Goal: Task Accomplishment & Management: Use online tool/utility

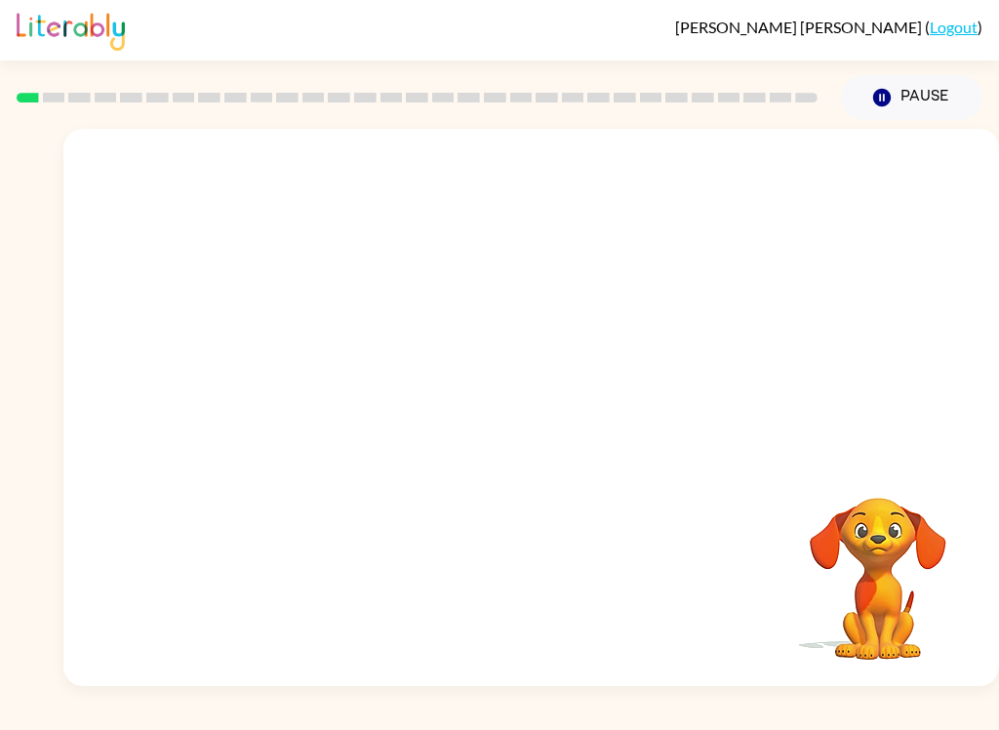
click at [940, 20] on link "Logout" at bounding box center [953, 27] width 48 height 19
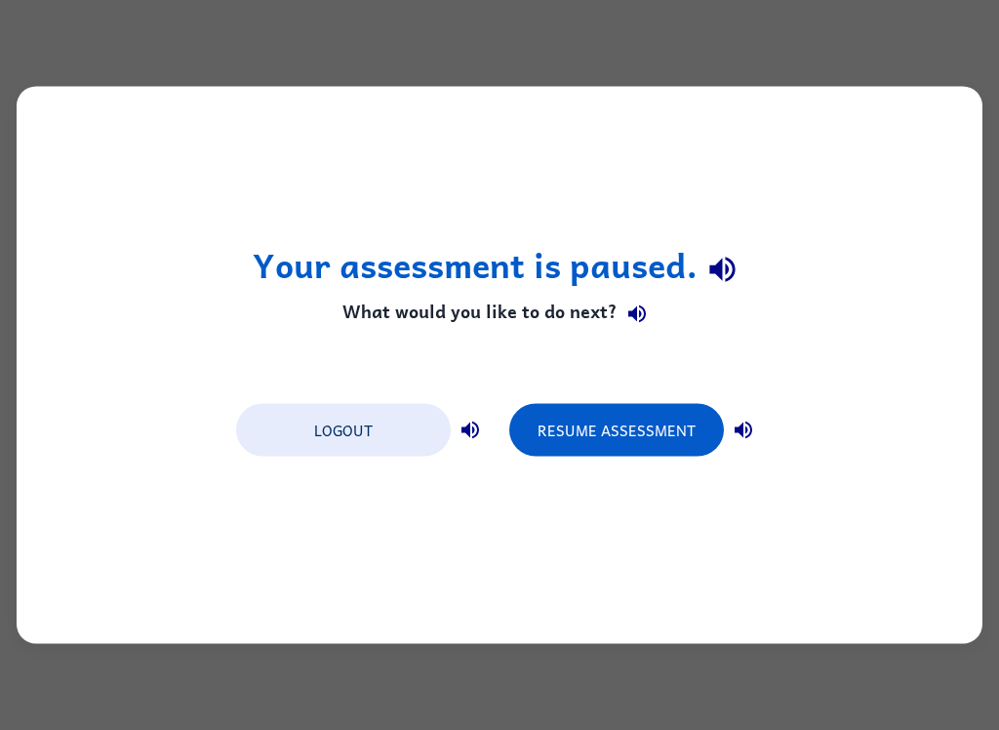
click at [395, 423] on button "Logout" at bounding box center [343, 430] width 215 height 53
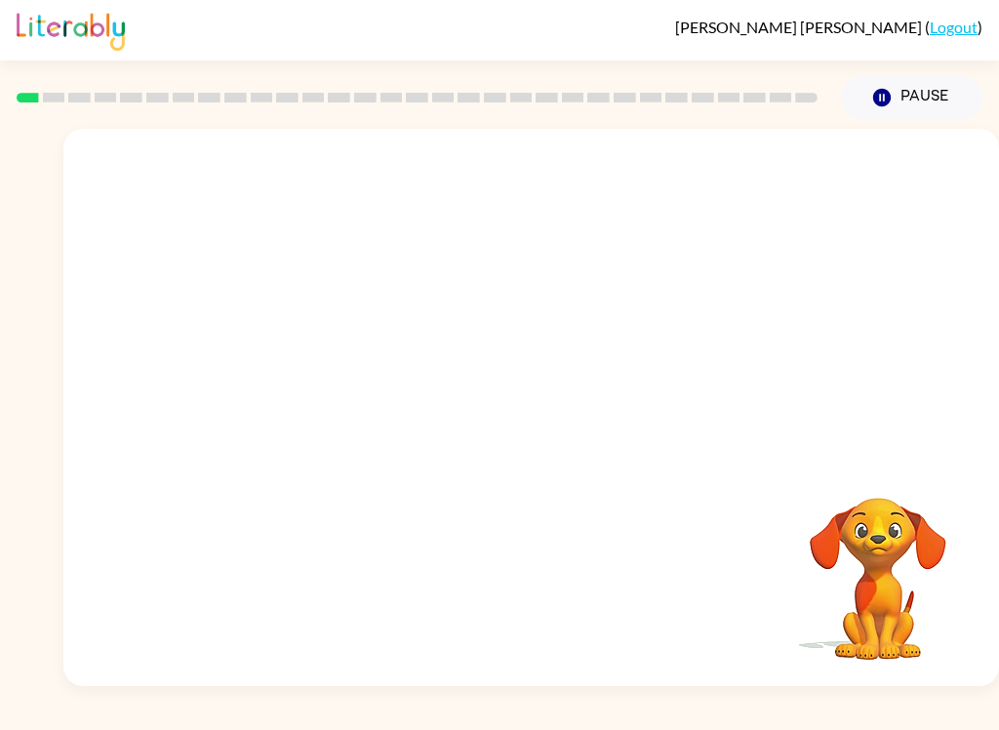
click at [484, 299] on video "Your browser must support playing .mp4 files to use Literably. Please try using…" at bounding box center [530, 293] width 935 height 328
click at [466, 289] on video "Your browser must support playing .mp4 files to use Literably. Please try using…" at bounding box center [530, 293] width 935 height 328
click at [471, 312] on video "Your browser must support playing .mp4 files to use Literably. Please try using…" at bounding box center [530, 293] width 935 height 328
click at [475, 302] on video "Your browser must support playing .mp4 files to use Literably. Please try using…" at bounding box center [530, 293] width 935 height 328
click at [478, 307] on video "Your browser must support playing .mp4 files to use Literably. Please try using…" at bounding box center [530, 293] width 935 height 328
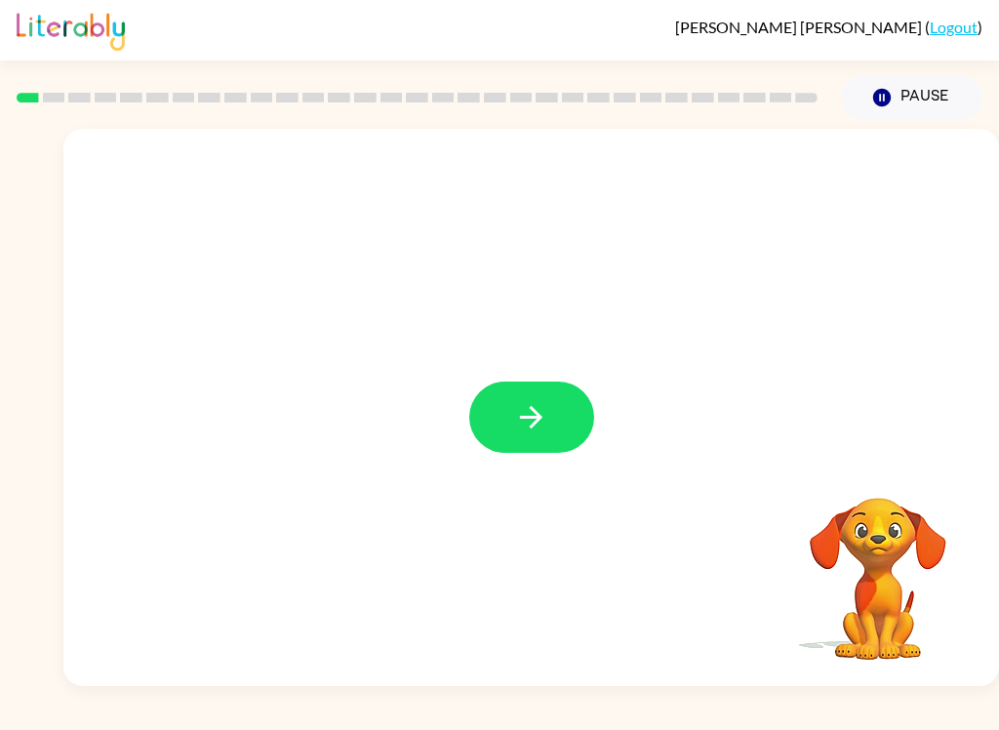
click at [520, 413] on icon "button" at bounding box center [531, 417] width 34 height 34
click at [520, 413] on div at bounding box center [530, 293] width 935 height 328
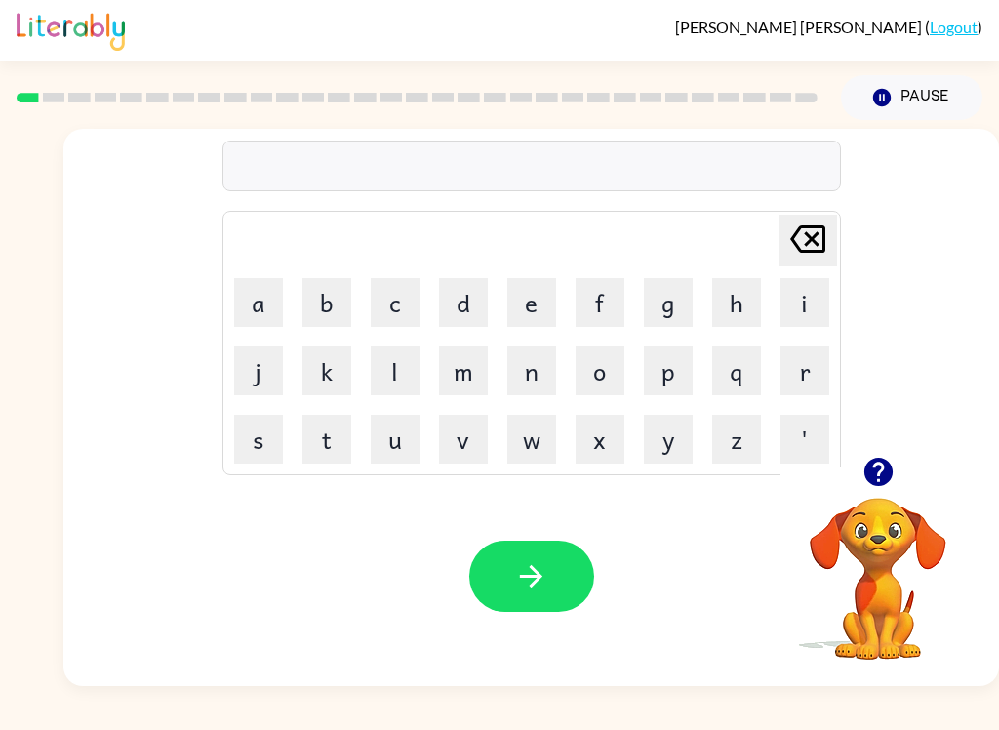
click at [601, 370] on button "o" at bounding box center [599, 370] width 49 height 49
click at [823, 371] on button "r" at bounding box center [804, 370] width 49 height 49
click at [466, 306] on button "d" at bounding box center [463, 302] width 49 height 49
click at [531, 290] on button "e" at bounding box center [531, 302] width 49 height 49
click at [795, 372] on button "r" at bounding box center [804, 370] width 49 height 49
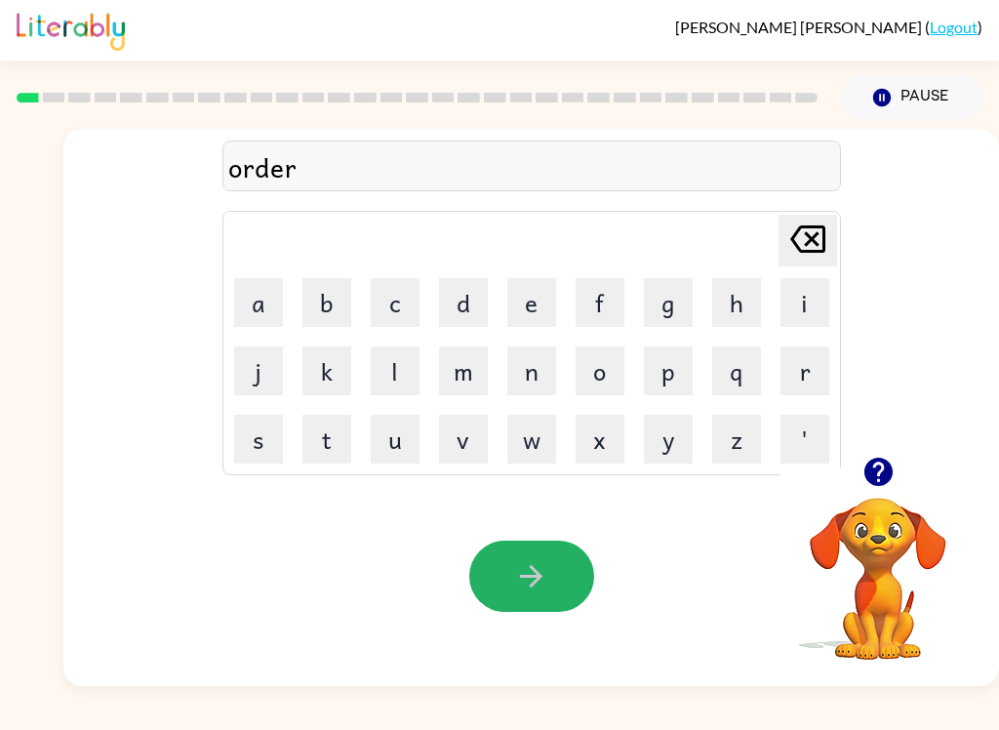
click at [527, 576] on icon "button" at bounding box center [531, 576] width 22 height 22
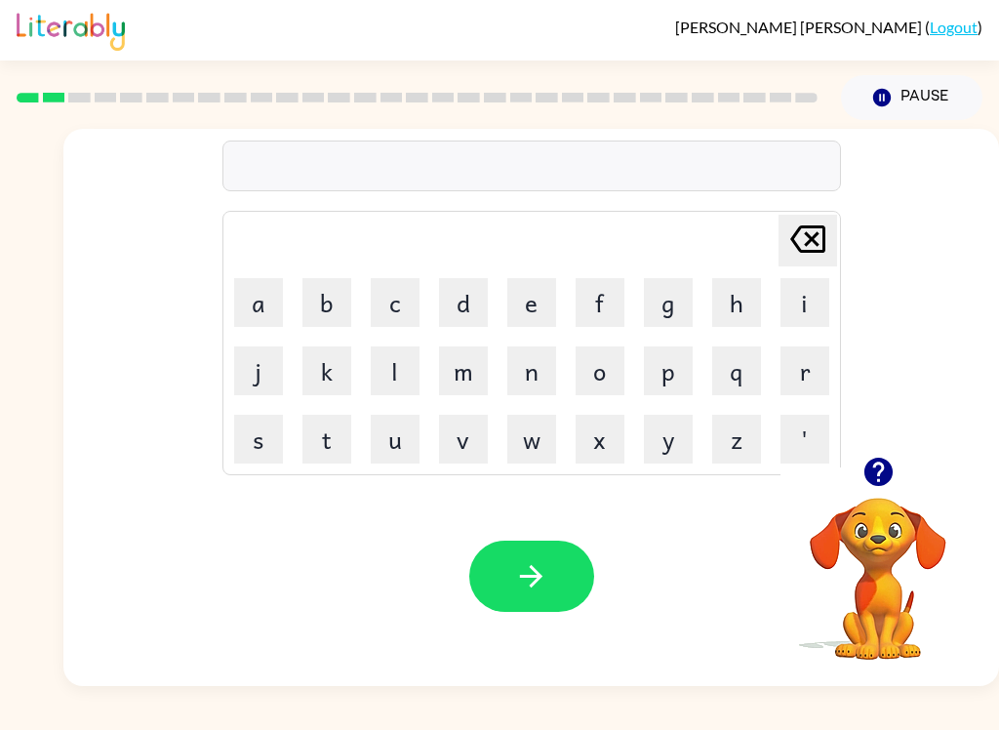
click at [858, 477] on button "button" at bounding box center [878, 472] width 50 height 50
click at [413, 315] on button "c" at bounding box center [395, 302] width 49 height 49
click at [594, 363] on button "o" at bounding box center [599, 370] width 49 height 49
click at [388, 439] on button "u" at bounding box center [395, 439] width 49 height 49
click at [543, 378] on button "n" at bounding box center [531, 370] width 49 height 49
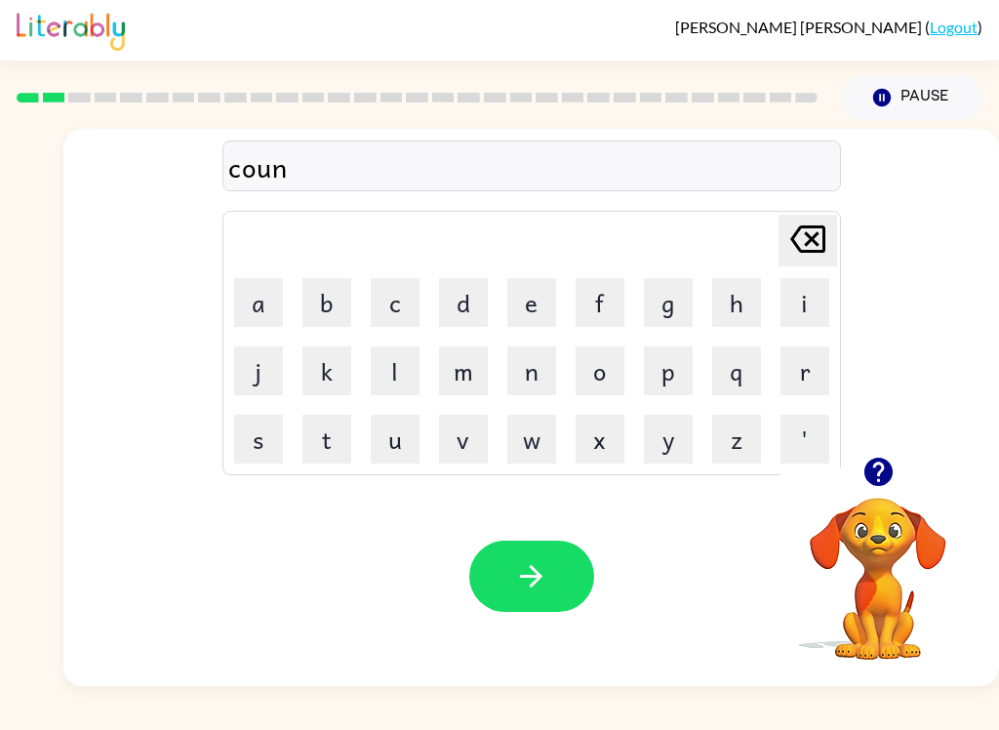
click at [325, 445] on button "t" at bounding box center [326, 439] width 49 height 49
click at [529, 593] on icon "button" at bounding box center [531, 576] width 34 height 34
click at [397, 368] on button "l" at bounding box center [395, 370] width 49 height 49
click at [604, 360] on button "o" at bounding box center [599, 370] width 49 height 49
click at [386, 302] on button "c" at bounding box center [395, 302] width 49 height 49
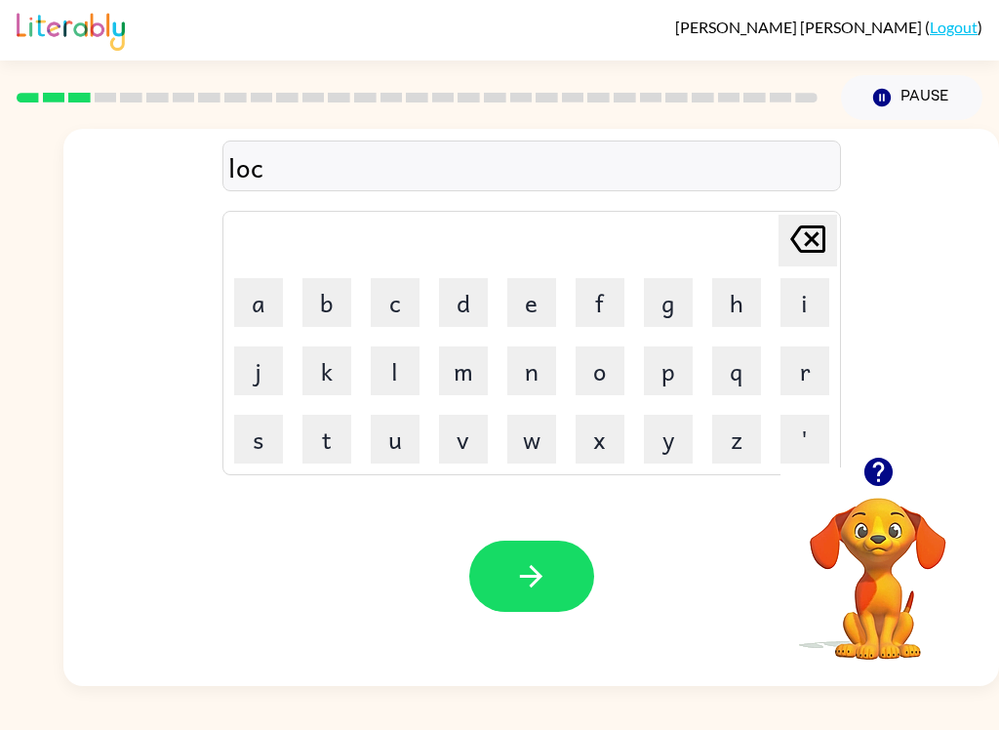
click at [326, 369] on button "k" at bounding box center [326, 370] width 49 height 49
click at [537, 301] on button "e" at bounding box center [531, 302] width 49 height 49
click at [799, 320] on button "i" at bounding box center [804, 302] width 49 height 49
click at [329, 436] on button "t" at bounding box center [326, 439] width 49 height 49
click at [509, 512] on div "Your browser must support playing .mp4 files to use Literably. Please try using…" at bounding box center [530, 575] width 935 height 219
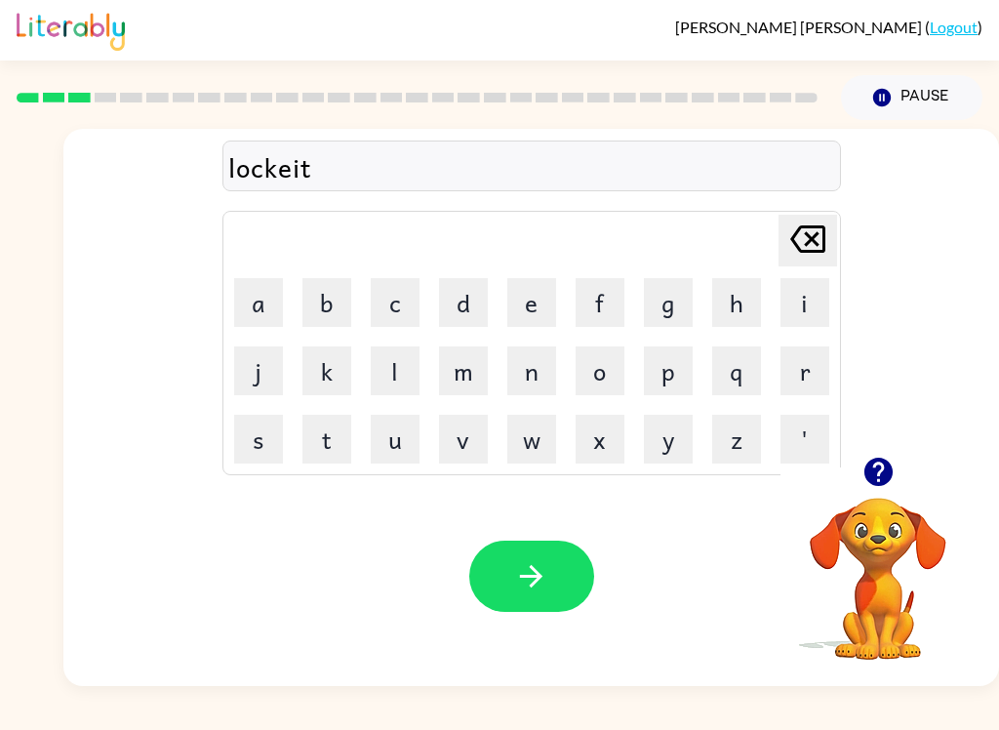
click at [533, 549] on button "button" at bounding box center [531, 575] width 125 height 71
click at [325, 430] on button "t" at bounding box center [326, 439] width 49 height 49
click at [520, 445] on button "w" at bounding box center [531, 439] width 49 height 49
click at [811, 298] on button "i" at bounding box center [804, 302] width 49 height 49
click at [455, 384] on button "m" at bounding box center [463, 370] width 49 height 49
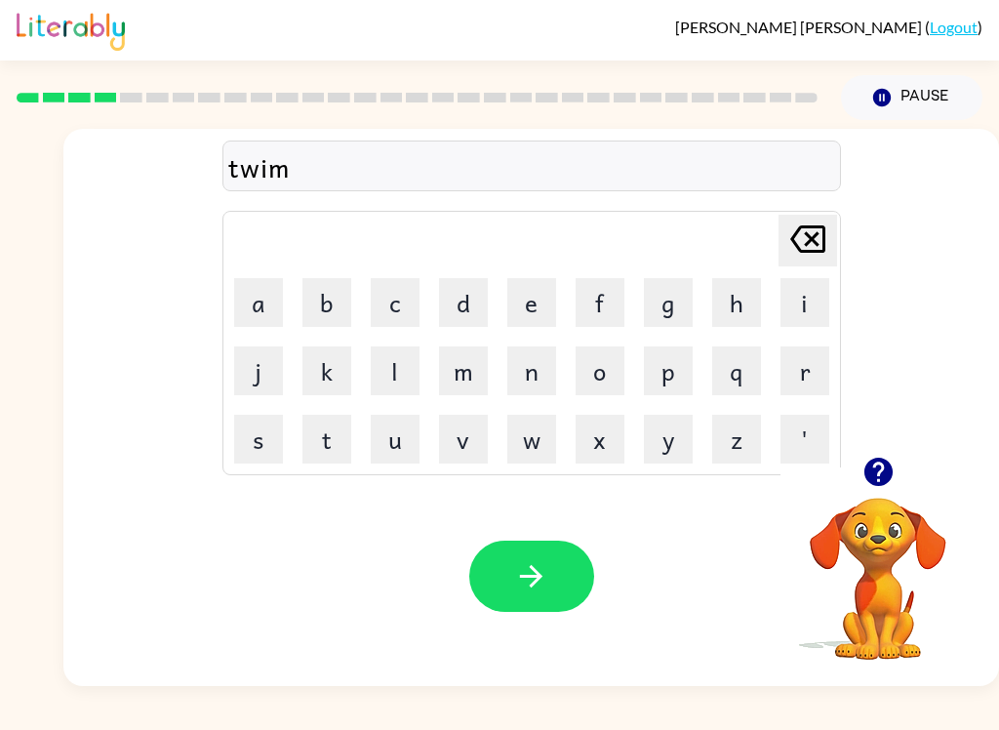
click at [808, 237] on icon at bounding box center [807, 238] width 35 height 27
click at [516, 376] on button "n" at bounding box center [531, 370] width 49 height 49
click at [539, 575] on icon "button" at bounding box center [531, 576] width 22 height 22
click at [541, 371] on button "n" at bounding box center [531, 370] width 49 height 49
click at [545, 309] on button "e" at bounding box center [531, 302] width 49 height 49
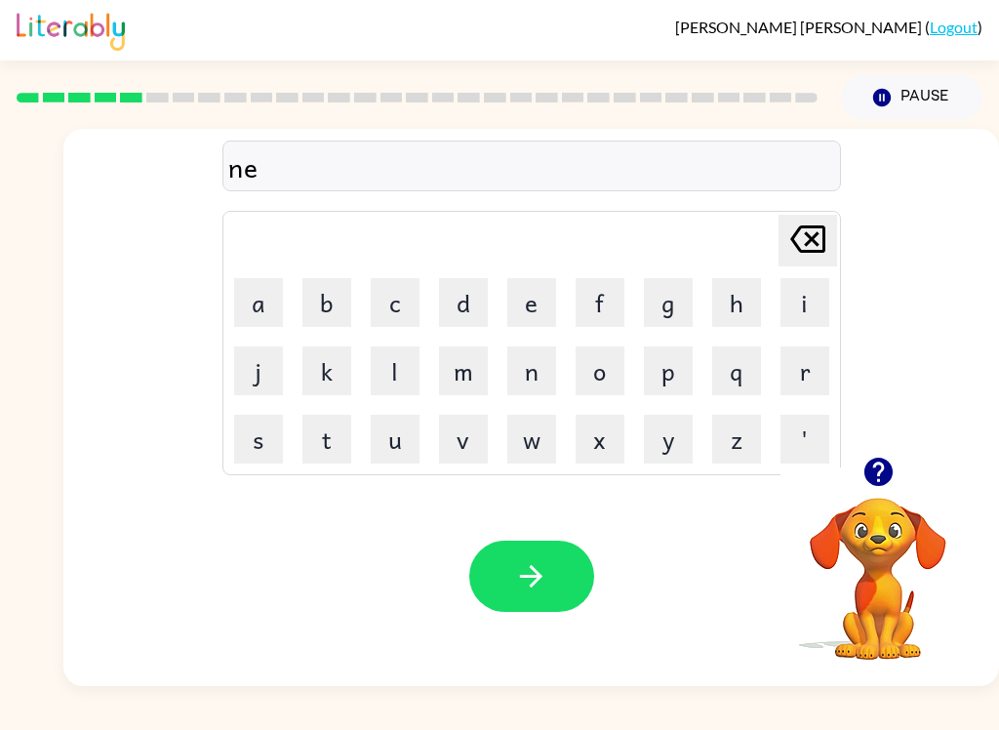
click at [262, 295] on button "a" at bounding box center [258, 302] width 49 height 49
click at [809, 391] on button "r" at bounding box center [804, 370] width 49 height 49
click at [387, 387] on button "l" at bounding box center [395, 370] width 49 height 49
click at [645, 455] on button "y" at bounding box center [668, 439] width 49 height 49
click at [535, 547] on button "button" at bounding box center [531, 575] width 125 height 71
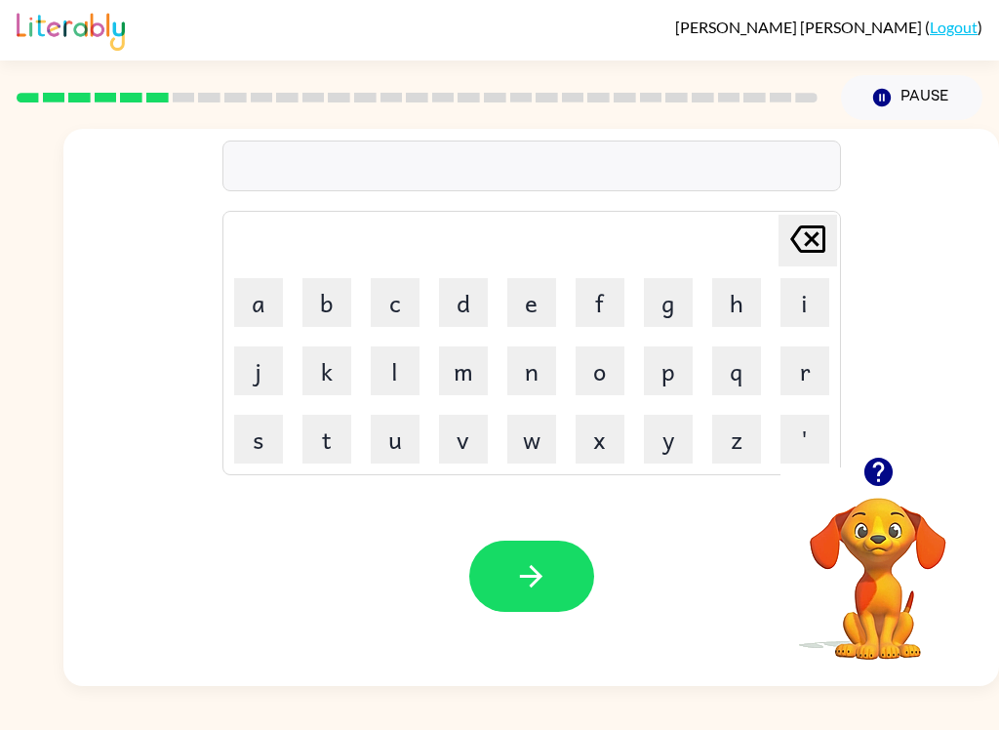
click at [302, 284] on button "b" at bounding box center [326, 302] width 49 height 49
click at [552, 300] on button "e" at bounding box center [531, 302] width 49 height 49
click at [663, 304] on button "g" at bounding box center [668, 302] width 49 height 49
click at [804, 301] on button "i" at bounding box center [804, 302] width 49 height 49
click at [542, 365] on button "n" at bounding box center [531, 370] width 49 height 49
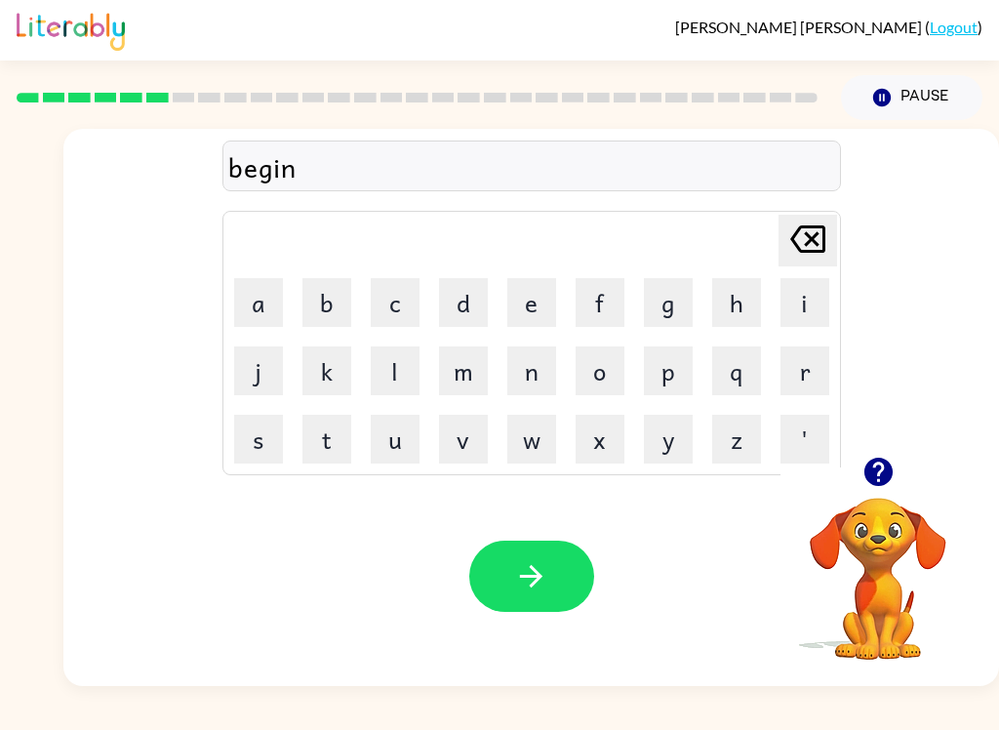
click at [469, 299] on button "d" at bounding box center [463, 302] width 49 height 49
click at [552, 526] on div "Your browser must support playing .mp4 files to use Literably. Please try using…" at bounding box center [530, 575] width 935 height 219
click at [565, 587] on button "button" at bounding box center [531, 575] width 125 height 71
click at [318, 443] on button "t" at bounding box center [326, 439] width 49 height 49
click at [793, 376] on button "r" at bounding box center [804, 370] width 49 height 49
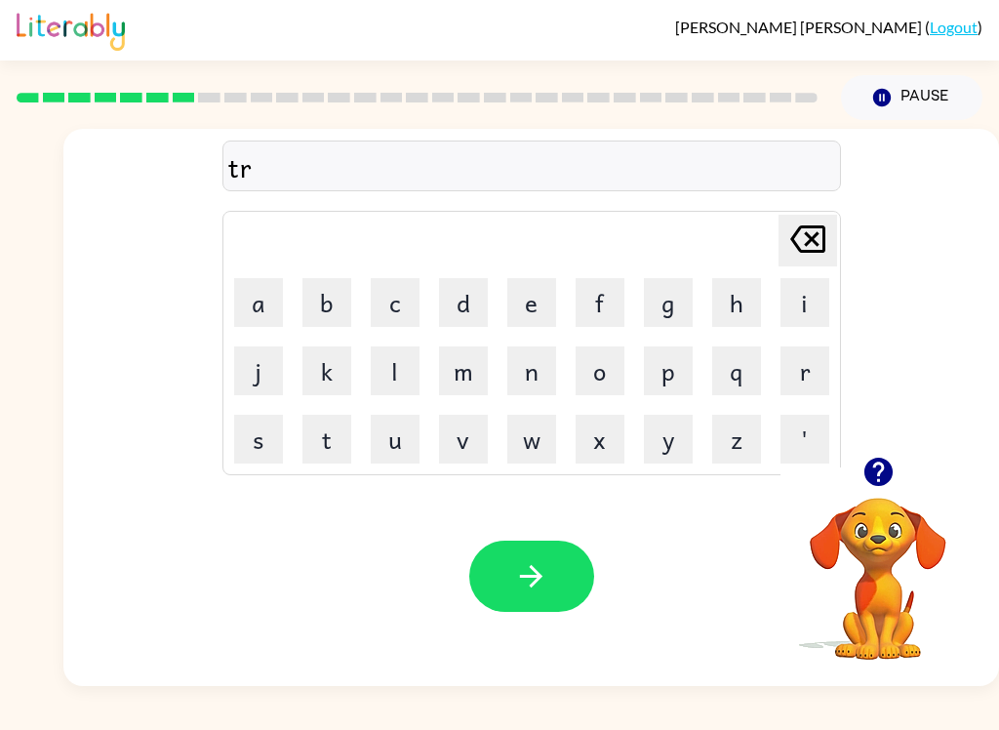
click at [809, 314] on button "i" at bounding box center [804, 302] width 49 height 49
click at [675, 373] on button "p" at bounding box center [668, 370] width 49 height 49
click at [388, 377] on button "l" at bounding box center [395, 370] width 49 height 49
click at [520, 305] on button "e" at bounding box center [531, 302] width 49 height 49
click at [537, 543] on button "button" at bounding box center [531, 575] width 125 height 71
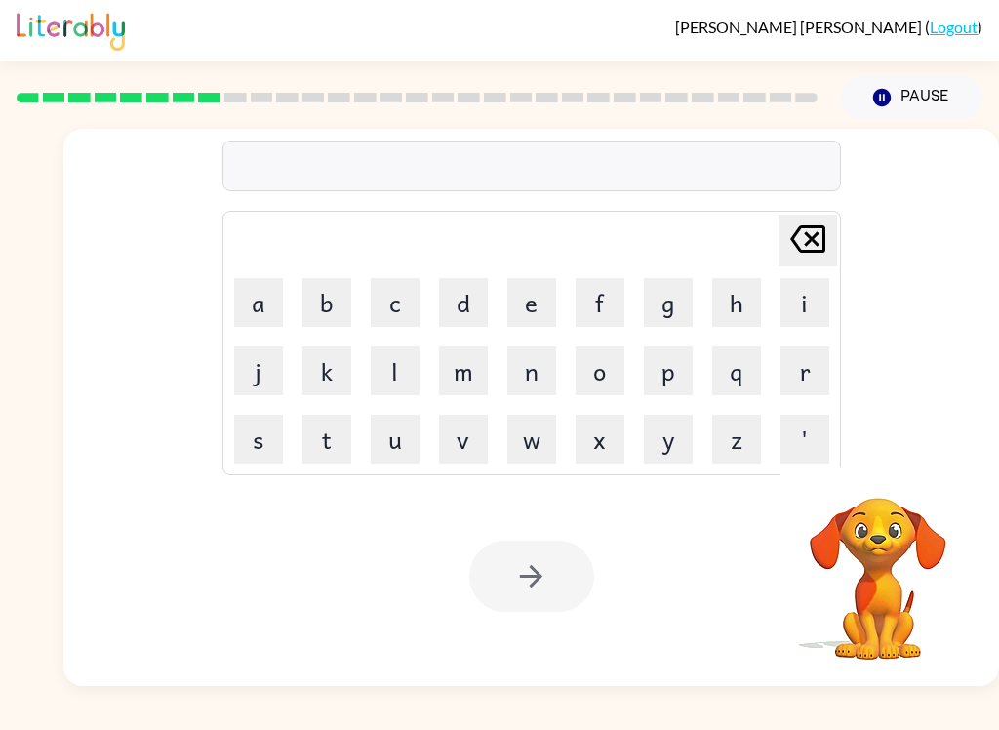
click at [474, 385] on button "m" at bounding box center [463, 370] width 49 height 49
click at [807, 308] on button "i" at bounding box center [804, 302] width 49 height 49
click at [815, 361] on button "r" at bounding box center [804, 370] width 49 height 49
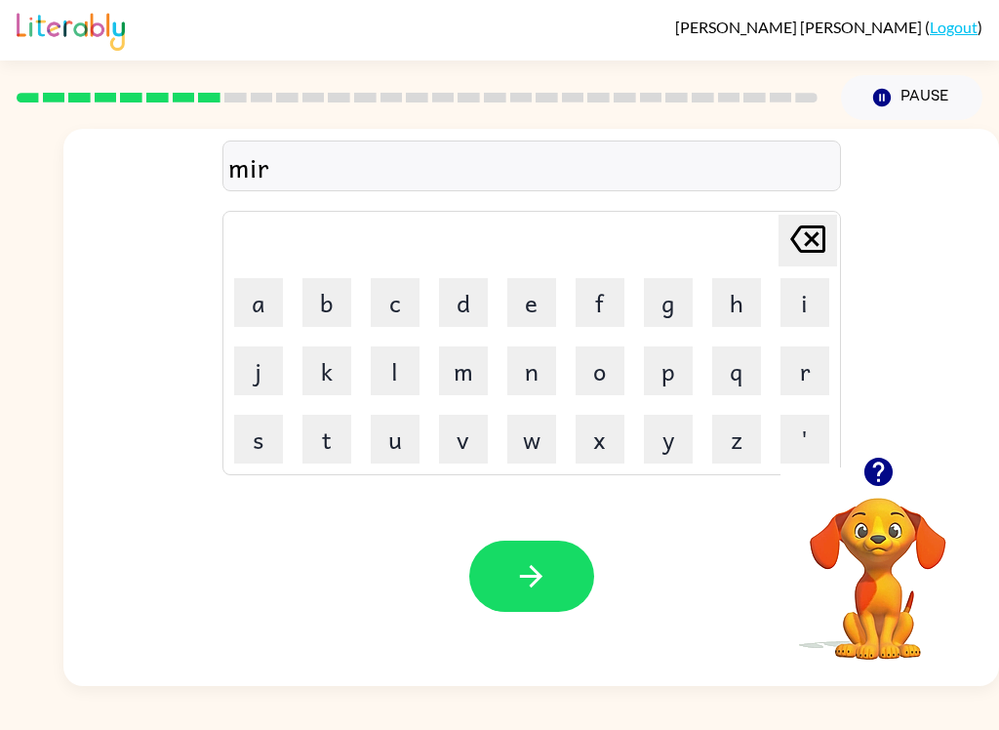
click at [267, 302] on button "a" at bounding box center [258, 302] width 49 height 49
click at [403, 296] on button "c" at bounding box center [395, 302] width 49 height 49
click at [396, 358] on button "l" at bounding box center [395, 370] width 49 height 49
click at [811, 259] on icon "Delete Delete last character input" at bounding box center [807, 239] width 47 height 47
click at [606, 368] on button "o" at bounding box center [599, 370] width 49 height 49
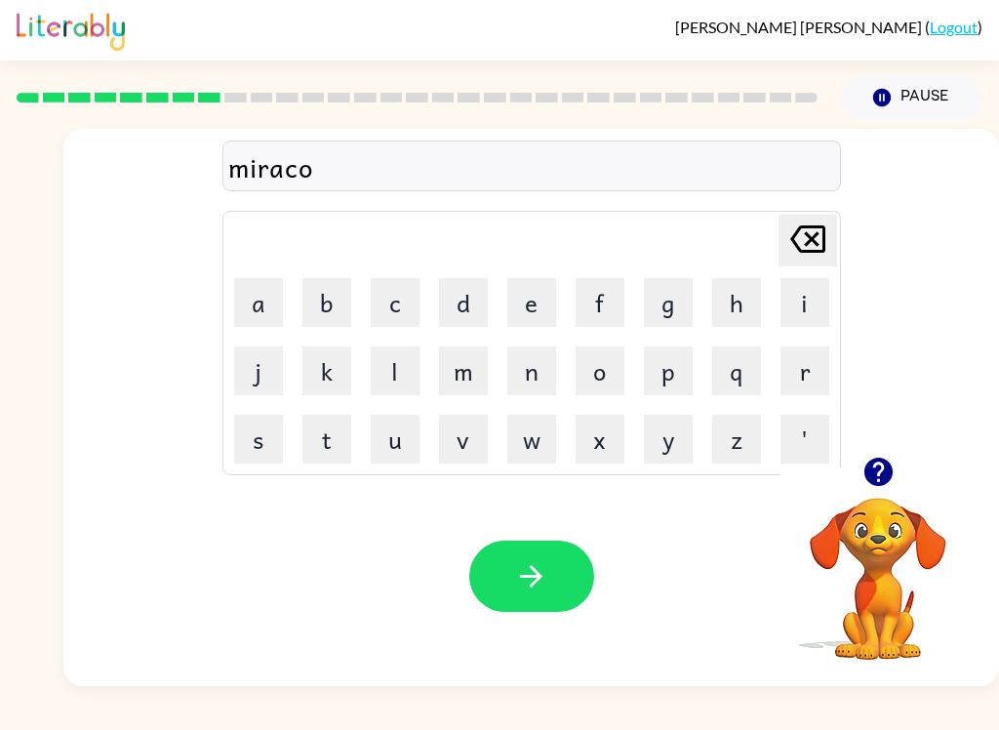
click at [383, 365] on button "l" at bounding box center [395, 370] width 49 height 49
click at [526, 549] on button "button" at bounding box center [531, 575] width 125 height 71
click at [545, 359] on button "n" at bounding box center [531, 370] width 49 height 49
click at [809, 312] on button "i" at bounding box center [804, 302] width 49 height 49
click at [453, 378] on button "m" at bounding box center [463, 370] width 49 height 49
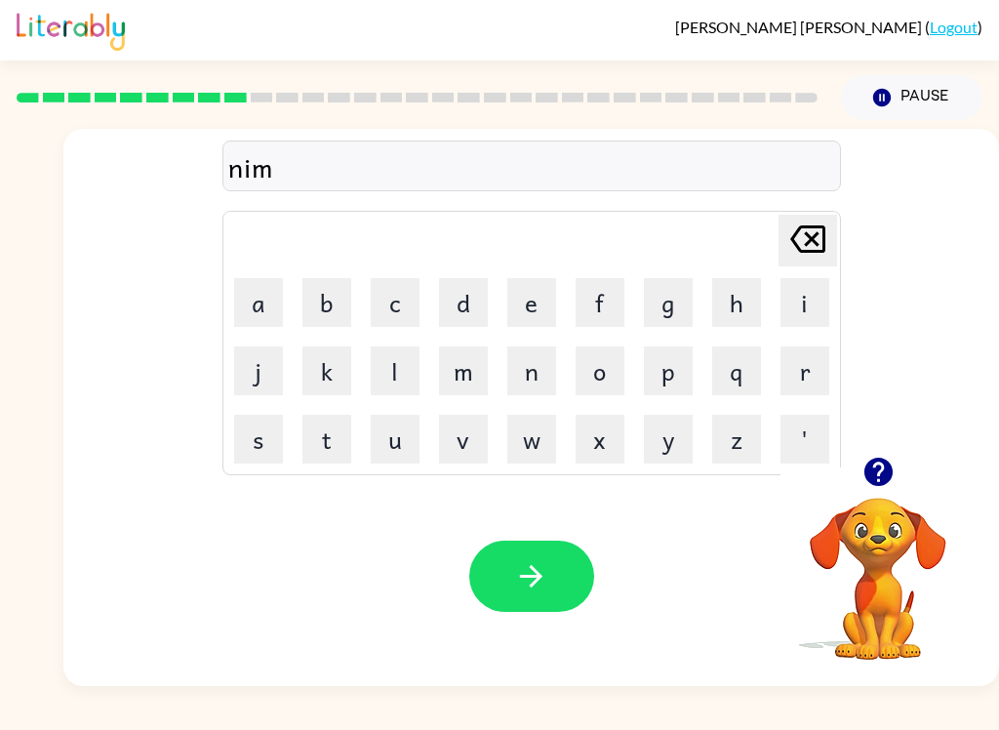
click at [328, 300] on button "b" at bounding box center [326, 302] width 49 height 49
click at [387, 358] on button "l" at bounding box center [395, 370] width 49 height 49
click at [537, 305] on button "e" at bounding box center [531, 302] width 49 height 49
click at [547, 578] on icon "button" at bounding box center [531, 576] width 34 height 34
click at [601, 370] on button "o" at bounding box center [599, 370] width 49 height 49
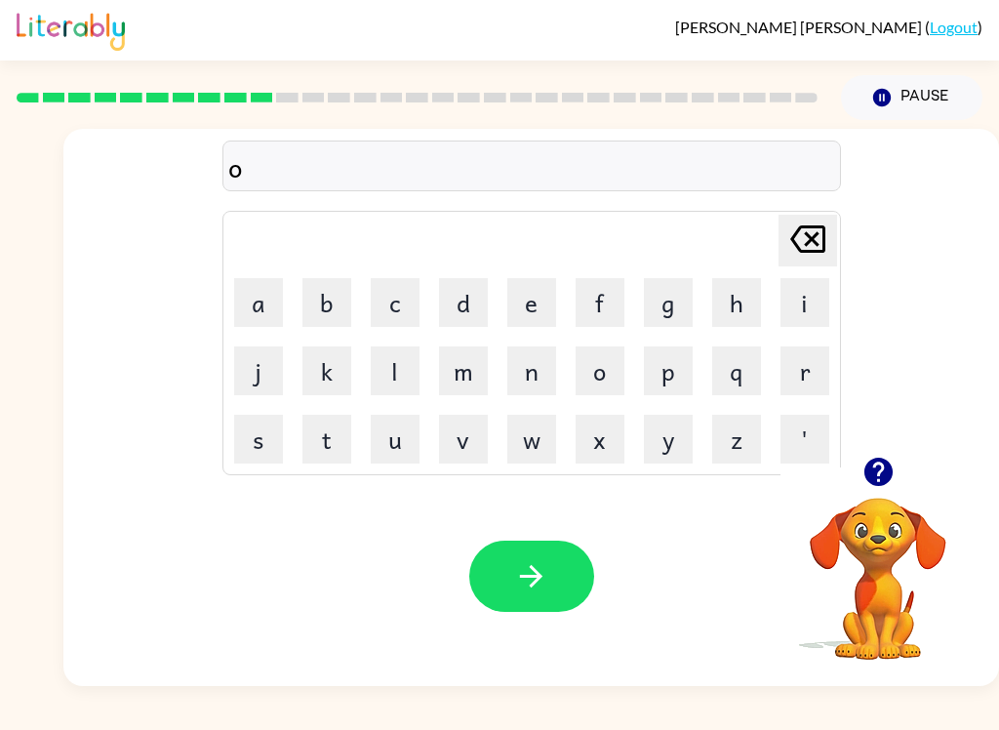
click at [523, 374] on button "n" at bounding box center [531, 370] width 49 height 49
click at [608, 309] on button "f" at bounding box center [599, 302] width 49 height 49
click at [254, 309] on button "a" at bounding box center [258, 302] width 49 height 49
click at [395, 367] on button "l" at bounding box center [395, 370] width 49 height 49
click at [394, 359] on button "l" at bounding box center [395, 370] width 49 height 49
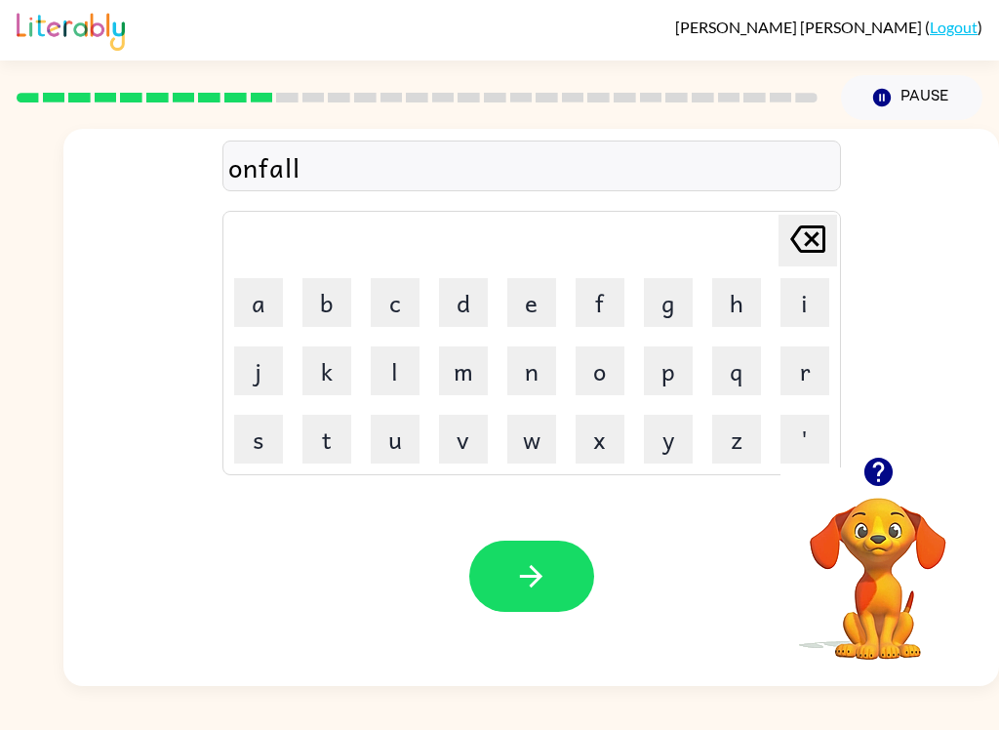
click at [542, 546] on button "button" at bounding box center [531, 575] width 125 height 71
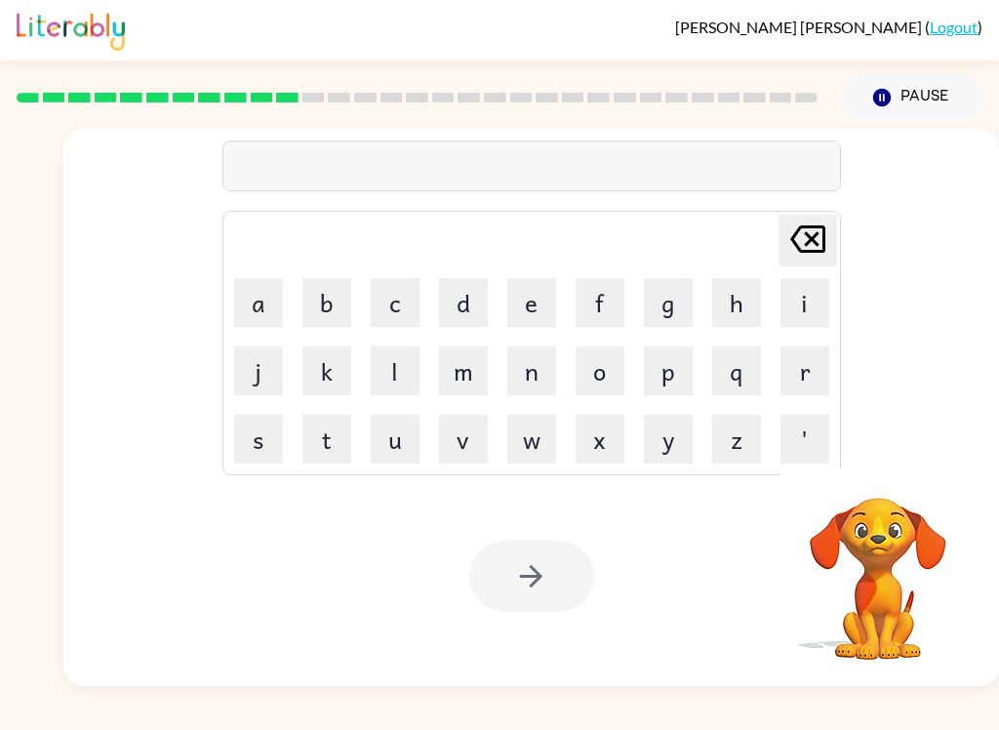
click at [322, 297] on button "b" at bounding box center [326, 302] width 49 height 49
click at [813, 247] on icon "Delete Delete last character input" at bounding box center [807, 239] width 47 height 47
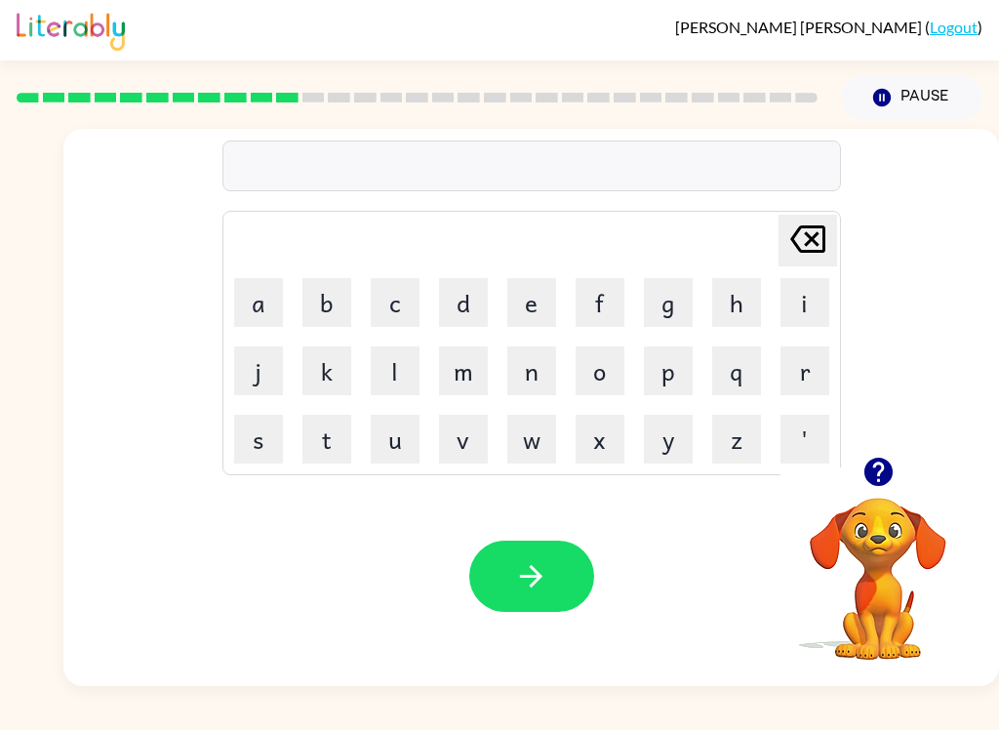
click at [485, 445] on button "v" at bounding box center [463, 439] width 49 height 49
click at [600, 370] on button "o" at bounding box center [599, 370] width 49 height 49
click at [309, 449] on button "t" at bounding box center [326, 439] width 49 height 49
click at [533, 307] on button "e" at bounding box center [531, 302] width 49 height 49
click at [570, 570] on button "button" at bounding box center [531, 575] width 125 height 71
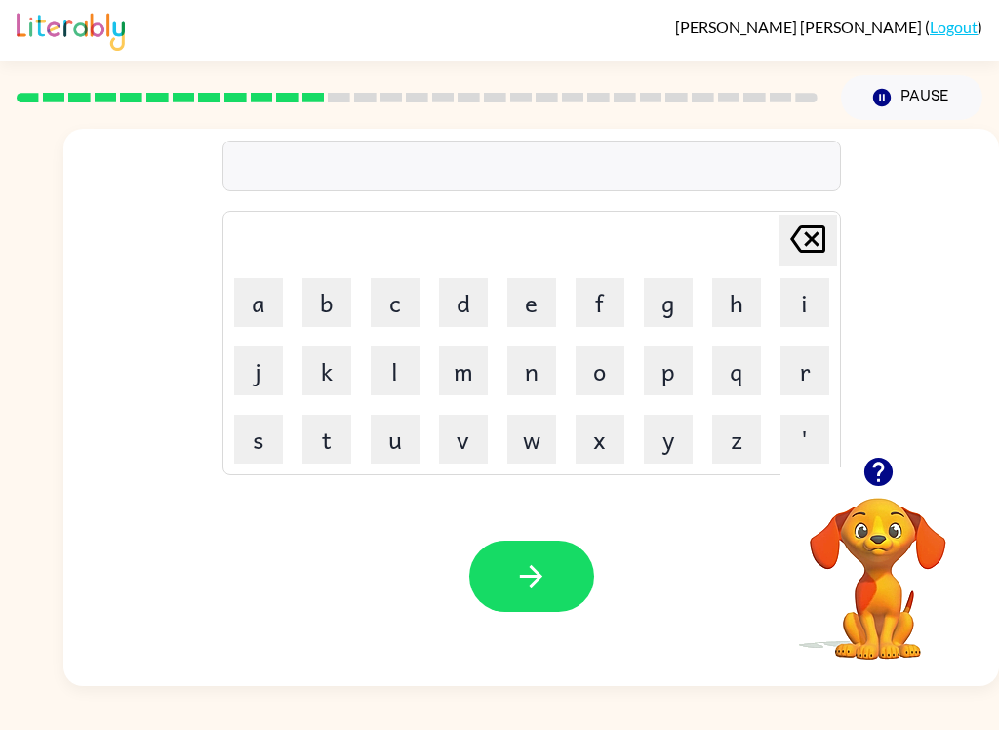
click at [331, 315] on button "b" at bounding box center [326, 302] width 49 height 49
click at [519, 303] on button "e" at bounding box center [531, 302] width 49 height 49
click at [333, 450] on button "t" at bounding box center [326, 439] width 49 height 49
click at [329, 440] on button "t" at bounding box center [326, 439] width 49 height 49
click at [795, 317] on button "i" at bounding box center [804, 302] width 49 height 49
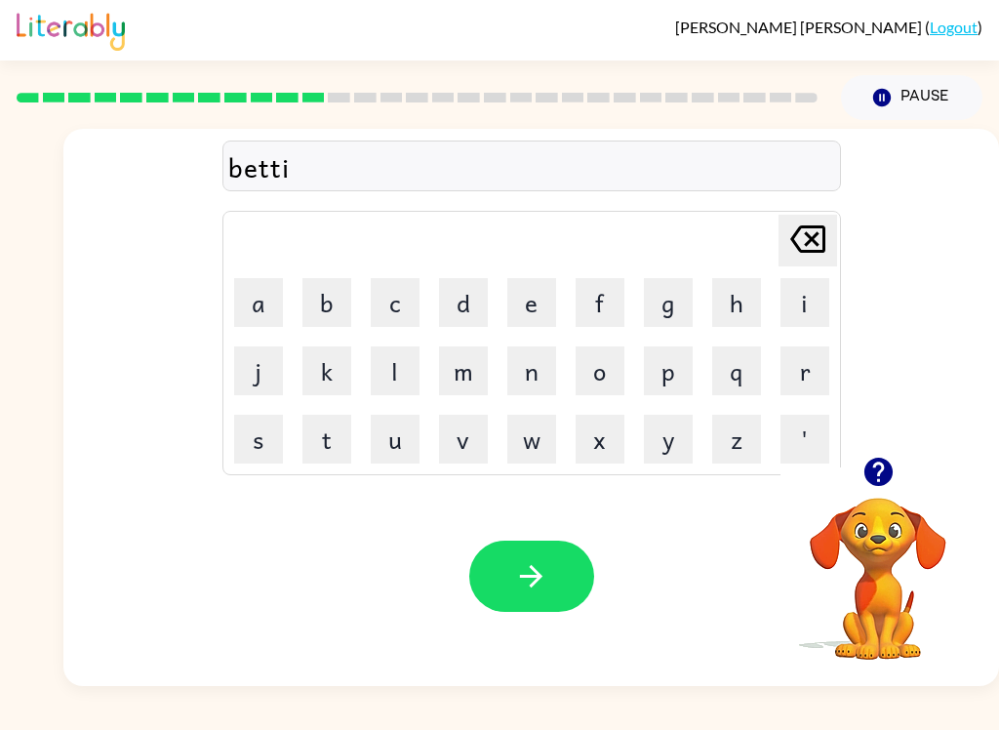
click at [529, 444] on button "w" at bounding box center [531, 439] width 49 height 49
click at [805, 247] on icon "Delete Delete last character input" at bounding box center [807, 239] width 47 height 47
click at [466, 370] on button "m" at bounding box center [463, 370] width 49 height 49
click at [549, 299] on button "e" at bounding box center [531, 302] width 49 height 49
click at [568, 539] on div "Your browser must support playing .mp4 files to use Literably. Please try using…" at bounding box center [530, 575] width 935 height 219
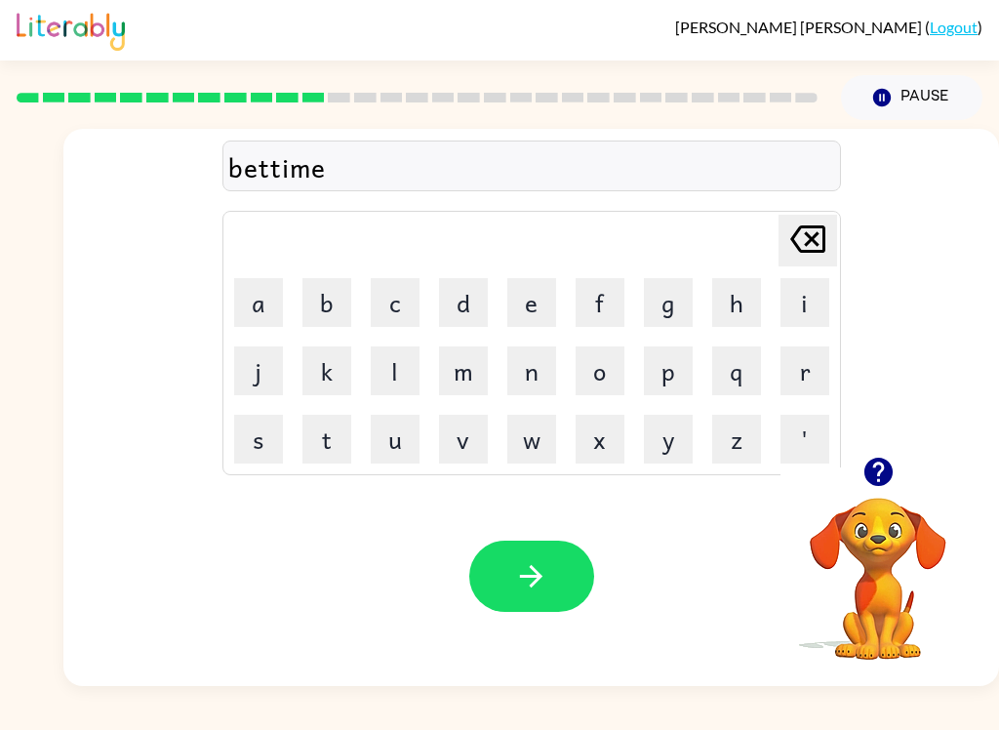
click at [541, 589] on icon "button" at bounding box center [531, 576] width 34 height 34
click at [606, 302] on button "f" at bounding box center [599, 302] width 49 height 49
click at [809, 305] on button "i" at bounding box center [804, 302] width 49 height 49
click at [327, 449] on button "t" at bounding box center [326, 439] width 49 height 49
click at [534, 375] on button "n" at bounding box center [531, 370] width 49 height 49
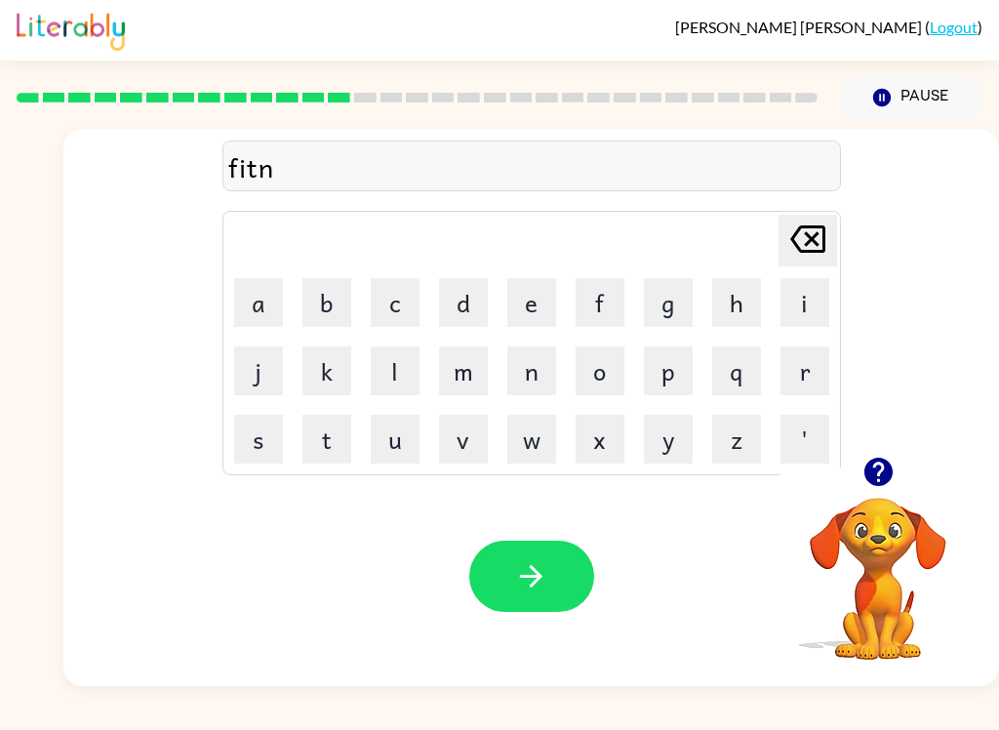
click at [529, 297] on button "e" at bounding box center [531, 302] width 49 height 49
click at [255, 443] on button "s" at bounding box center [258, 439] width 49 height 49
click at [254, 443] on button "s" at bounding box center [258, 439] width 49 height 49
click at [566, 571] on button "button" at bounding box center [531, 575] width 125 height 71
click at [474, 299] on button "d" at bounding box center [463, 302] width 49 height 49
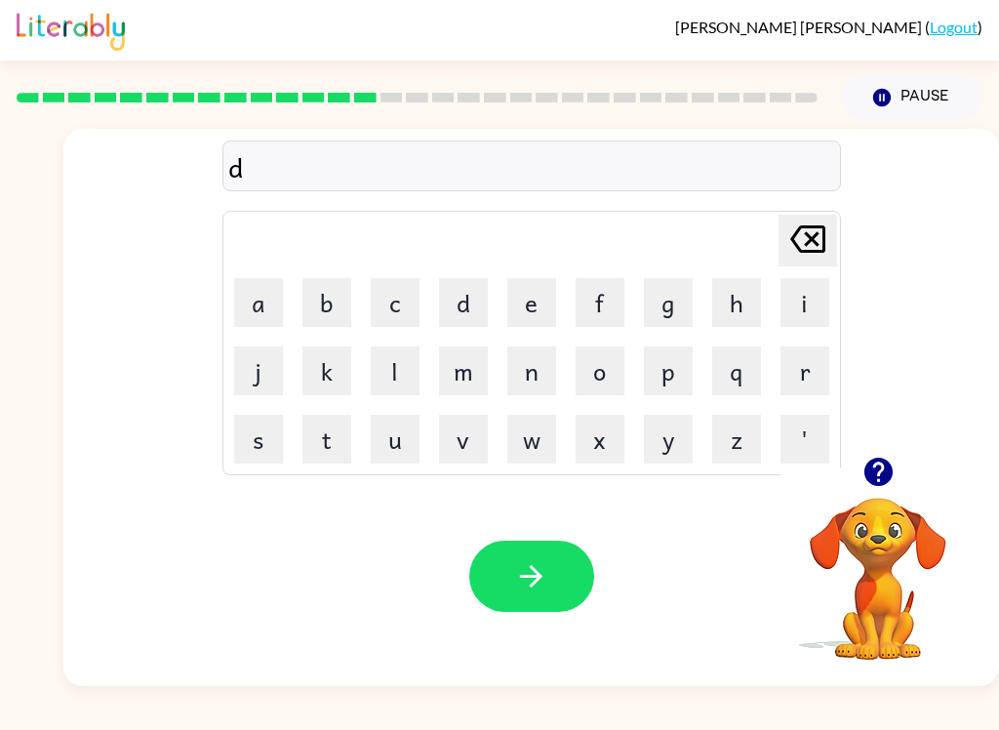
click at [807, 319] on button "i" at bounding box center [804, 302] width 49 height 49
click at [394, 371] on button "l" at bounding box center [395, 370] width 49 height 49
click at [541, 303] on button "e" at bounding box center [531, 302] width 49 height 49
click at [686, 448] on button "y" at bounding box center [668, 439] width 49 height 49
click at [529, 564] on icon "button" at bounding box center [531, 576] width 34 height 34
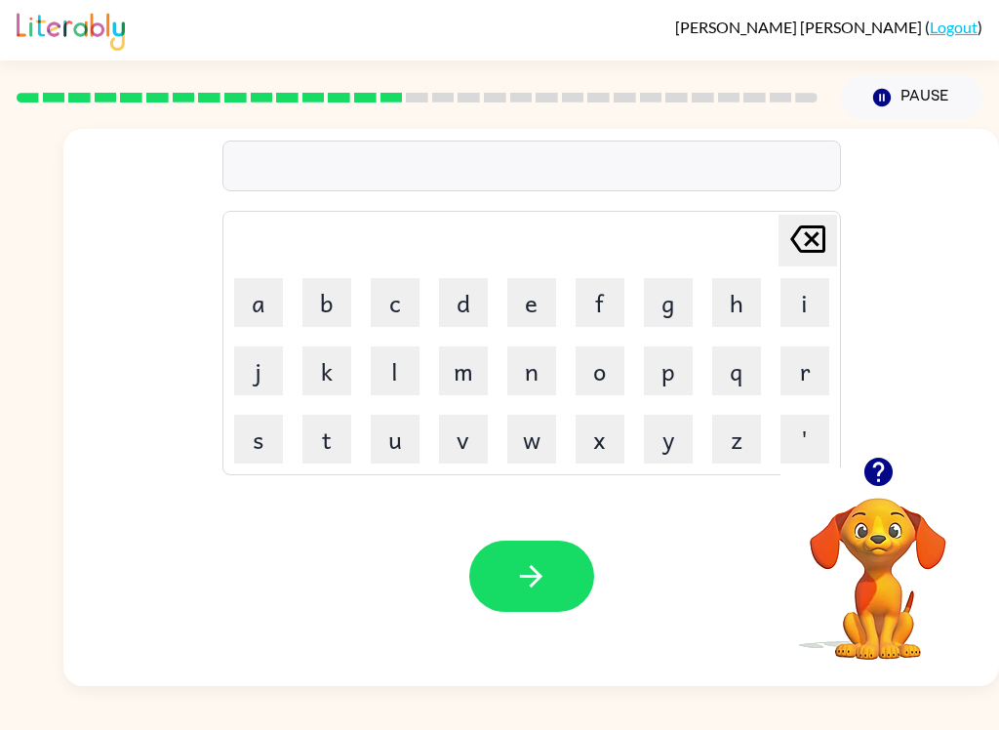
click at [319, 442] on button "t" at bounding box center [326, 439] width 49 height 49
click at [549, 298] on button "e" at bounding box center [531, 302] width 49 height 49
click at [802, 360] on button "r" at bounding box center [804, 370] width 49 height 49
click at [459, 376] on button "m" at bounding box center [463, 370] width 49 height 49
click at [872, 551] on video "Your browser must support playing .mp4 files to use Literably. Please try using…" at bounding box center [877, 564] width 195 height 195
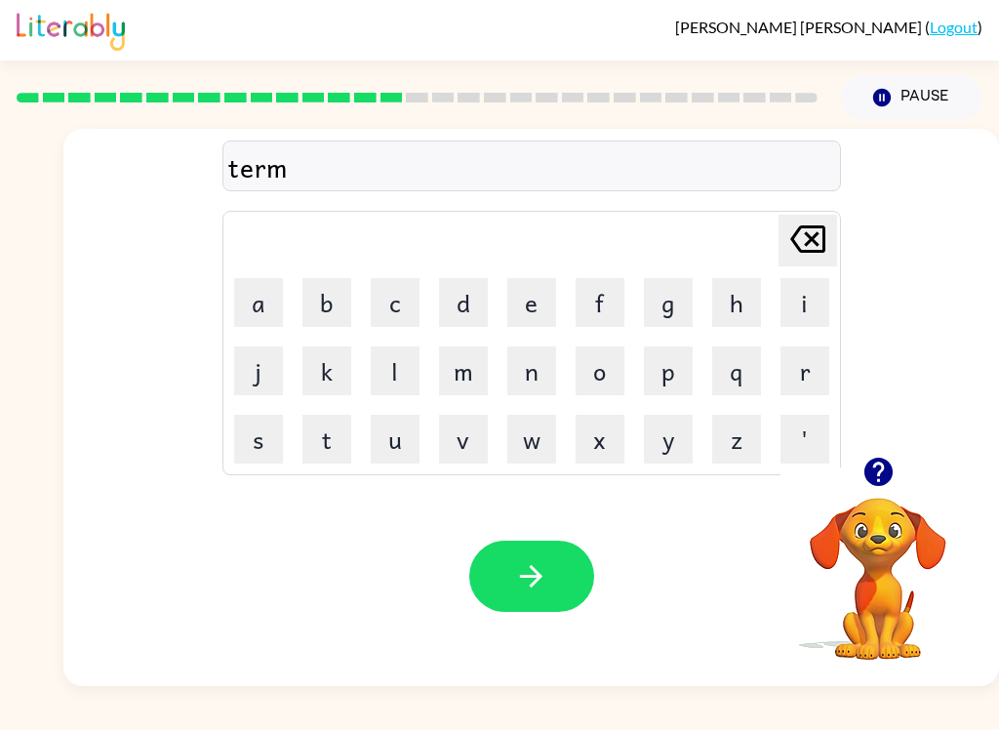
click at [879, 508] on video "Your browser must support playing .mp4 files to use Literably. Please try using…" at bounding box center [877, 564] width 195 height 195
click at [886, 469] on icon "button" at bounding box center [877, 471] width 28 height 28
click at [537, 586] on icon "button" at bounding box center [531, 576] width 34 height 34
click at [246, 433] on button "s" at bounding box center [258, 439] width 49 height 49
click at [539, 296] on button "e" at bounding box center [531, 302] width 49 height 49
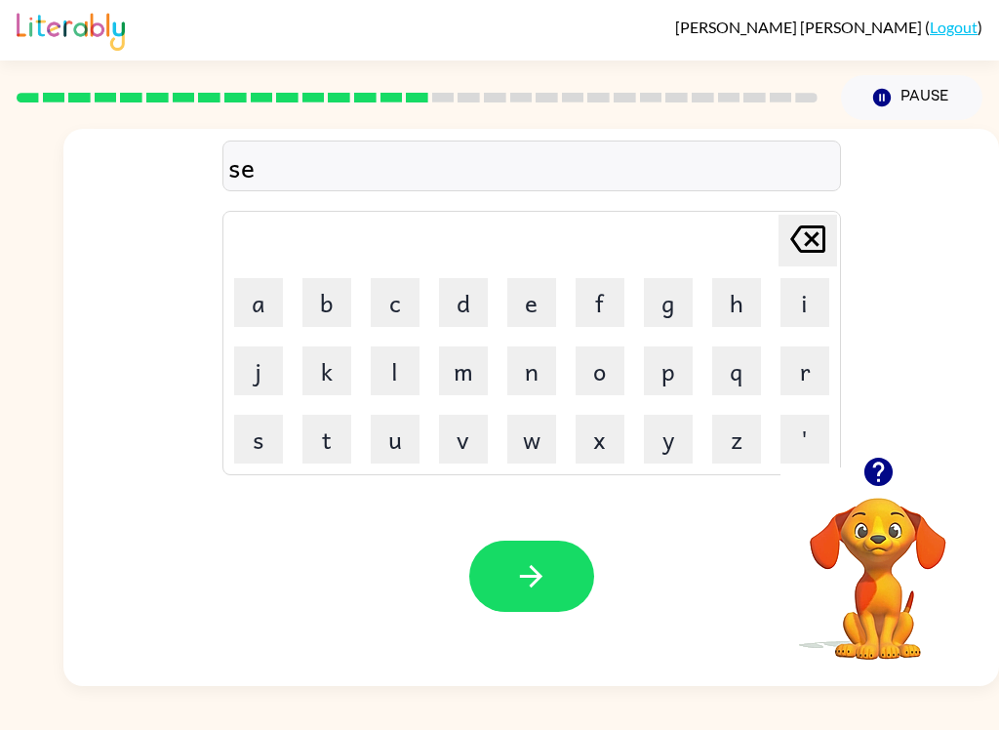
click at [332, 426] on button "t" at bounding box center [326, 439] width 49 height 49
click at [482, 585] on button "button" at bounding box center [531, 575] width 125 height 71
click at [909, 523] on video "Your browser must support playing .mp4 files to use Literably. Please try using…" at bounding box center [877, 564] width 195 height 195
click at [876, 494] on button "button" at bounding box center [878, 472] width 50 height 50
click at [805, 375] on button "r" at bounding box center [804, 370] width 49 height 49
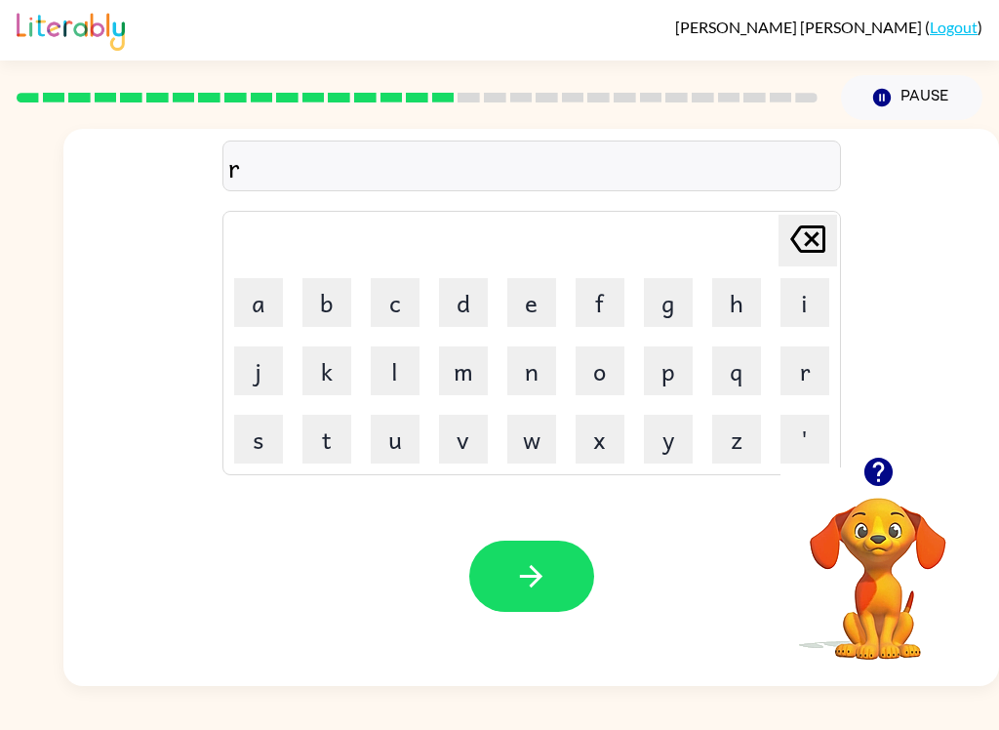
click at [520, 307] on button "e" at bounding box center [531, 302] width 49 height 49
click at [468, 382] on button "m" at bounding box center [463, 370] width 49 height 49
click at [803, 308] on button "i" at bounding box center [804, 302] width 49 height 49
click at [534, 371] on button "n" at bounding box center [531, 370] width 49 height 49
click at [672, 313] on button "g" at bounding box center [668, 302] width 49 height 49
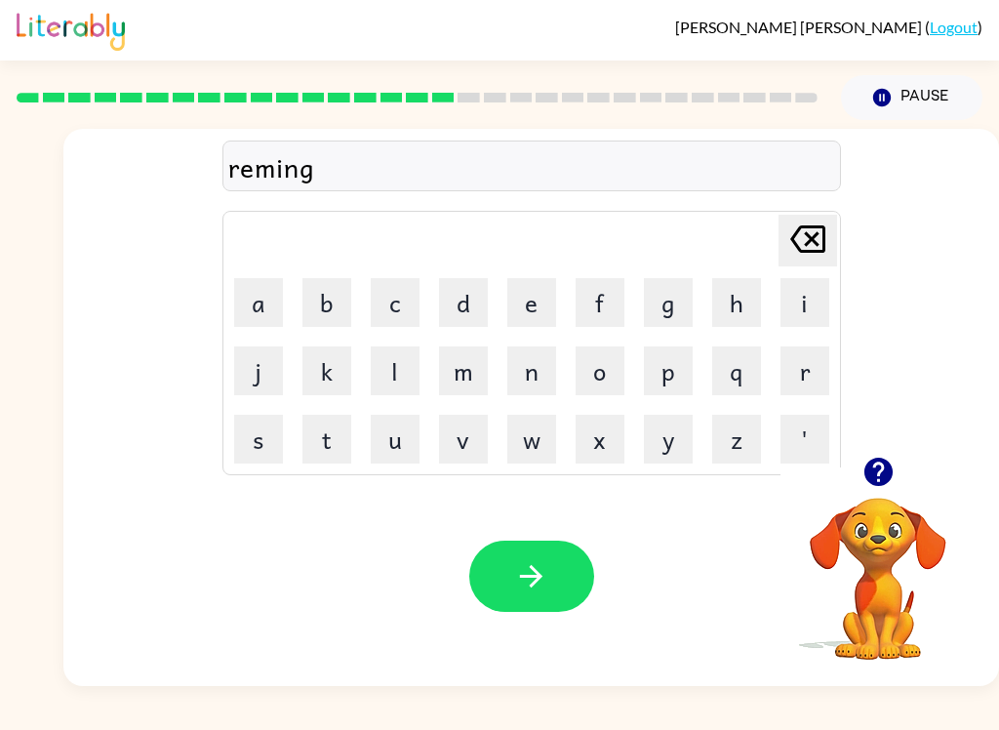
click at [537, 541] on button "button" at bounding box center [531, 575] width 125 height 71
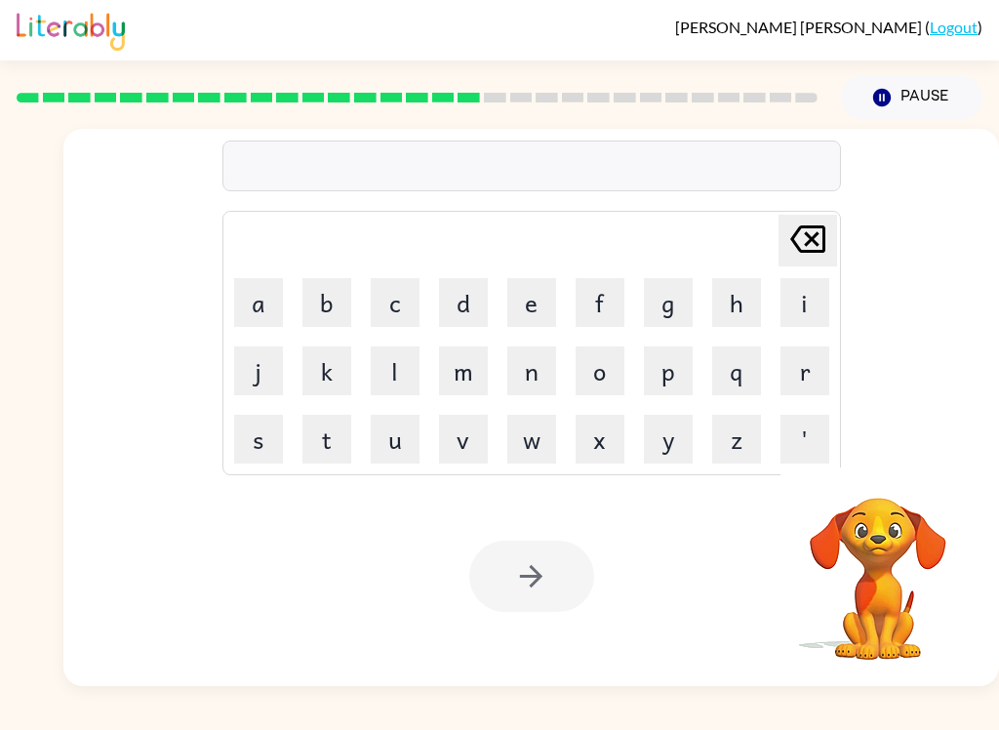
click at [657, 386] on button "p" at bounding box center [668, 370] width 49 height 49
click at [406, 367] on button "l" at bounding box center [395, 370] width 49 height 49
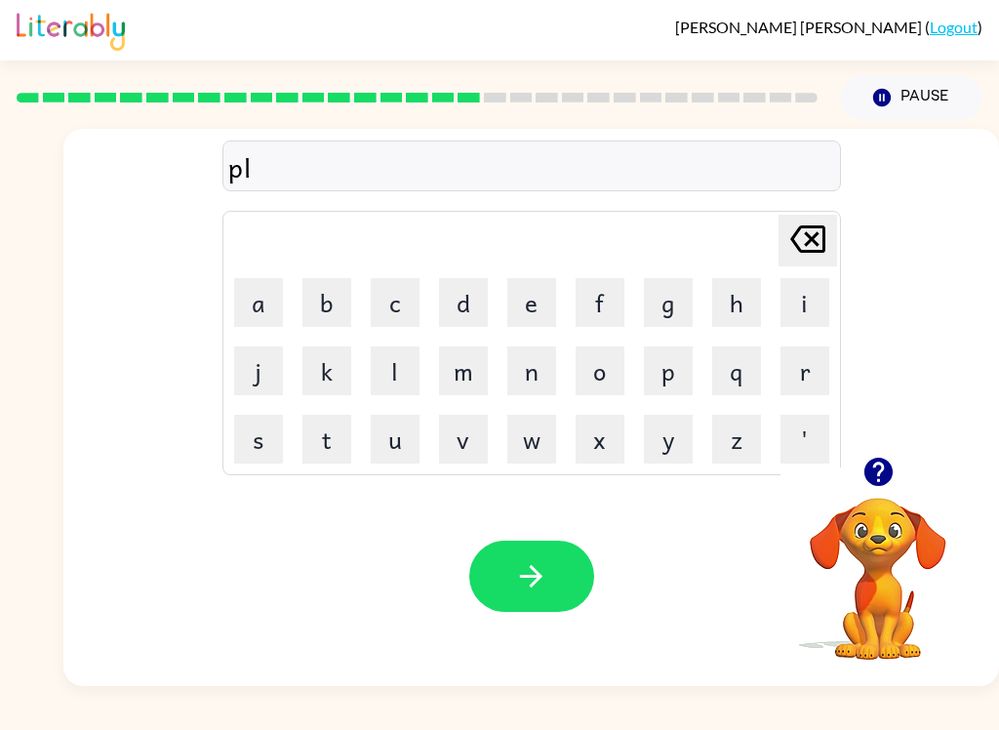
click at [278, 297] on button "a" at bounding box center [258, 302] width 49 height 49
click at [262, 421] on button "s" at bounding box center [258, 439] width 49 height 49
click at [332, 428] on button "t" at bounding box center [326, 439] width 49 height 49
click at [815, 307] on button "i" at bounding box center [804, 302] width 49 height 49
click at [398, 300] on button "c" at bounding box center [395, 302] width 49 height 49
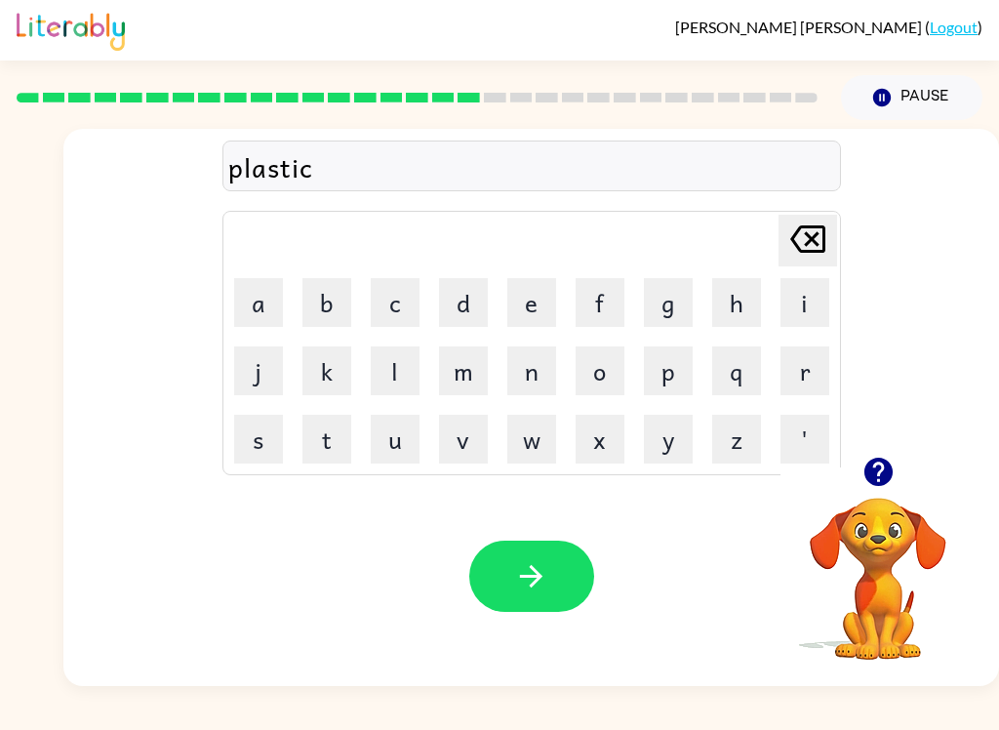
click at [548, 571] on button "button" at bounding box center [531, 575] width 125 height 71
click at [473, 307] on button "d" at bounding box center [463, 302] width 49 height 49
click at [804, 314] on button "i" at bounding box center [804, 302] width 49 height 49
click at [253, 453] on button "s" at bounding box center [258, 439] width 49 height 49
click at [675, 367] on button "p" at bounding box center [668, 370] width 49 height 49
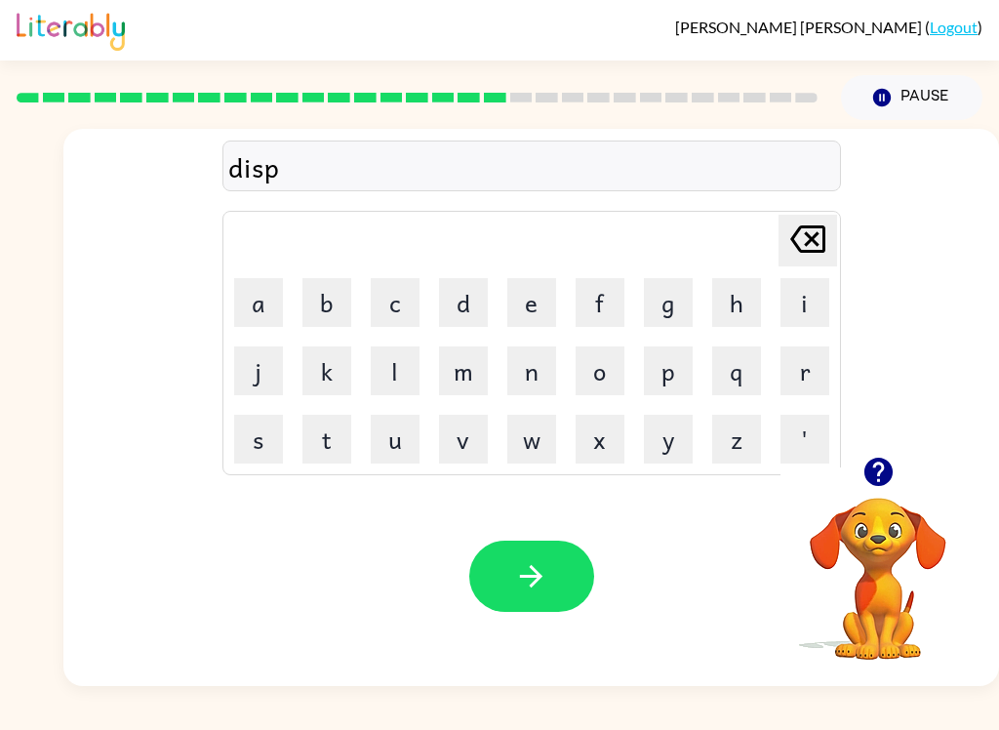
click at [400, 377] on button "l" at bounding box center [395, 370] width 49 height 49
click at [267, 296] on button "a" at bounding box center [258, 302] width 49 height 49
click at [667, 446] on button "y" at bounding box center [668, 439] width 49 height 49
click at [530, 569] on icon "button" at bounding box center [531, 576] width 34 height 34
click at [467, 307] on button "d" at bounding box center [463, 302] width 49 height 49
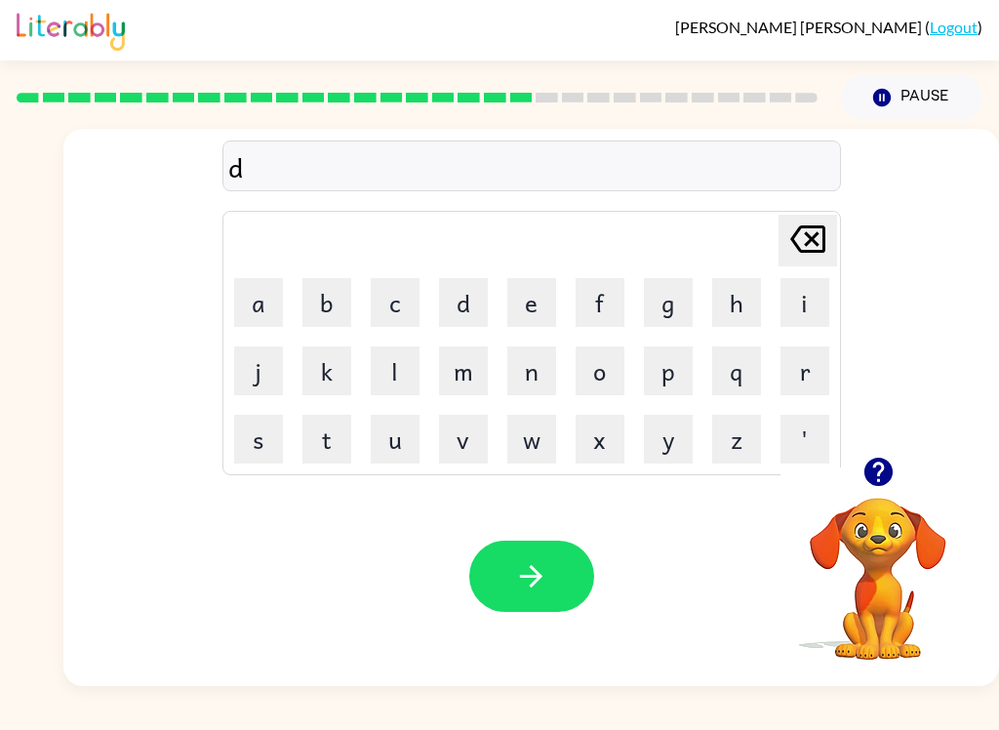
click at [400, 440] on button "u" at bounding box center [395, 439] width 49 height 49
click at [257, 448] on button "s" at bounding box center [258, 439] width 49 height 49
click at [331, 445] on button "t" at bounding box center [326, 439] width 49 height 49
click at [545, 303] on button "e" at bounding box center [531, 302] width 49 height 49
click at [465, 303] on button "d" at bounding box center [463, 302] width 49 height 49
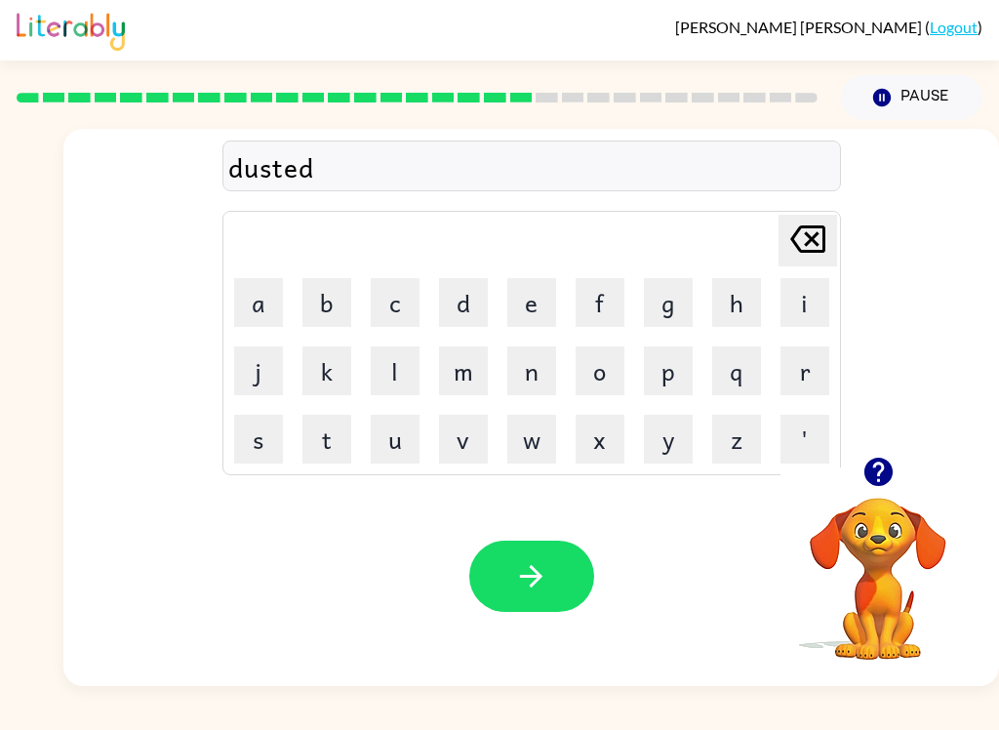
click at [504, 559] on button "button" at bounding box center [531, 575] width 125 height 71
click at [262, 445] on button "s" at bounding box center [258, 439] width 49 height 49
click at [534, 297] on button "e" at bounding box center [531, 302] width 49 height 49
click at [554, 378] on button "n" at bounding box center [531, 370] width 49 height 49
click at [340, 455] on button "t" at bounding box center [326, 439] width 49 height 49
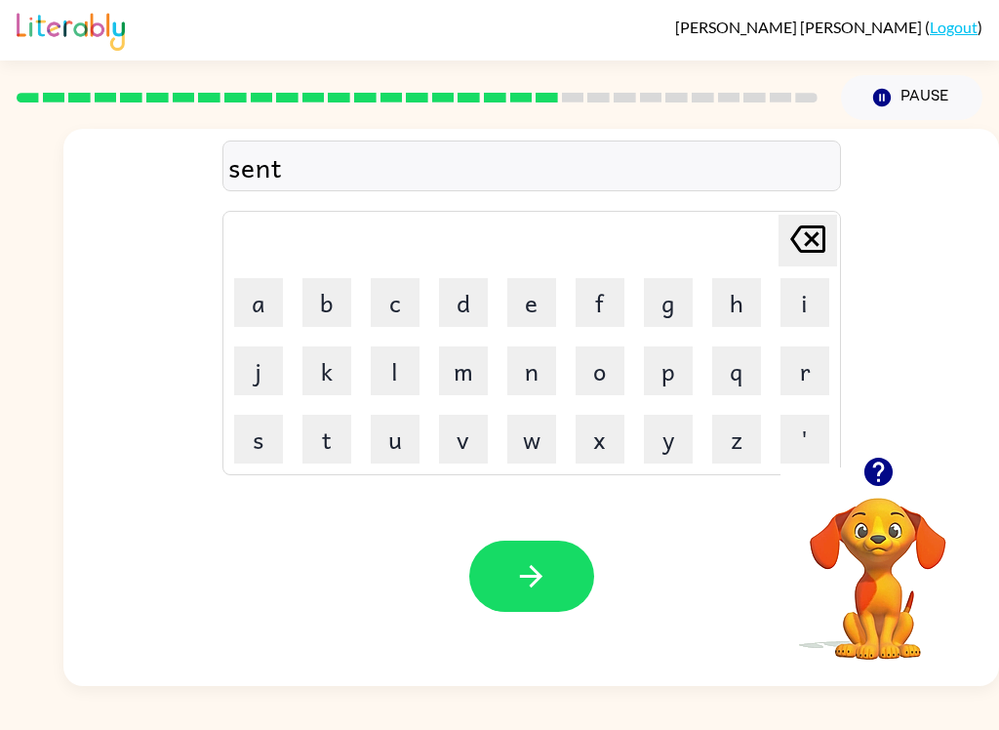
click at [520, 304] on button "e" at bounding box center [531, 302] width 49 height 49
click at [676, 372] on button "p" at bounding box center [668, 370] width 49 height 49
click at [810, 309] on button "i" at bounding box center [804, 302] width 49 height 49
click at [805, 237] on icon at bounding box center [807, 238] width 35 height 27
click at [670, 441] on button "y" at bounding box center [668, 439] width 49 height 49
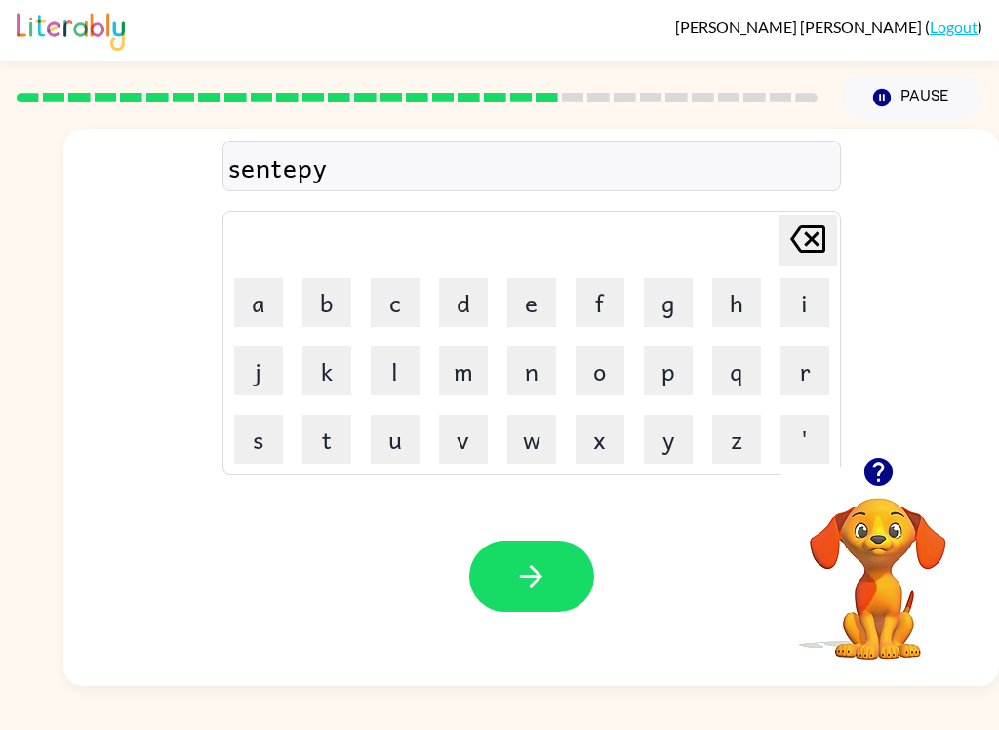
click at [551, 580] on button "button" at bounding box center [531, 575] width 125 height 71
click at [883, 480] on icon "button" at bounding box center [877, 471] width 28 height 28
click at [812, 372] on button "r" at bounding box center [804, 370] width 49 height 49
click at [1, 139] on div "r Delete Delete last character input a b c d e f g h i j k l m n o p q r s t u …" at bounding box center [499, 403] width 999 height 566
click at [253, 301] on button "a" at bounding box center [258, 302] width 49 height 49
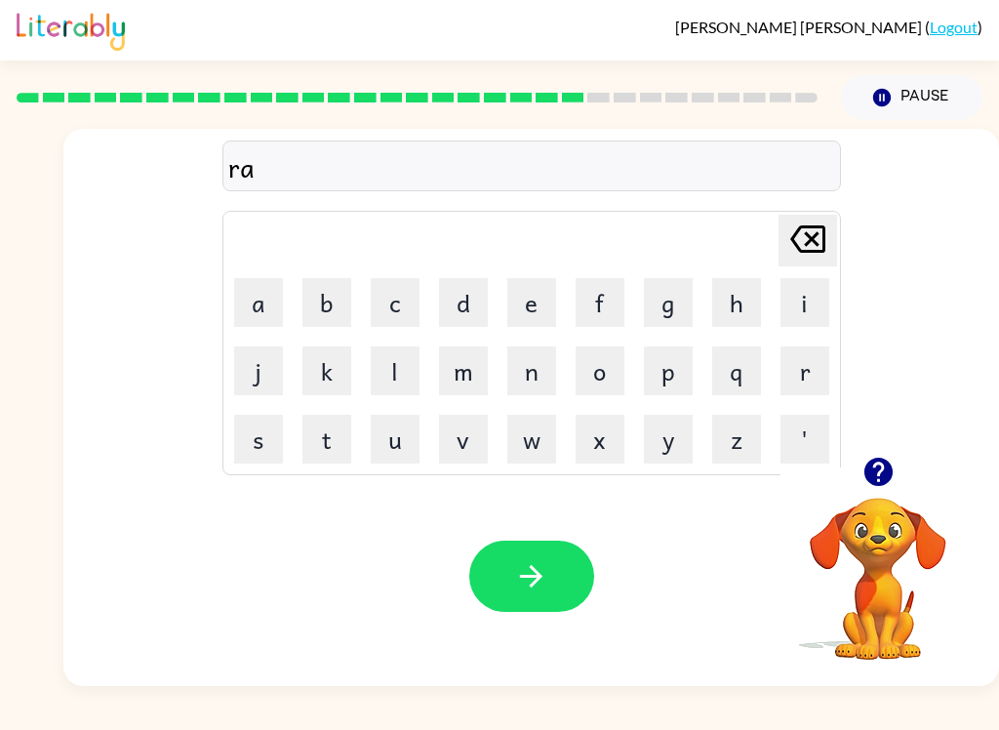
click at [812, 304] on button "i" at bounding box center [804, 302] width 49 height 49
click at [530, 375] on button "n" at bounding box center [531, 370] width 49 height 49
click at [405, 323] on button "c" at bounding box center [395, 302] width 49 height 49
click at [606, 368] on button "o" at bounding box center [599, 370] width 49 height 49
click at [259, 300] on button "a" at bounding box center [258, 302] width 49 height 49
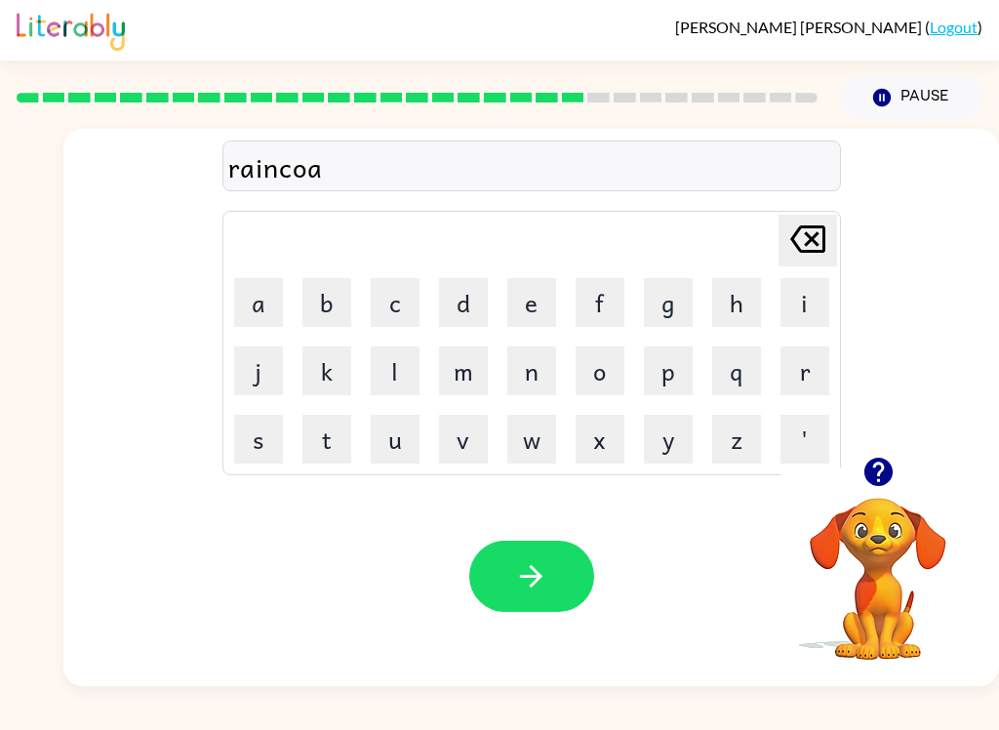
click at [333, 431] on button "t" at bounding box center [326, 439] width 49 height 49
click at [512, 559] on button "button" at bounding box center [531, 575] width 125 height 71
click at [458, 367] on button "m" at bounding box center [463, 370] width 49 height 49
click at [257, 302] on button "a" at bounding box center [258, 302] width 49 height 49
click at [823, 368] on button "r" at bounding box center [804, 370] width 49 height 49
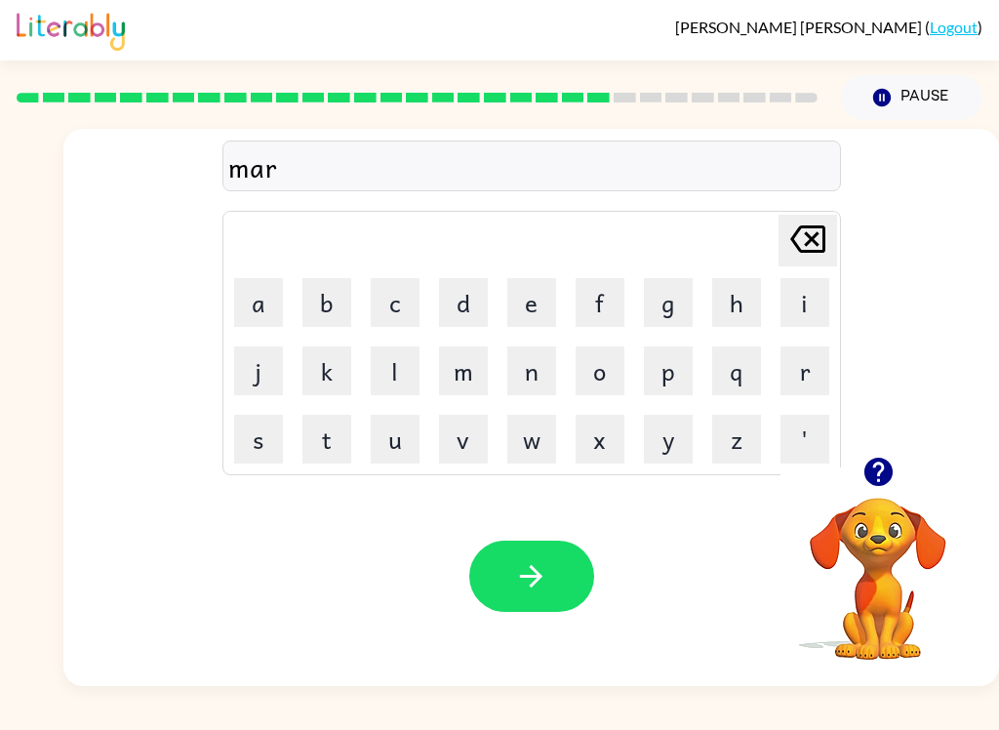
click at [383, 306] on button "c" at bounding box center [395, 302] width 49 height 49
click at [326, 365] on button "k" at bounding box center [326, 370] width 49 height 49
click at [530, 307] on button "e" at bounding box center [531, 302] width 49 height 49
click at [830, 236] on button "Delete Delete last character input" at bounding box center [807, 241] width 59 height 52
click at [827, 237] on button "Delete Delete last character input" at bounding box center [807, 241] width 59 height 52
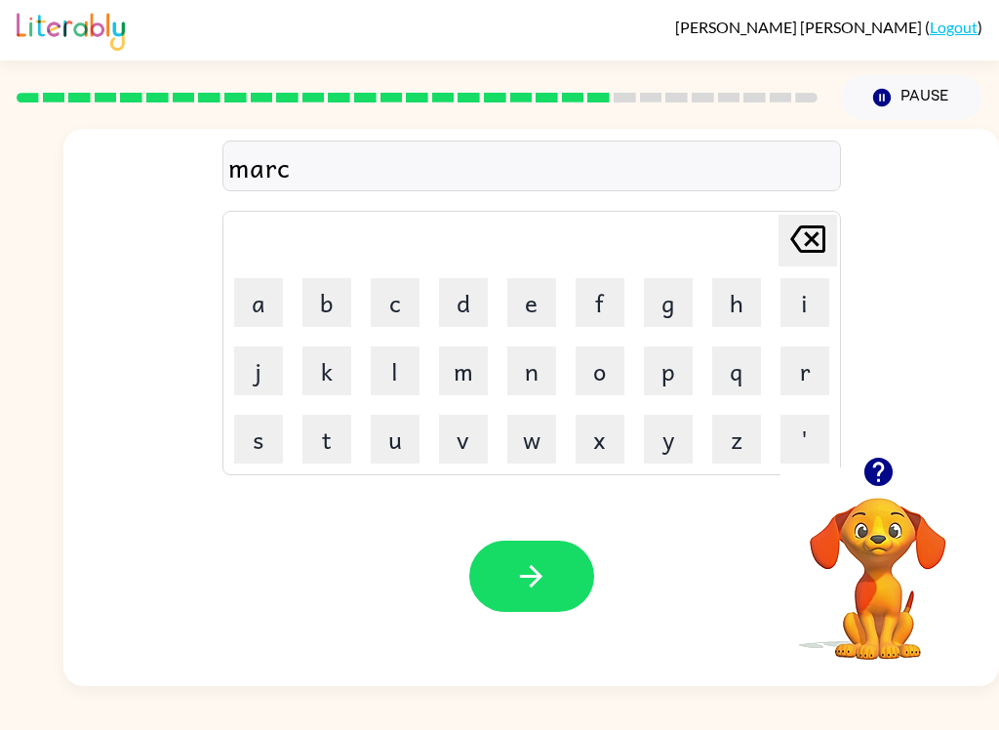
click at [828, 232] on button "Delete Delete last character input" at bounding box center [807, 241] width 59 height 52
click at [313, 364] on button "k" at bounding box center [326, 370] width 49 height 49
click at [541, 308] on button "e" at bounding box center [531, 302] width 49 height 49
click at [811, 362] on button "r" at bounding box center [804, 370] width 49 height 49
click at [564, 555] on button "button" at bounding box center [531, 575] width 125 height 71
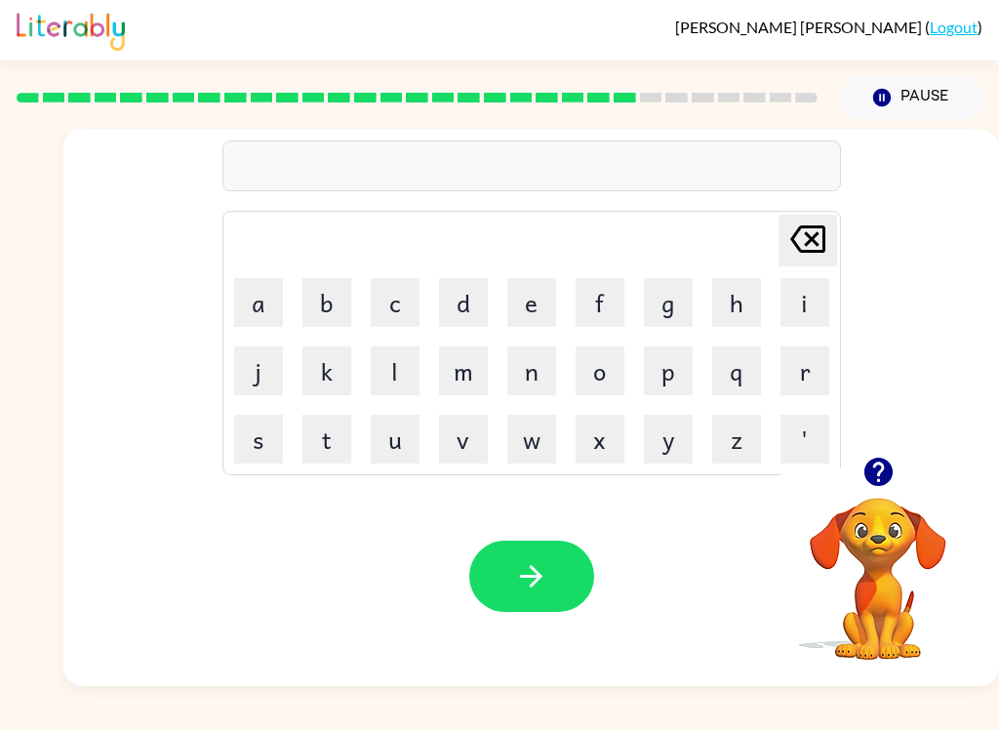
click at [266, 290] on button "a" at bounding box center [258, 302] width 49 height 49
click at [464, 299] on button "d" at bounding box center [463, 302] width 49 height 49
click at [481, 435] on button "v" at bounding box center [463, 439] width 49 height 49
click at [259, 299] on button "a" at bounding box center [258, 302] width 49 height 49
click at [542, 370] on button "n" at bounding box center [531, 370] width 49 height 49
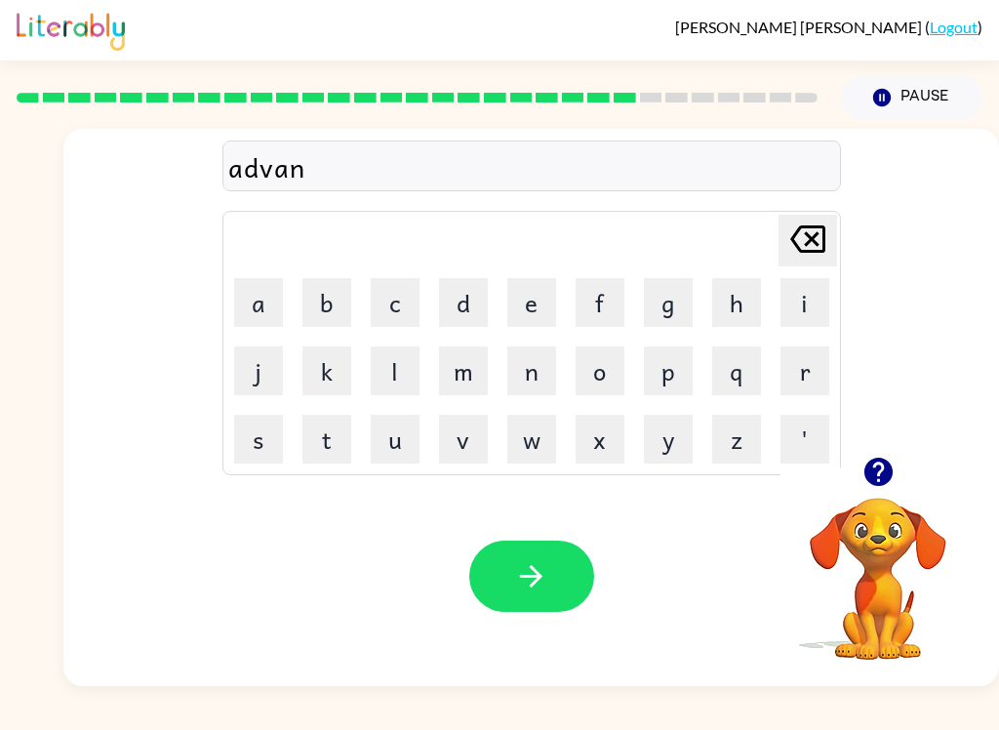
click at [389, 298] on button "c" at bounding box center [395, 302] width 49 height 49
click at [799, 300] on button "i" at bounding box center [804, 302] width 49 height 49
click at [526, 362] on button "n" at bounding box center [531, 370] width 49 height 49
click at [676, 300] on button "g" at bounding box center [668, 302] width 49 height 49
click at [533, 584] on icon "button" at bounding box center [531, 576] width 22 height 22
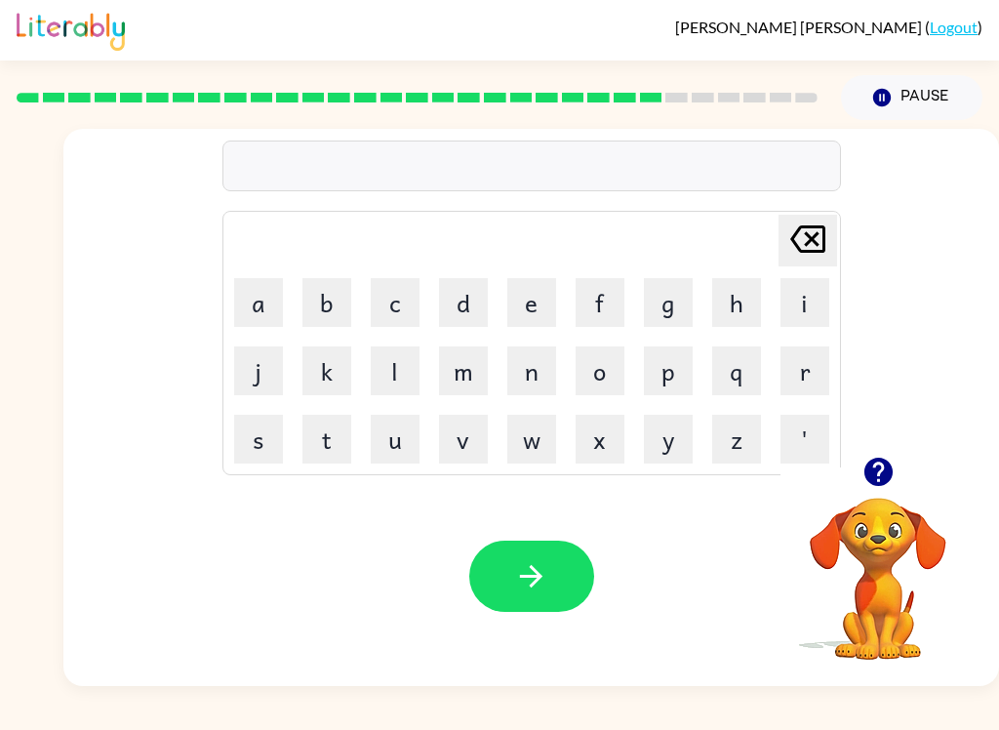
click at [670, 303] on button "g" at bounding box center [668, 302] width 49 height 49
click at [389, 373] on button "l" at bounding box center [395, 370] width 49 height 49
click at [593, 388] on button "o" at bounding box center [599, 370] width 49 height 49
click at [324, 308] on button "b" at bounding box center [326, 302] width 49 height 49
click at [388, 377] on button "l" at bounding box center [395, 370] width 49 height 49
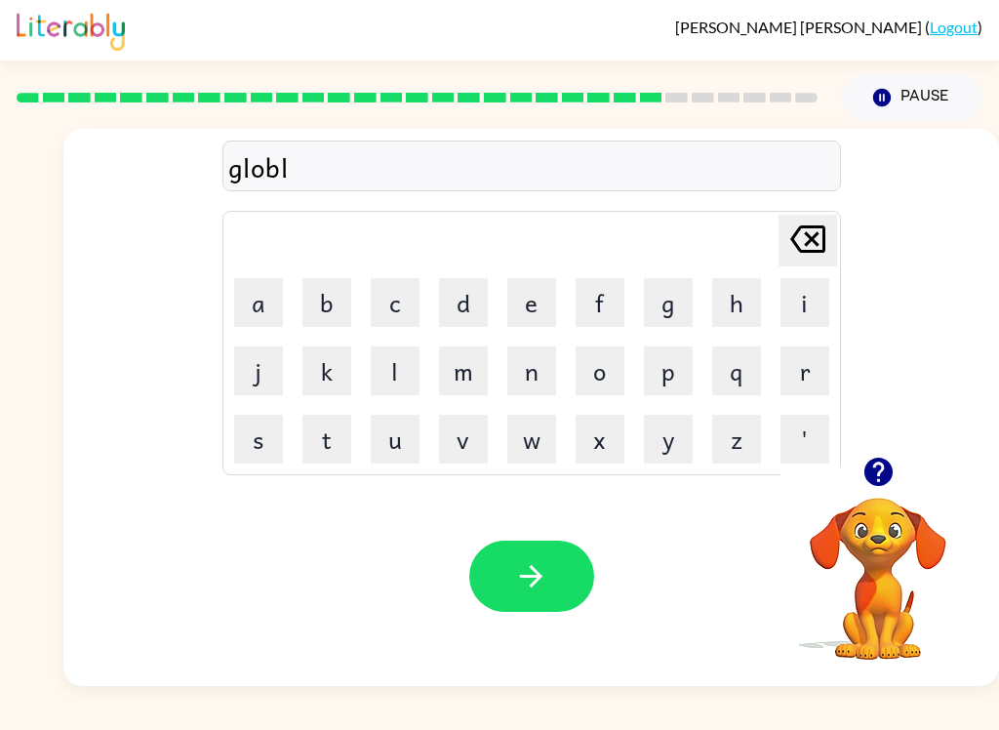
click at [821, 291] on button "i" at bounding box center [804, 302] width 49 height 49
click at [534, 375] on button "n" at bounding box center [531, 370] width 49 height 49
click at [682, 309] on button "g" at bounding box center [668, 302] width 49 height 49
click at [550, 561] on button "button" at bounding box center [531, 575] width 125 height 71
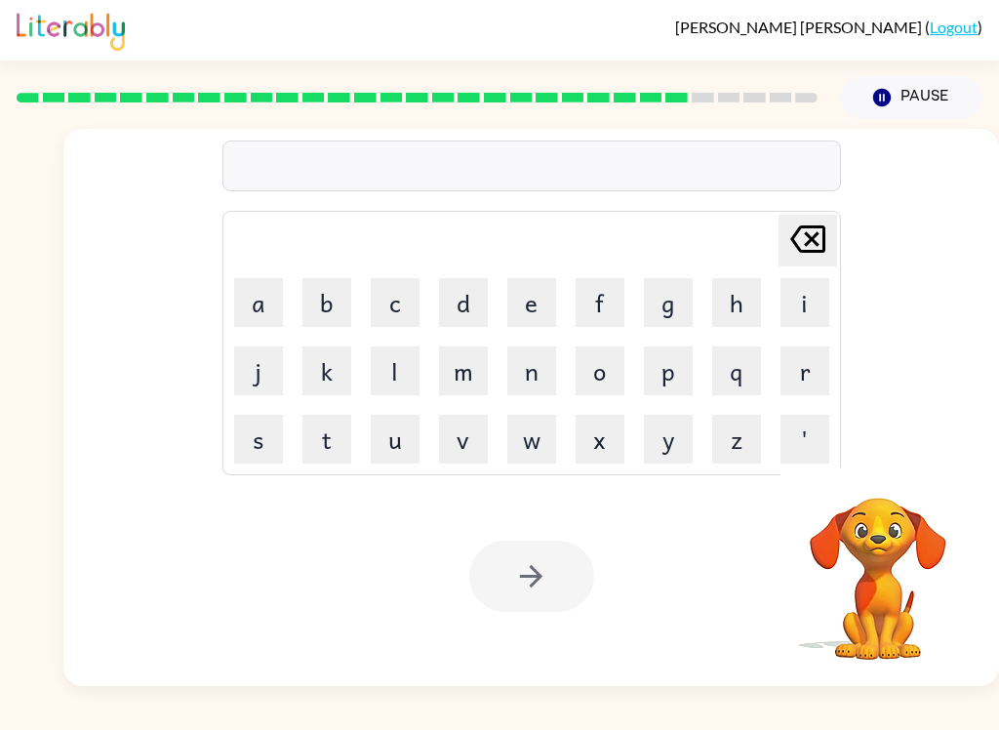
click at [664, 320] on button "g" at bounding box center [668, 302] width 49 height 49
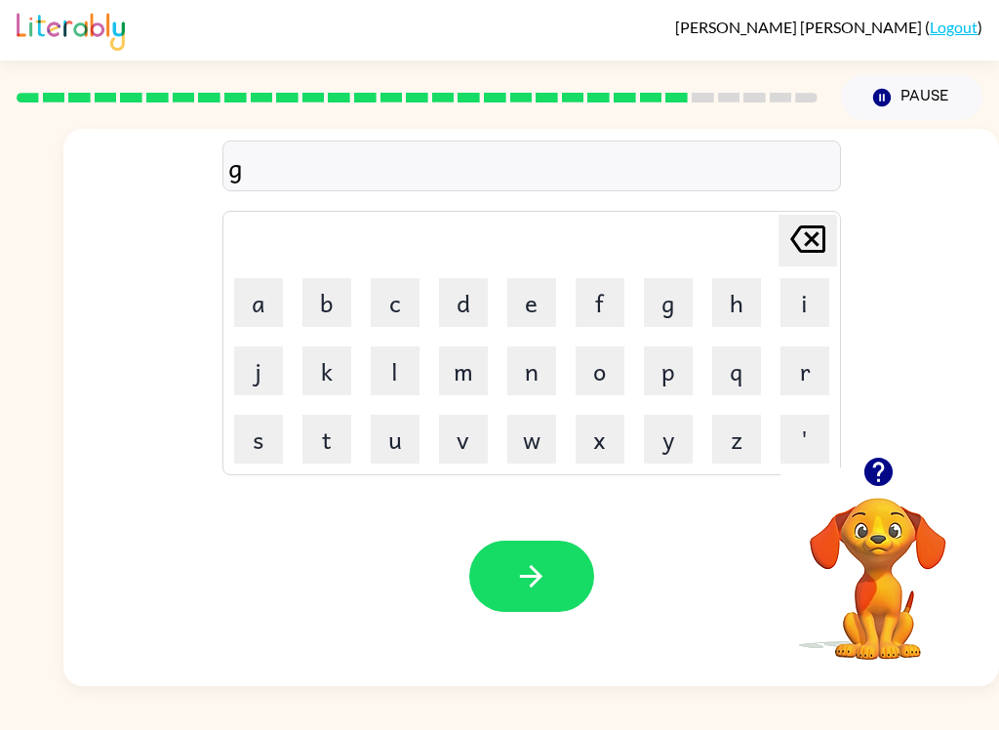
click at [598, 387] on button "o" at bounding box center [599, 370] width 49 height 49
click at [315, 299] on button "b" at bounding box center [326, 302] width 49 height 49
click at [537, 307] on button "e" at bounding box center [531, 302] width 49 height 49
click at [796, 379] on button "r" at bounding box center [804, 370] width 49 height 49
click at [456, 383] on button "m" at bounding box center [463, 370] width 49 height 49
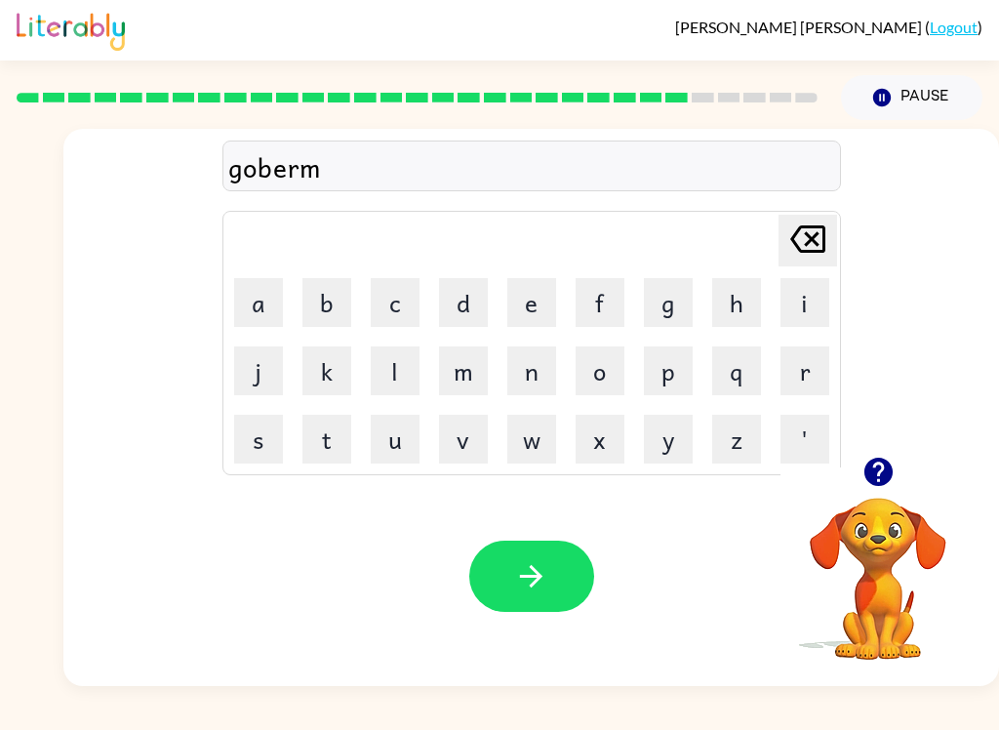
click at [527, 320] on button "e" at bounding box center [531, 302] width 49 height 49
click at [530, 376] on button "n" at bounding box center [531, 370] width 49 height 49
click at [339, 424] on button "t" at bounding box center [326, 439] width 49 height 49
click at [533, 564] on icon "button" at bounding box center [531, 576] width 34 height 34
click at [264, 437] on button "s" at bounding box center [258, 439] width 49 height 49
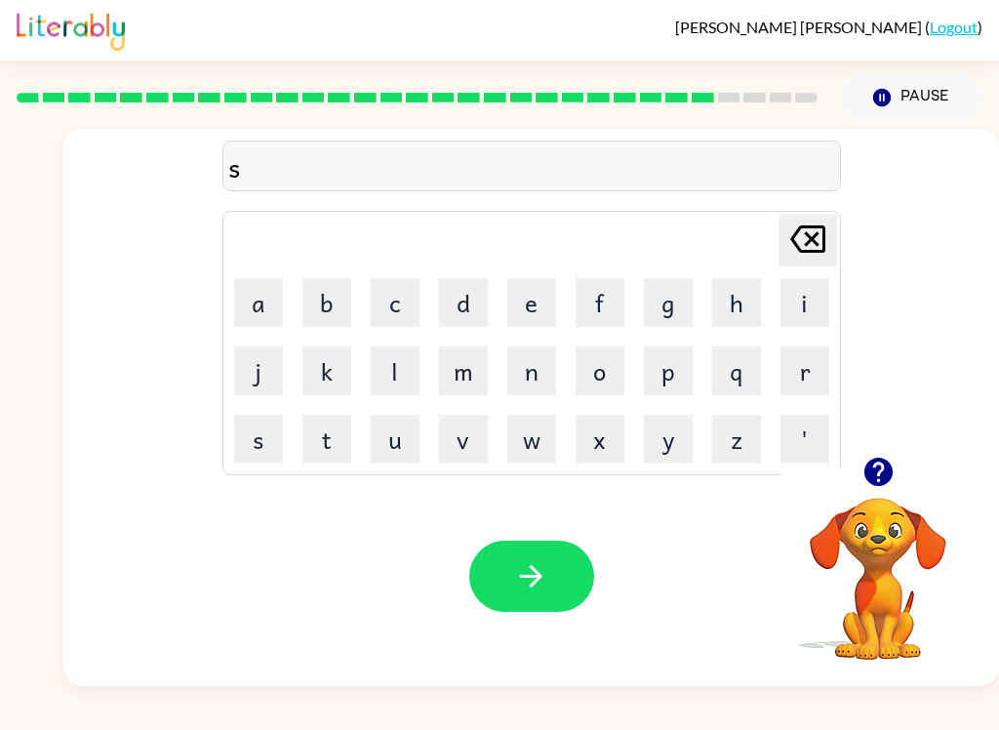
click at [338, 430] on button "t" at bounding box center [326, 439] width 49 height 49
click at [804, 365] on button "r" at bounding box center [804, 370] width 49 height 49
click at [257, 306] on button "a" at bounding box center [258, 302] width 49 height 49
click at [806, 303] on button "i" at bounding box center [804, 302] width 49 height 49
click at [527, 389] on button "n" at bounding box center [531, 370] width 49 height 49
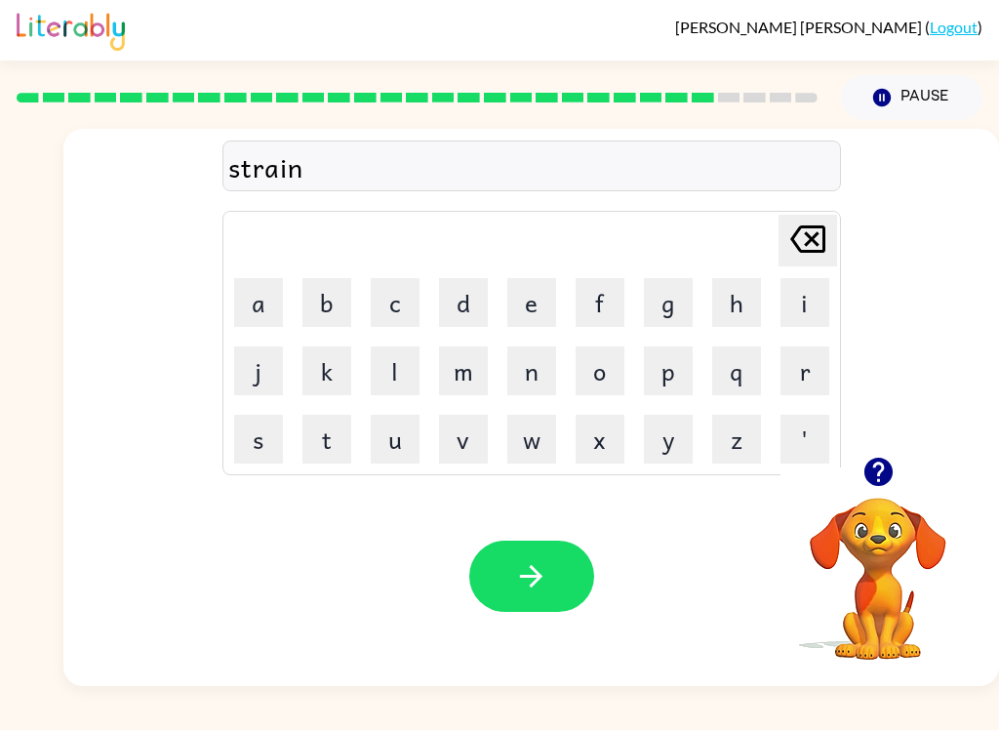
click at [525, 594] on button "button" at bounding box center [531, 575] width 125 height 71
click at [880, 476] on icon "button" at bounding box center [877, 471] width 28 height 28
click at [892, 549] on video "Your browser must support playing .mp4 files to use Literably. Please try using…" at bounding box center [877, 564] width 195 height 195
click at [875, 546] on video "Your browser must support playing .mp4 files to use Literably. Please try using…" at bounding box center [877, 564] width 195 height 195
click at [885, 485] on icon "button" at bounding box center [877, 471] width 28 height 28
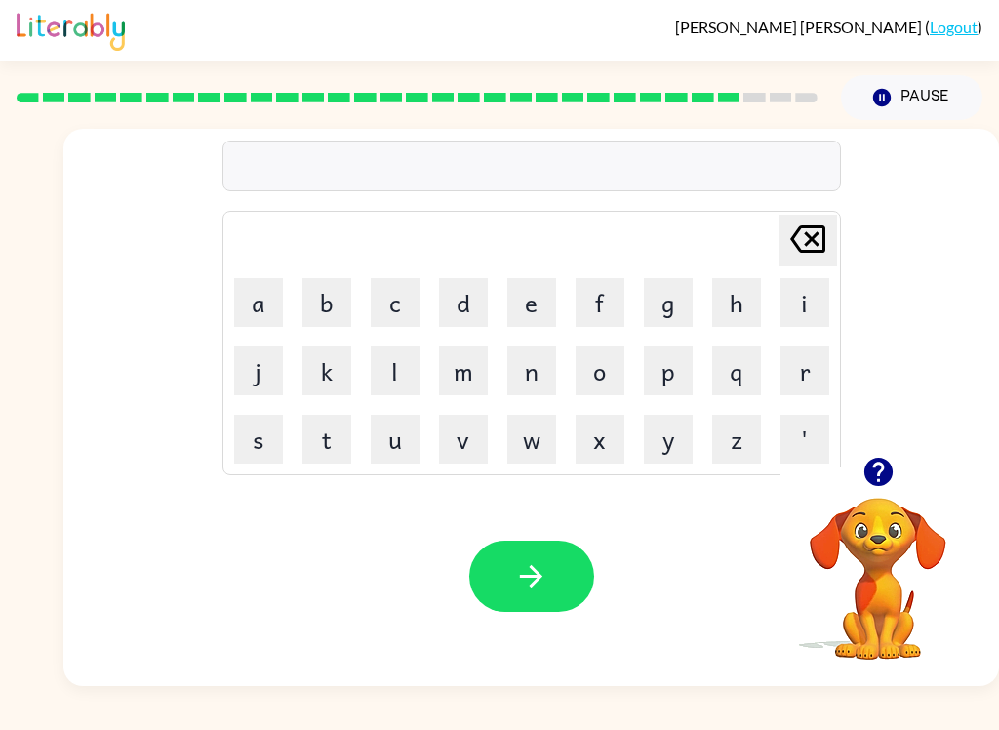
click at [246, 443] on button "s" at bounding box center [258, 439] width 49 height 49
click at [741, 289] on button "h" at bounding box center [736, 302] width 49 height 49
click at [262, 310] on button "a" at bounding box center [258, 302] width 49 height 49
click at [686, 372] on button "p" at bounding box center [668, 370] width 49 height 49
click at [534, 312] on button "e" at bounding box center [531, 302] width 49 height 49
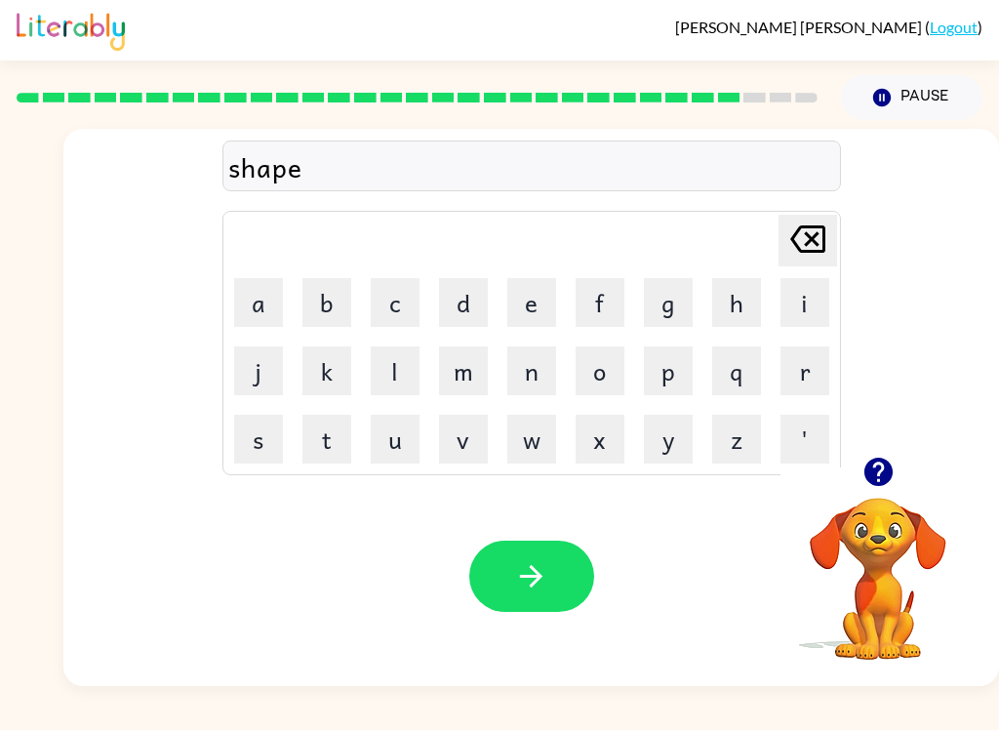
click at [508, 549] on button "button" at bounding box center [531, 575] width 125 height 71
click at [541, 303] on button "e" at bounding box center [531, 302] width 49 height 49
click at [398, 297] on button "c" at bounding box center [395, 302] width 49 height 49
click at [246, 457] on button "s" at bounding box center [258, 439] width 49 height 49
click at [548, 291] on button "e" at bounding box center [531, 302] width 49 height 49
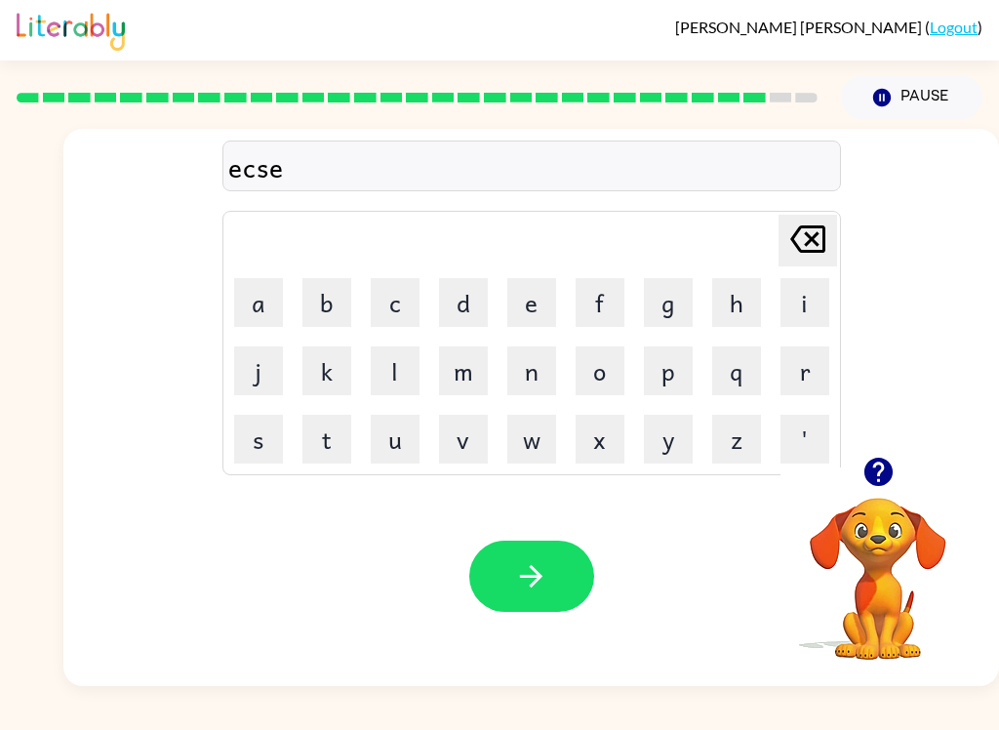
click at [400, 376] on button "l" at bounding box center [395, 370] width 49 height 49
click at [533, 301] on button "e" at bounding box center [531, 302] width 49 height 49
click at [549, 362] on button "n" at bounding box center [531, 370] width 49 height 49
click at [314, 432] on button "t" at bounding box center [326, 439] width 49 height 49
click at [797, 256] on icon "Delete Delete last character input" at bounding box center [807, 239] width 47 height 47
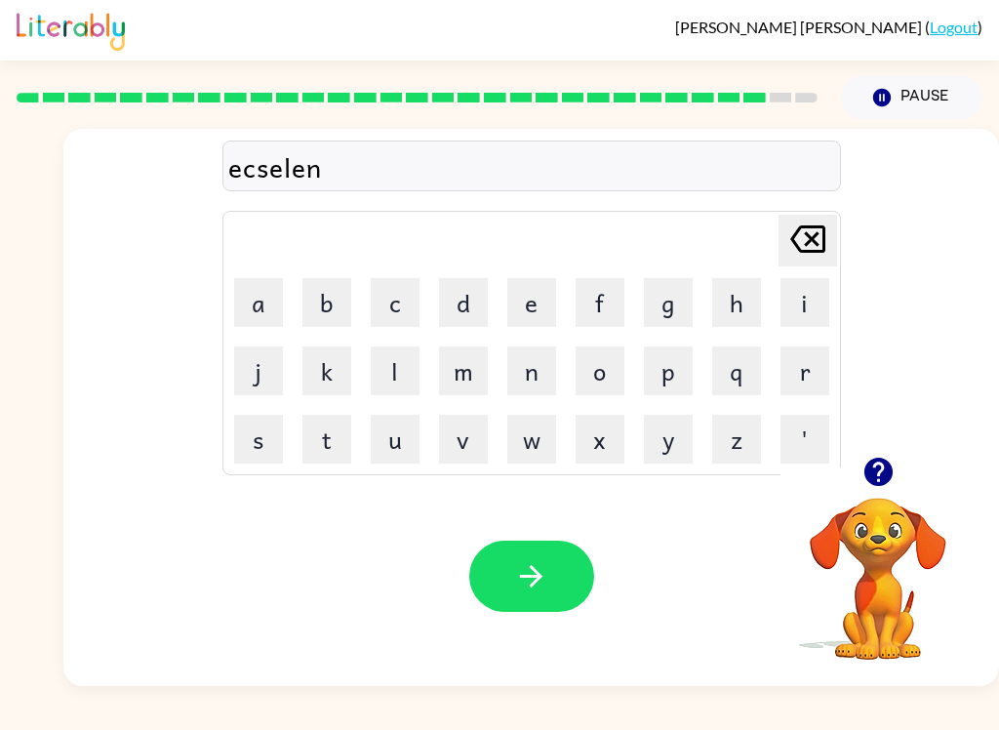
click at [796, 256] on icon "Delete Delete last character input" at bounding box center [807, 239] width 47 height 47
click at [809, 237] on icon at bounding box center [807, 238] width 35 height 27
click at [811, 224] on icon "Delete Delete last character input" at bounding box center [807, 239] width 47 height 47
click at [811, 223] on icon "Delete Delete last character input" at bounding box center [807, 239] width 47 height 47
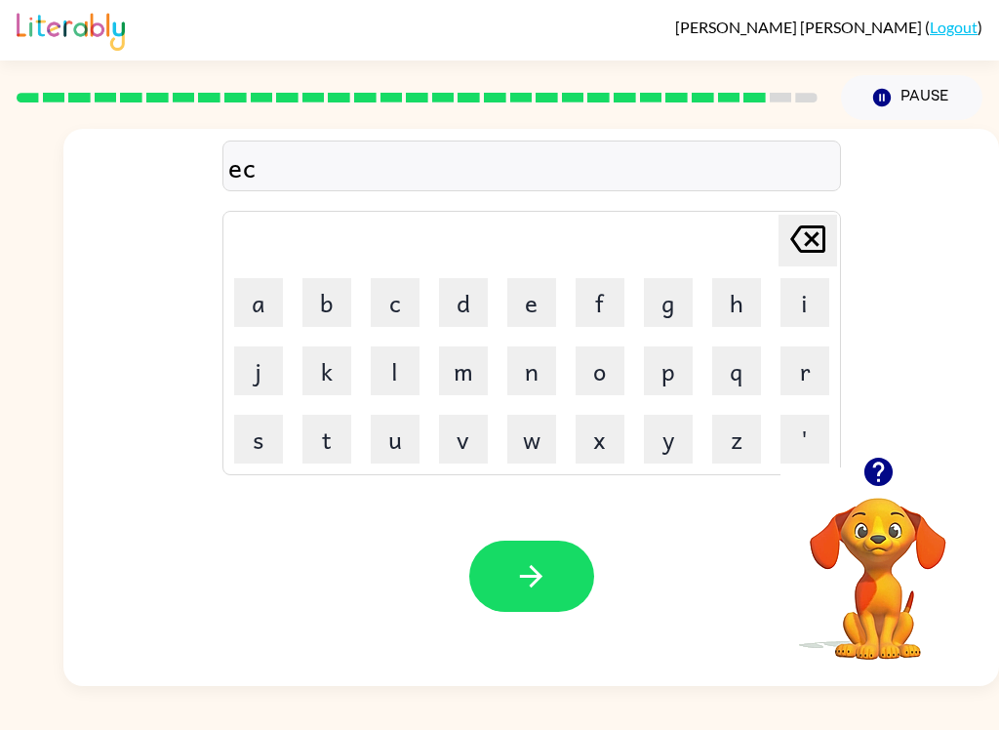
click at [809, 236] on icon at bounding box center [807, 238] width 35 height 27
click at [607, 443] on button "x" at bounding box center [599, 439] width 49 height 49
click at [263, 440] on button "s" at bounding box center [258, 439] width 49 height 49
click at [803, 240] on icon "Delete Delete last character input" at bounding box center [807, 239] width 47 height 47
click at [391, 303] on button "c" at bounding box center [395, 302] width 49 height 49
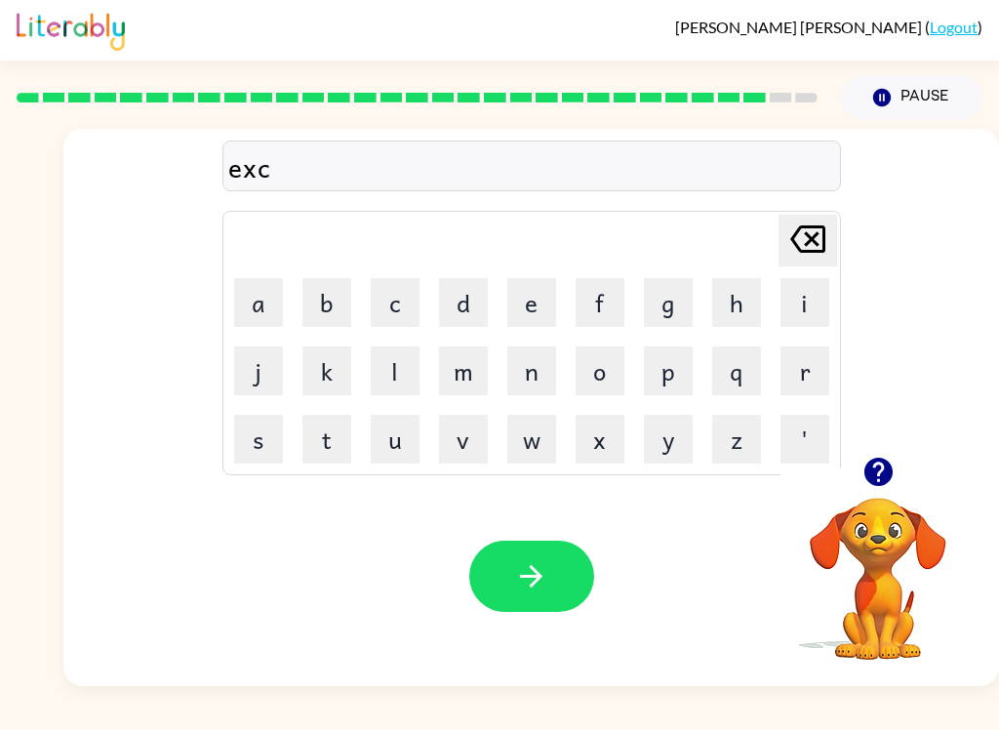
click at [541, 316] on button "e" at bounding box center [531, 302] width 49 height 49
click at [392, 383] on button "l" at bounding box center [395, 370] width 49 height 49
click at [524, 307] on button "e" at bounding box center [531, 302] width 49 height 49
click at [545, 379] on button "n" at bounding box center [531, 370] width 49 height 49
click at [311, 438] on button "t" at bounding box center [326, 439] width 49 height 49
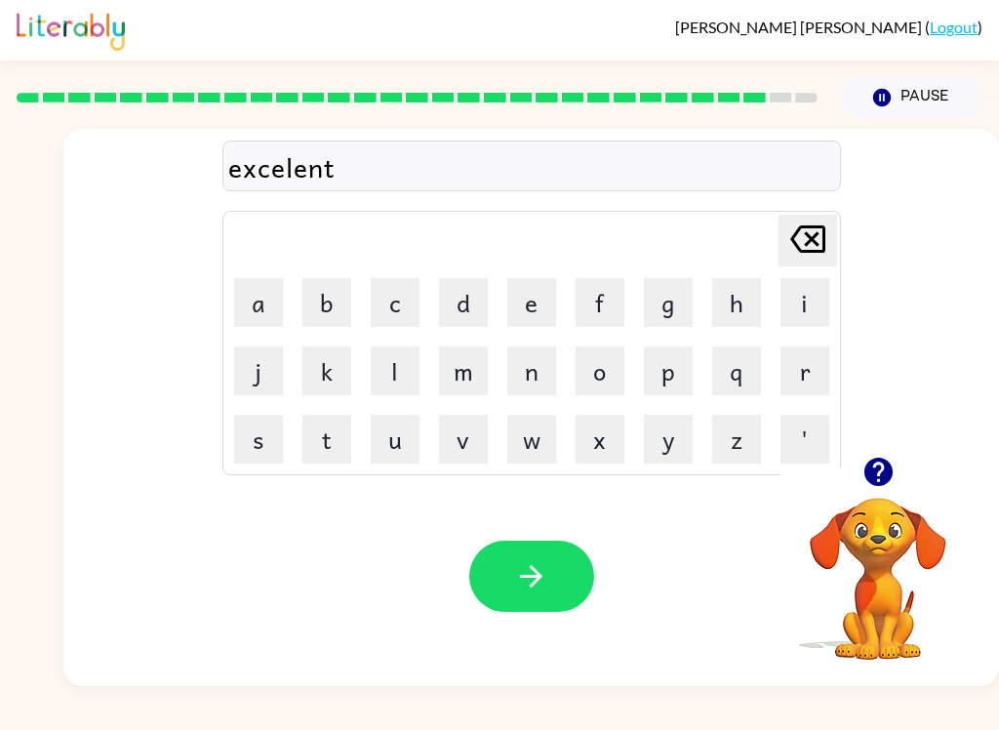
click at [508, 564] on button "button" at bounding box center [531, 575] width 125 height 71
click at [891, 476] on icon "button" at bounding box center [877, 471] width 28 height 28
click at [886, 465] on icon "button" at bounding box center [877, 471] width 28 height 28
click at [248, 380] on button "j" at bounding box center [258, 370] width 49 height 49
click at [613, 360] on button "o" at bounding box center [599, 370] width 49 height 49
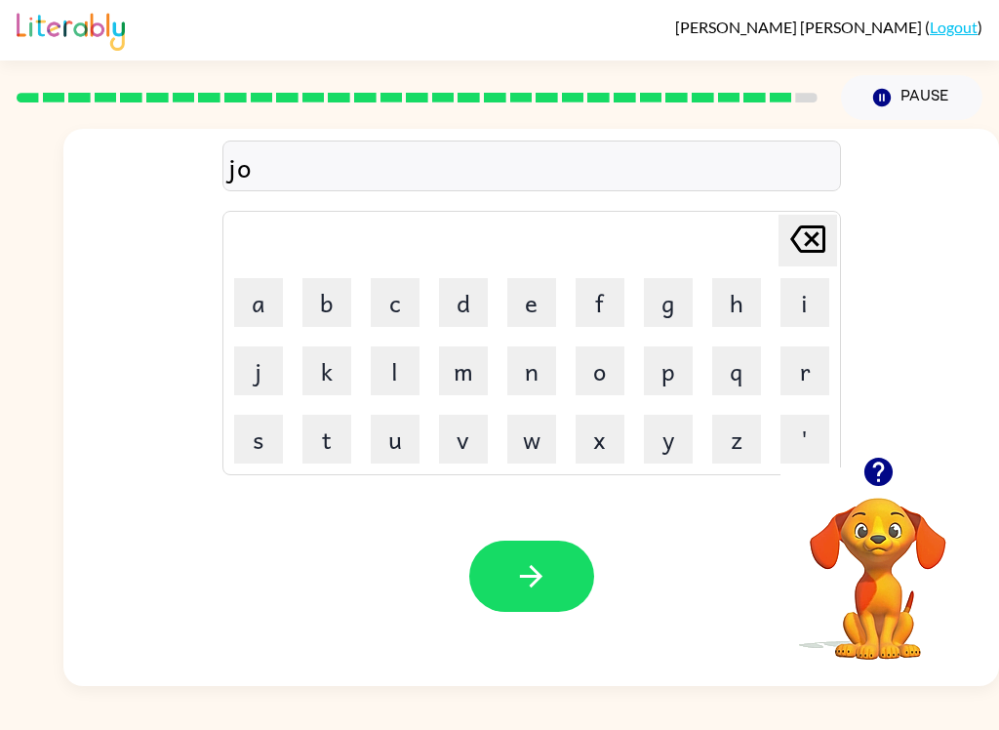
click at [308, 303] on button "b" at bounding box center [326, 302] width 49 height 49
click at [811, 370] on button "r" at bounding box center [804, 370] width 49 height 49
click at [804, 305] on button "i" at bounding box center [804, 302] width 49 height 49
click at [395, 301] on button "c" at bounding box center [395, 302] width 49 height 49
click at [530, 304] on button "e" at bounding box center [531, 302] width 49 height 49
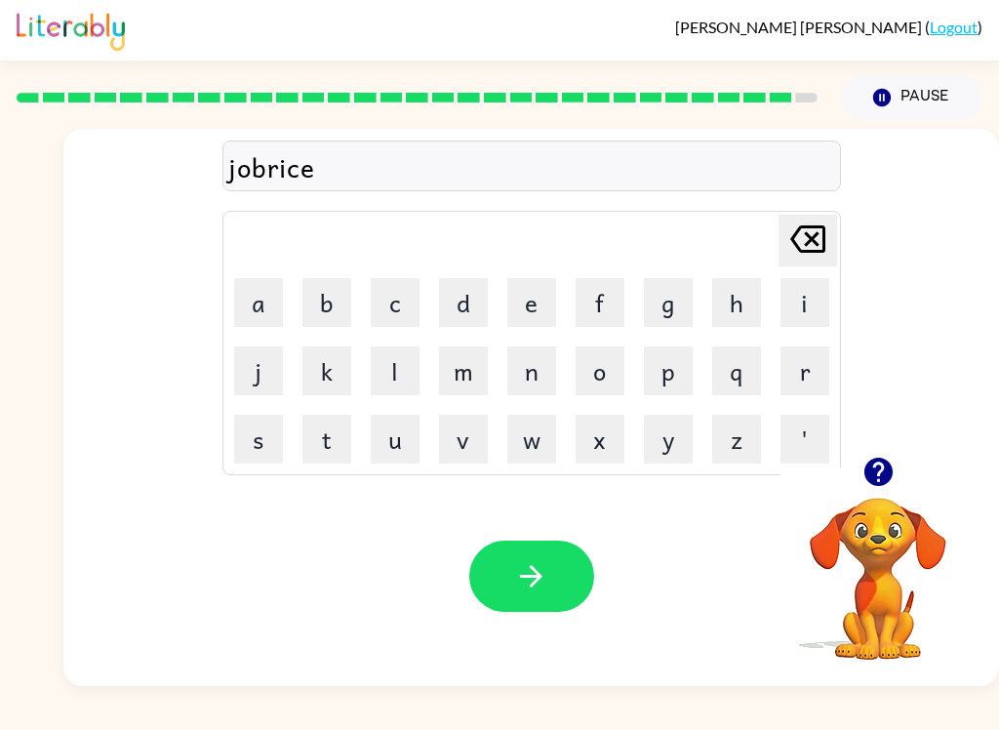
click at [815, 360] on button "r" at bounding box center [804, 370] width 49 height 49
click at [534, 554] on button "button" at bounding box center [531, 575] width 125 height 71
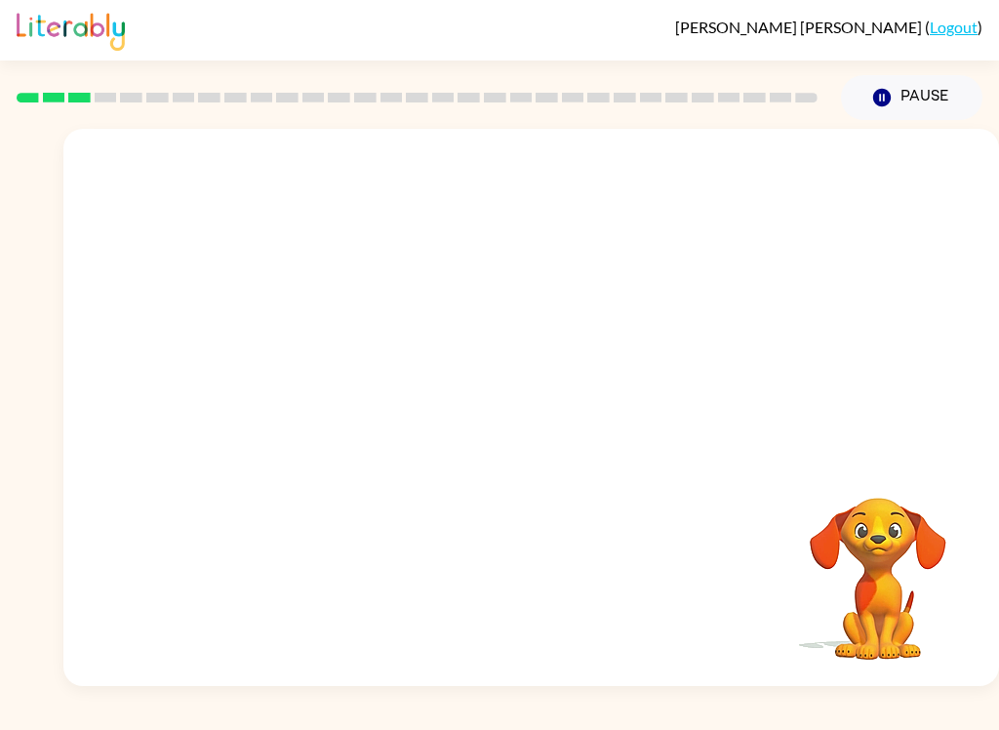
click at [573, 365] on video "Your browser must support playing .mp4 files to use Literably. Please try using…" at bounding box center [530, 293] width 935 height 328
click at [598, 362] on video "Your browser must support playing .mp4 files to use Literably. Please try using…" at bounding box center [530, 293] width 935 height 328
click at [582, 370] on video "Your browser must support playing .mp4 files to use Literably. Please try using…" at bounding box center [530, 293] width 935 height 328
click at [581, 369] on video "Your browser must support playing .mp4 files to use Literably. Please try using…" at bounding box center [530, 293] width 935 height 328
click at [566, 395] on video "Your browser must support playing .mp4 files to use Literably. Please try using…" at bounding box center [530, 293] width 935 height 328
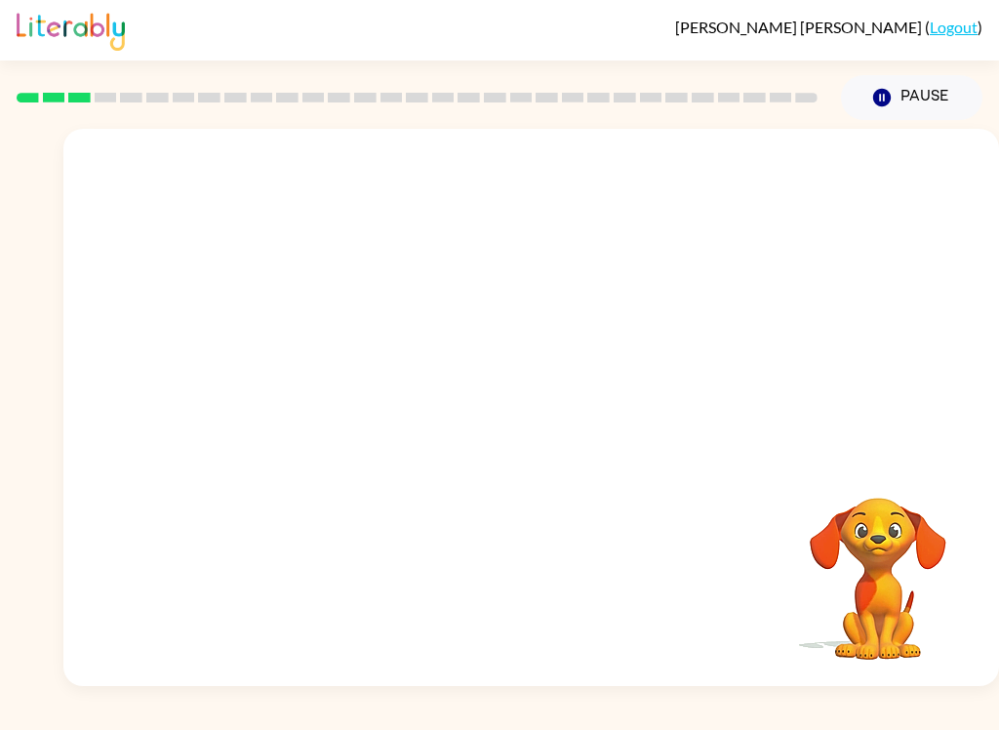
click at [566, 395] on video "Your browser must support playing .mp4 files to use Literably. Please try using…" at bounding box center [530, 293] width 935 height 328
click at [551, 408] on button "button" at bounding box center [531, 416] width 125 height 71
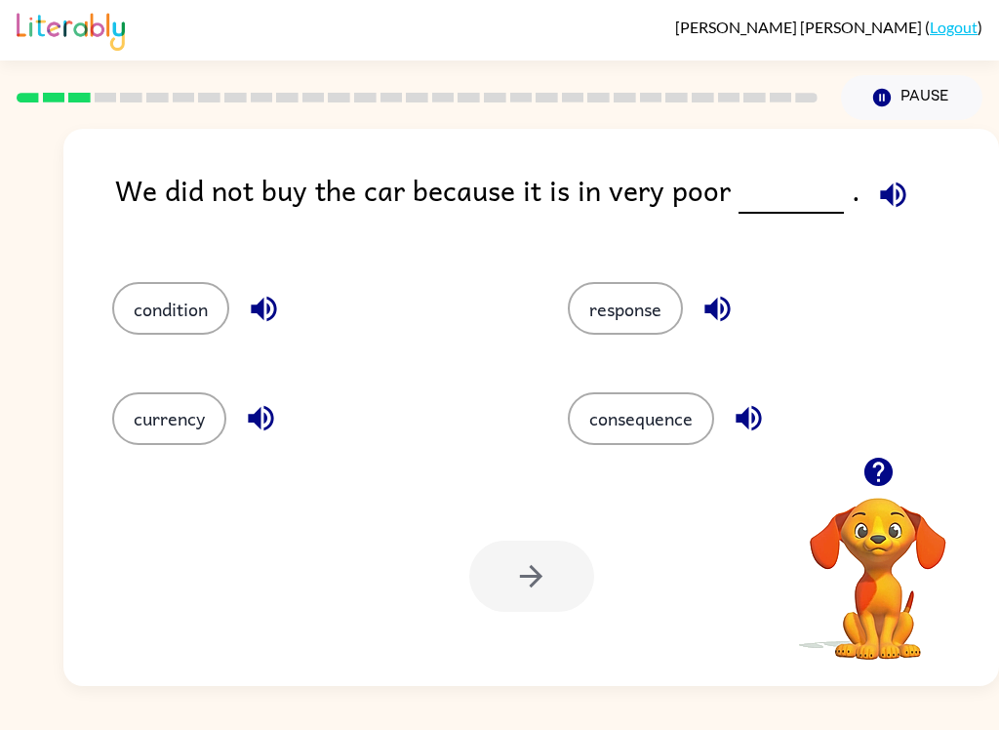
click at [191, 318] on button "condition" at bounding box center [170, 308] width 117 height 53
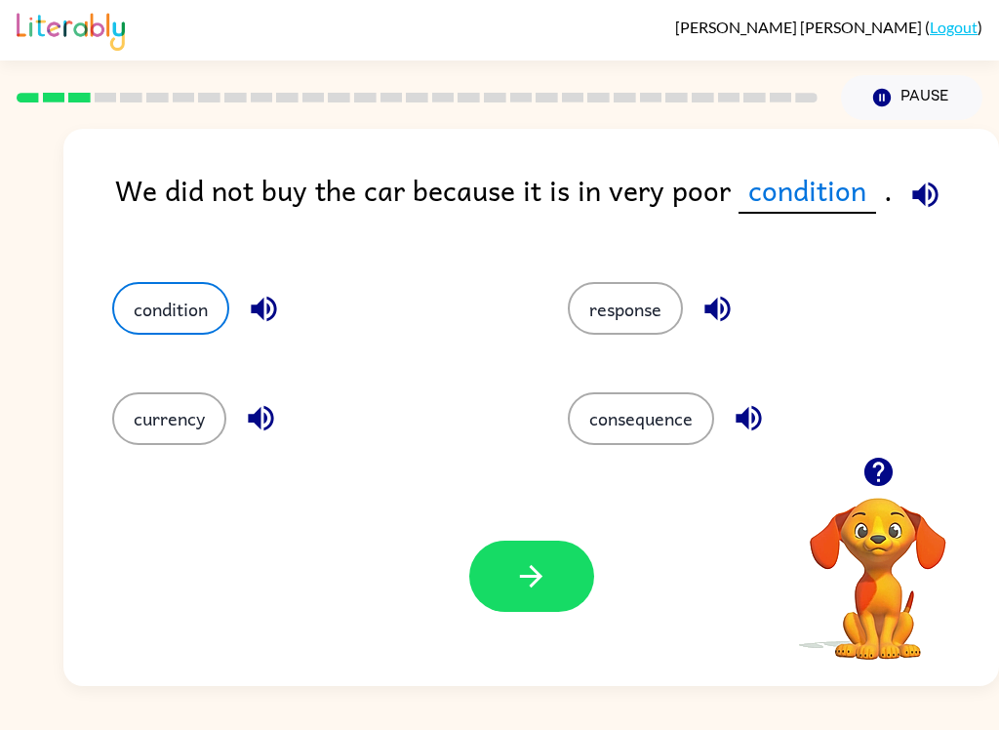
click at [561, 593] on button "button" at bounding box center [531, 575] width 125 height 71
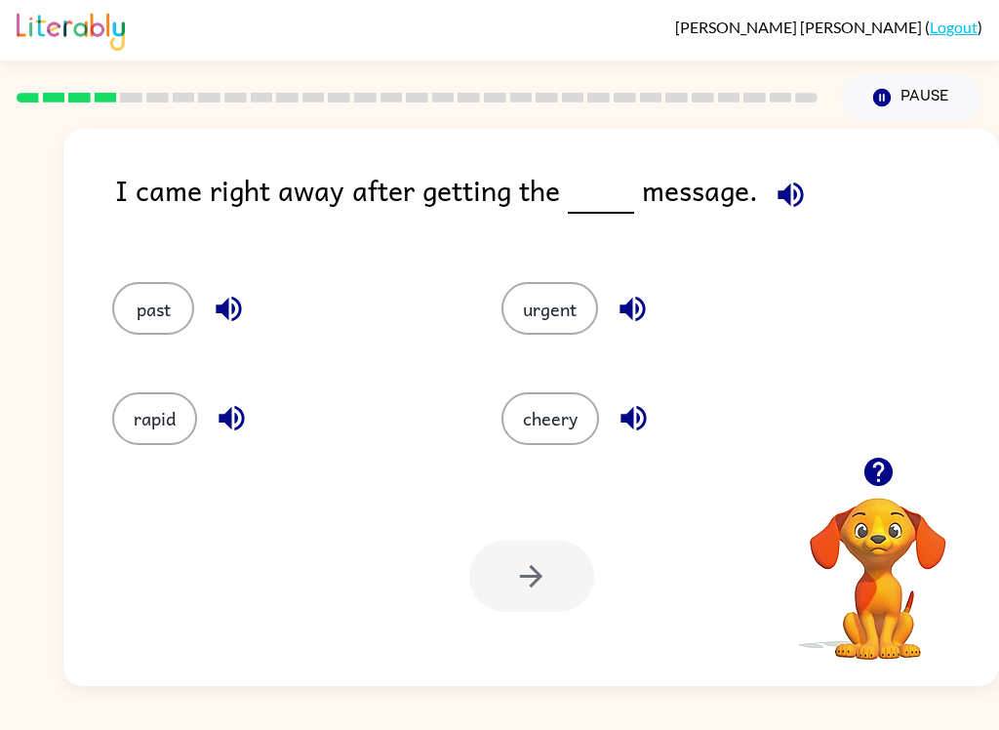
click at [548, 314] on button "urgent" at bounding box center [549, 308] width 97 height 53
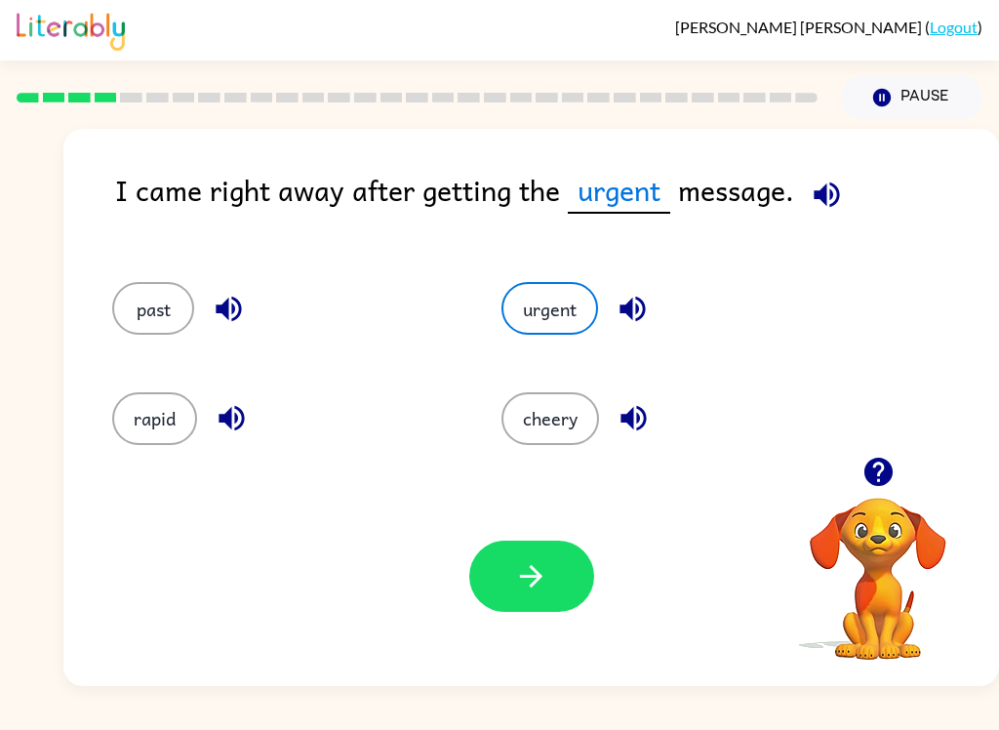
click at [538, 575] on icon "button" at bounding box center [531, 576] width 22 height 22
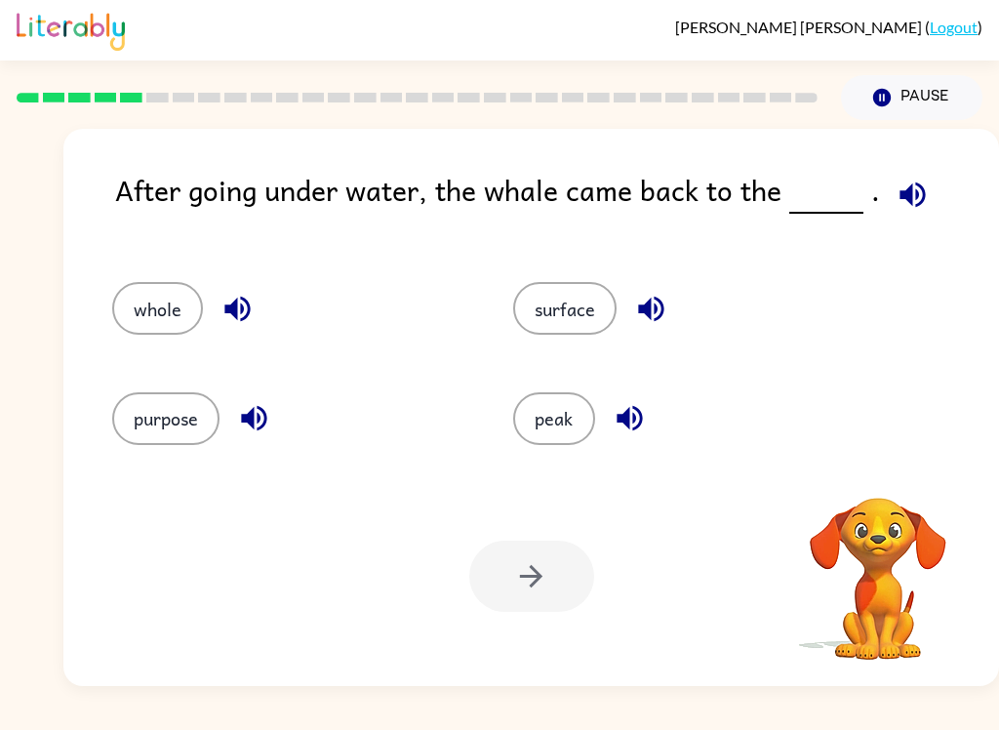
click at [548, 585] on div at bounding box center [531, 575] width 125 height 71
click at [593, 315] on button "surface" at bounding box center [564, 308] width 103 height 53
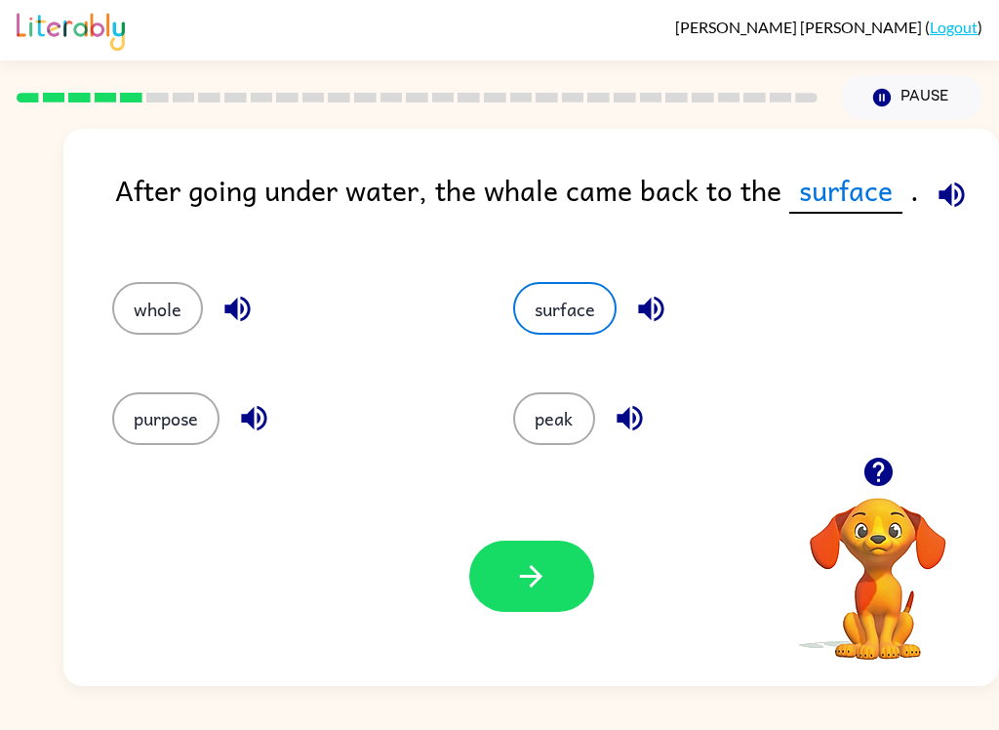
click at [573, 576] on button "button" at bounding box center [531, 575] width 125 height 71
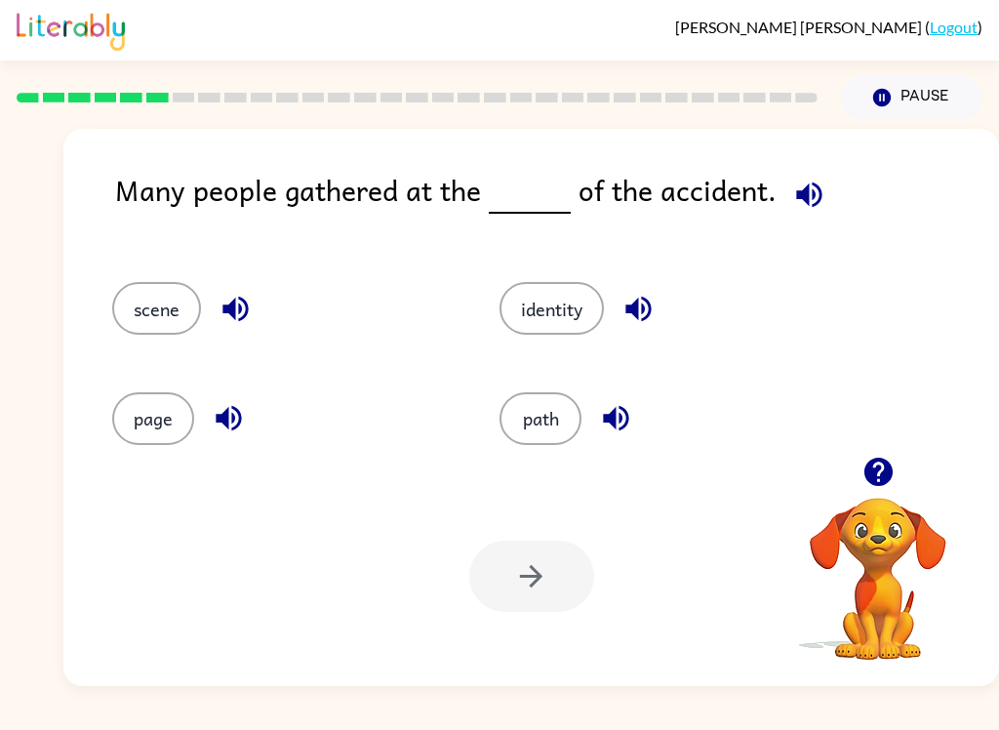
click at [168, 304] on button "scene" at bounding box center [156, 308] width 89 height 53
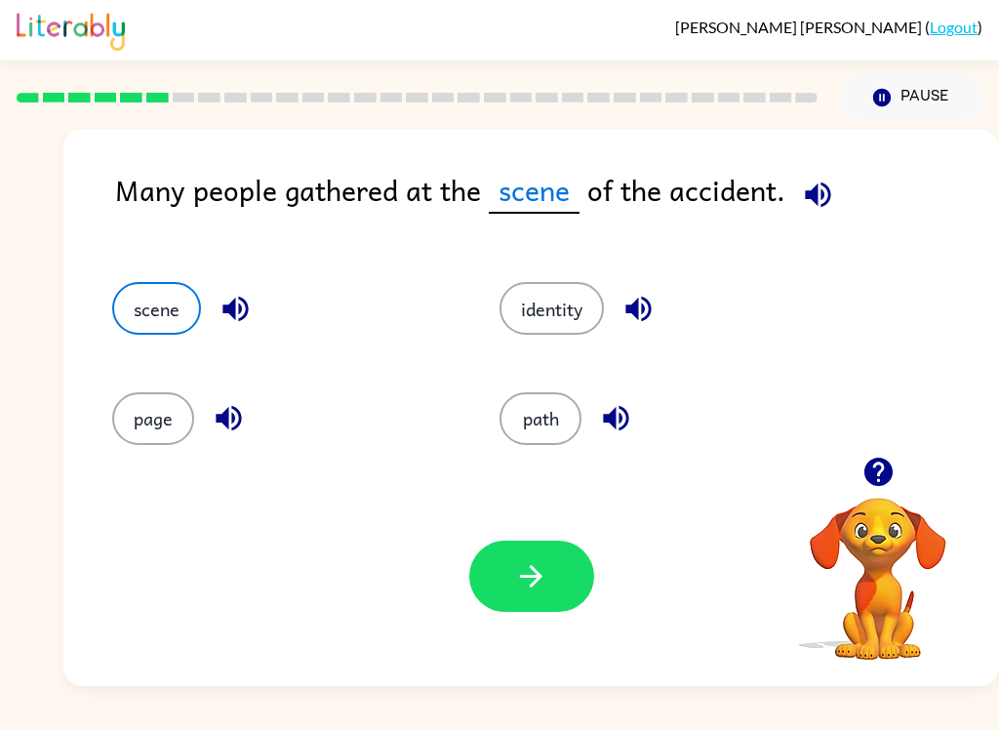
click at [566, 553] on button "button" at bounding box center [531, 575] width 125 height 71
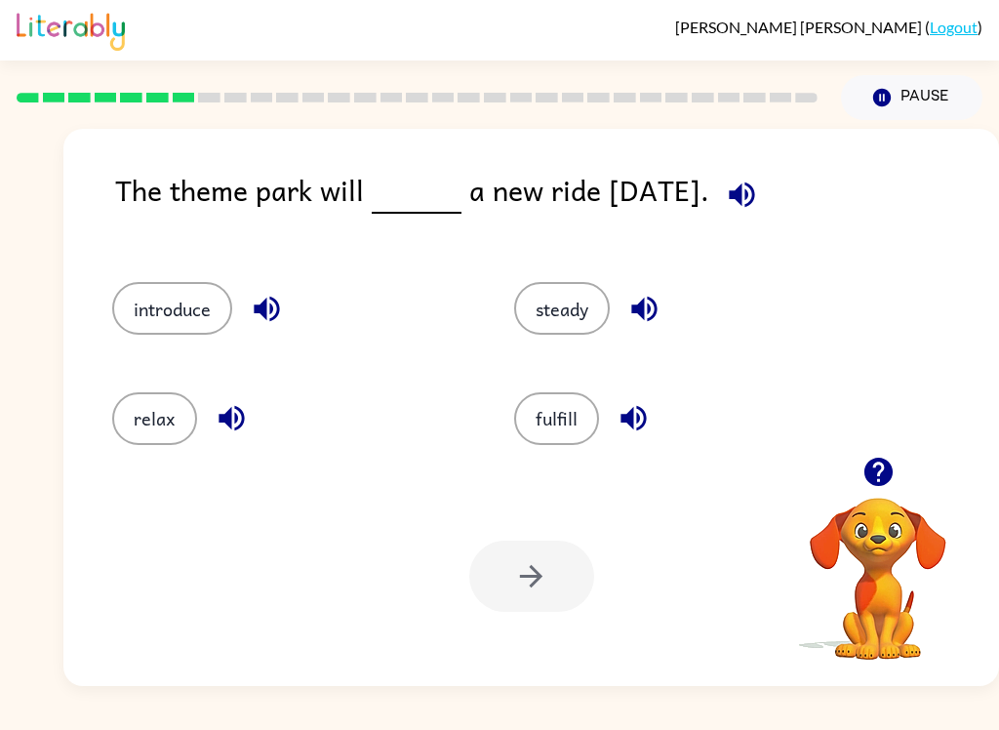
click at [191, 308] on button "introduce" at bounding box center [172, 308] width 120 height 53
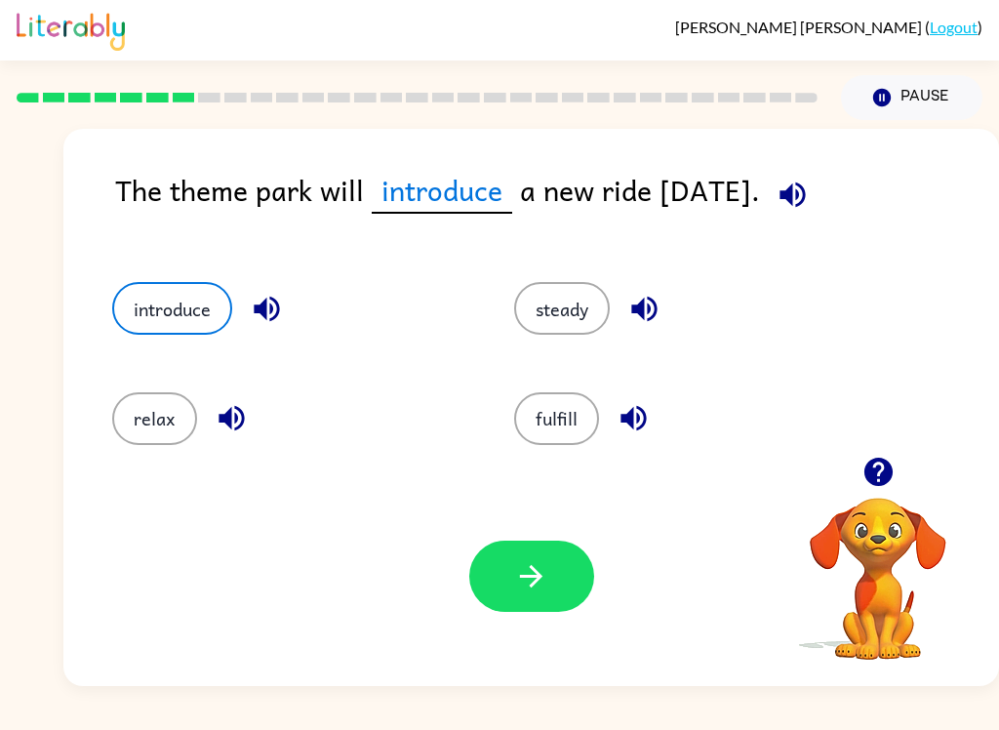
click at [550, 595] on button "button" at bounding box center [531, 575] width 125 height 71
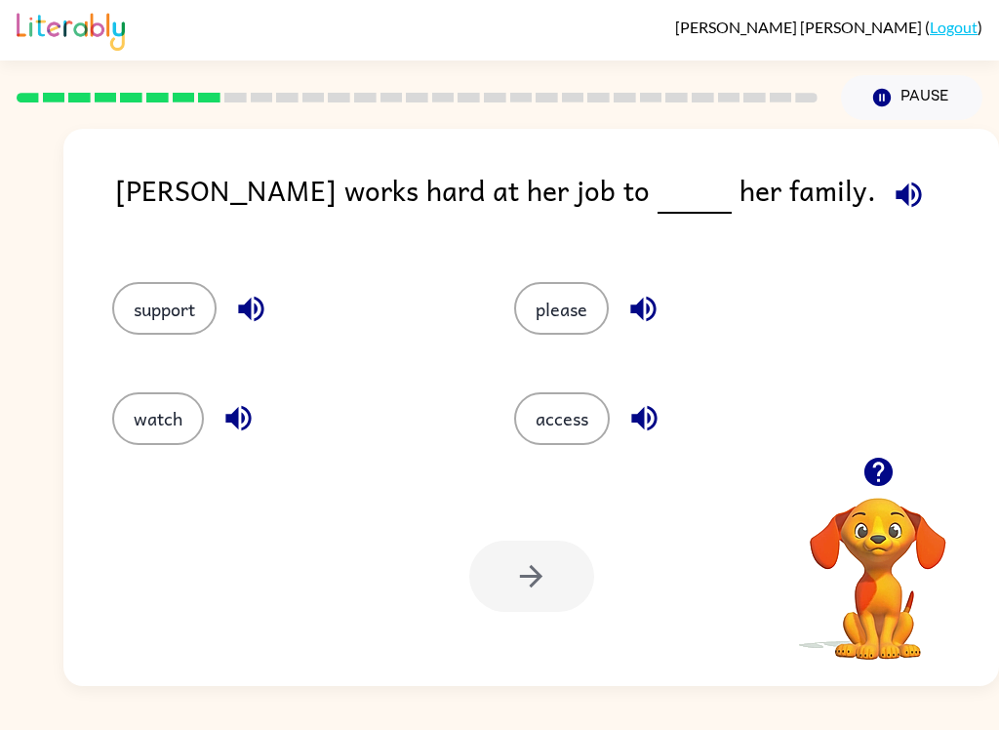
click at [175, 298] on button "support" at bounding box center [164, 308] width 104 height 53
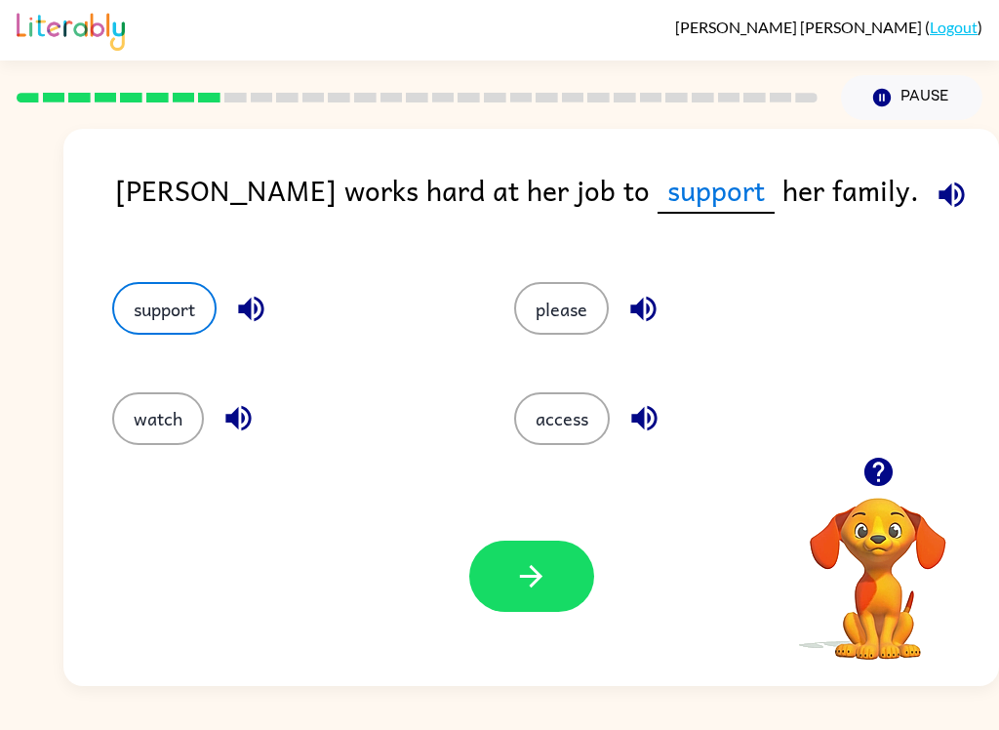
click at [529, 599] on button "button" at bounding box center [531, 575] width 125 height 71
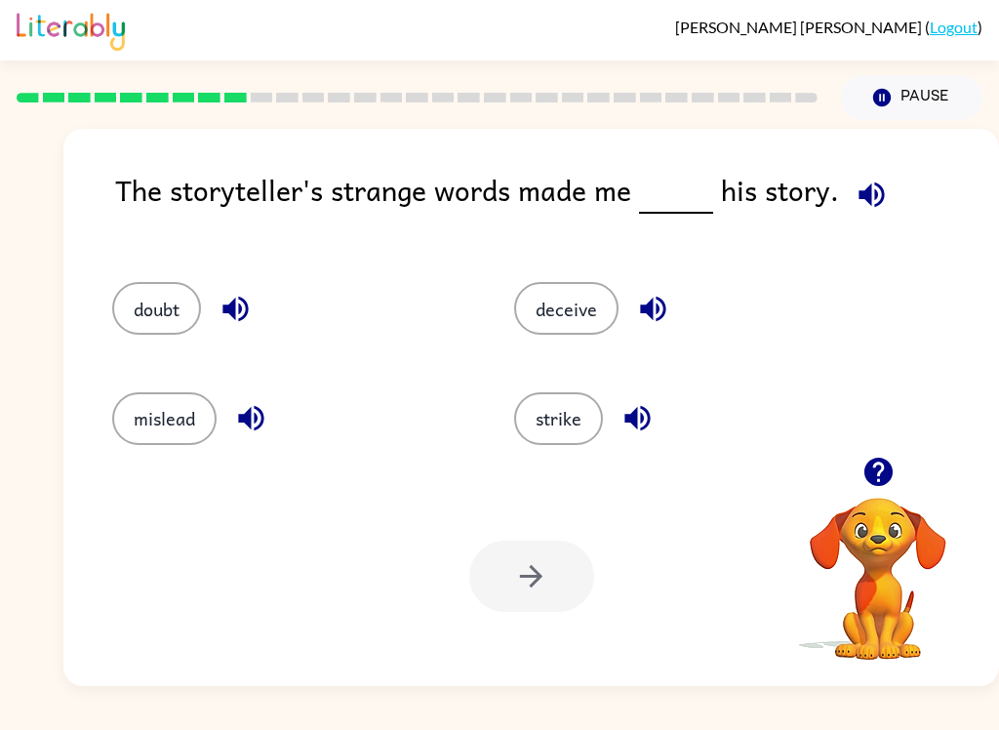
click at [174, 436] on button "mislead" at bounding box center [164, 418] width 104 height 53
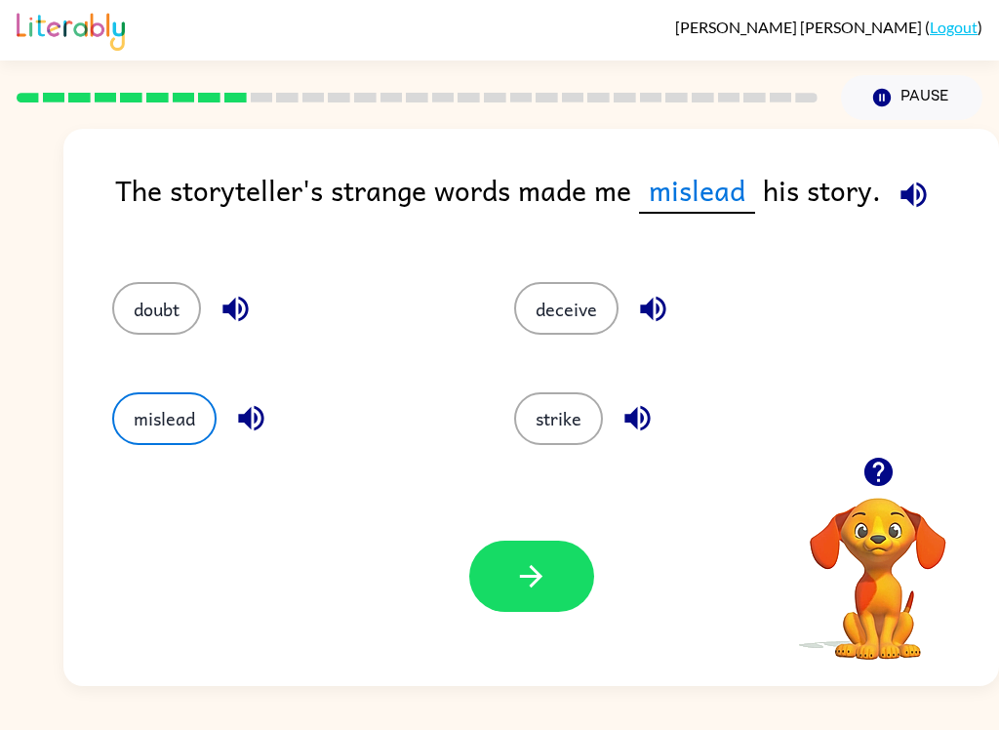
click at [529, 287] on button "deceive" at bounding box center [566, 308] width 104 height 53
click at [566, 327] on button "deceive" at bounding box center [566, 308] width 104 height 53
click at [209, 407] on button "mislead" at bounding box center [164, 418] width 104 height 53
click at [571, 584] on button "button" at bounding box center [531, 575] width 125 height 71
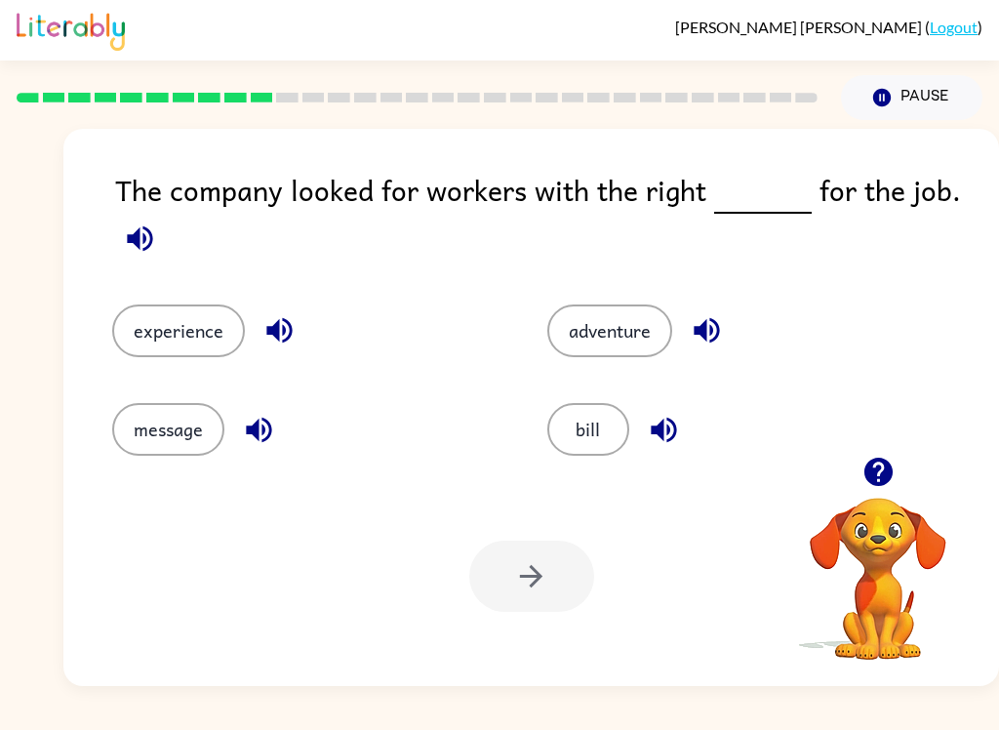
click at [196, 337] on button "experience" at bounding box center [178, 330] width 133 height 53
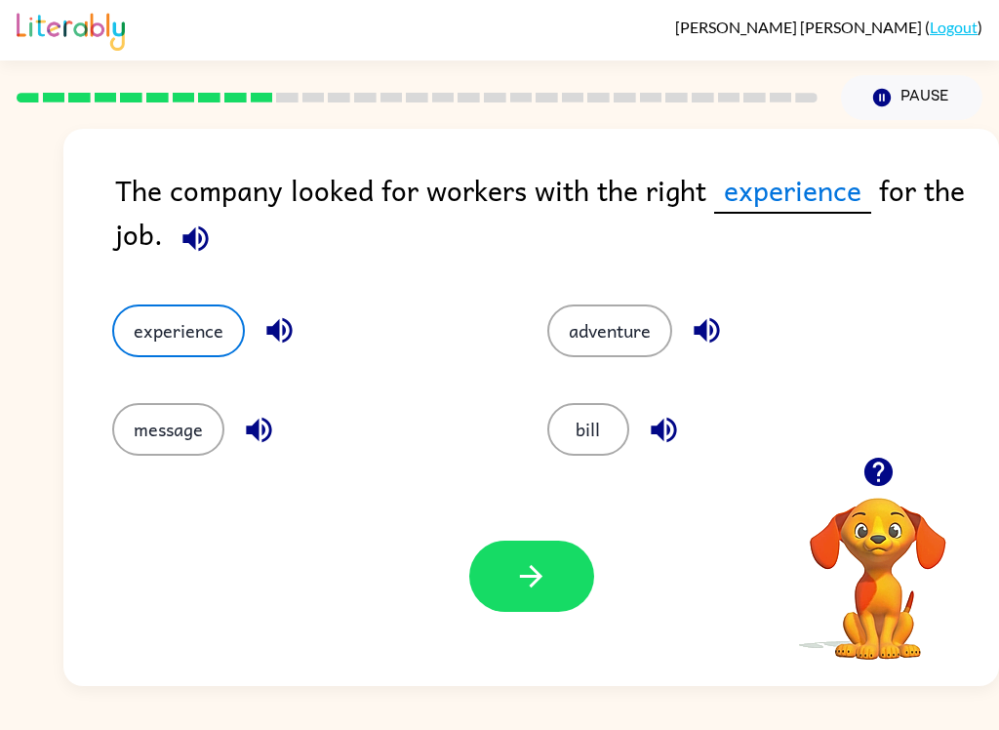
click at [524, 594] on button "button" at bounding box center [531, 575] width 125 height 71
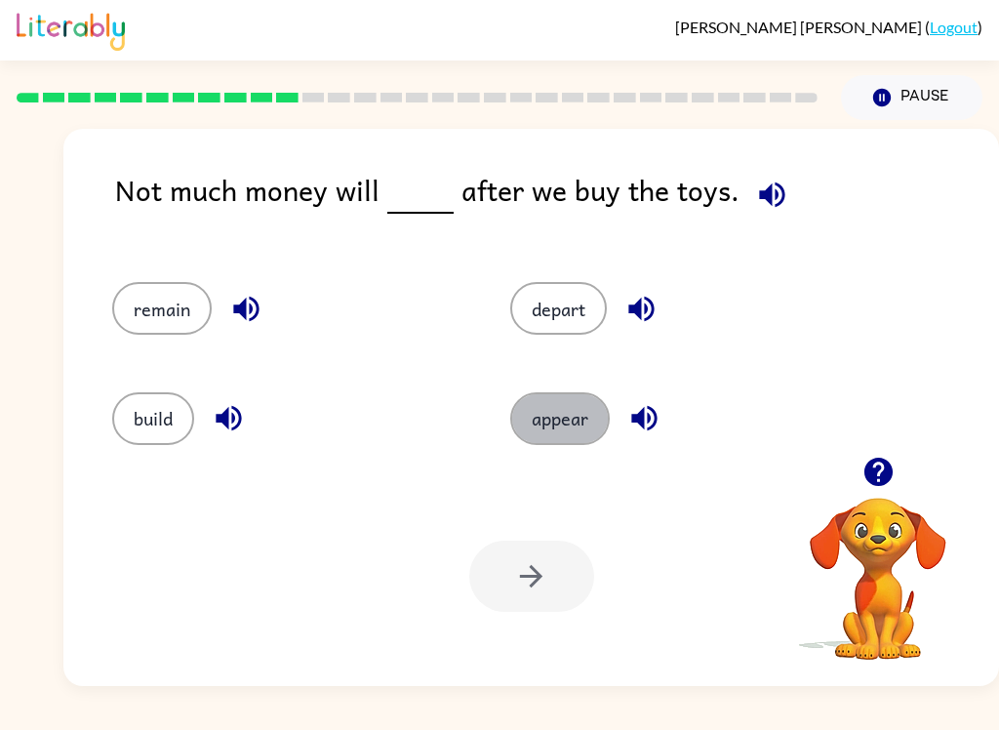
click at [576, 420] on button "appear" at bounding box center [559, 418] width 99 height 53
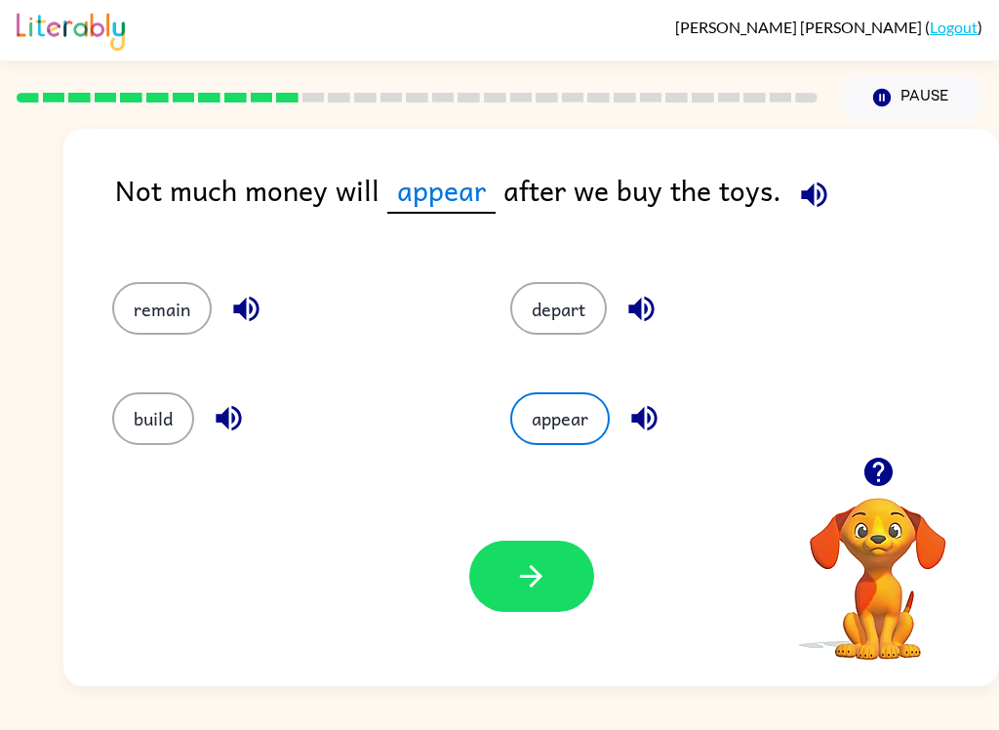
click at [538, 575] on icon "button" at bounding box center [531, 576] width 22 height 22
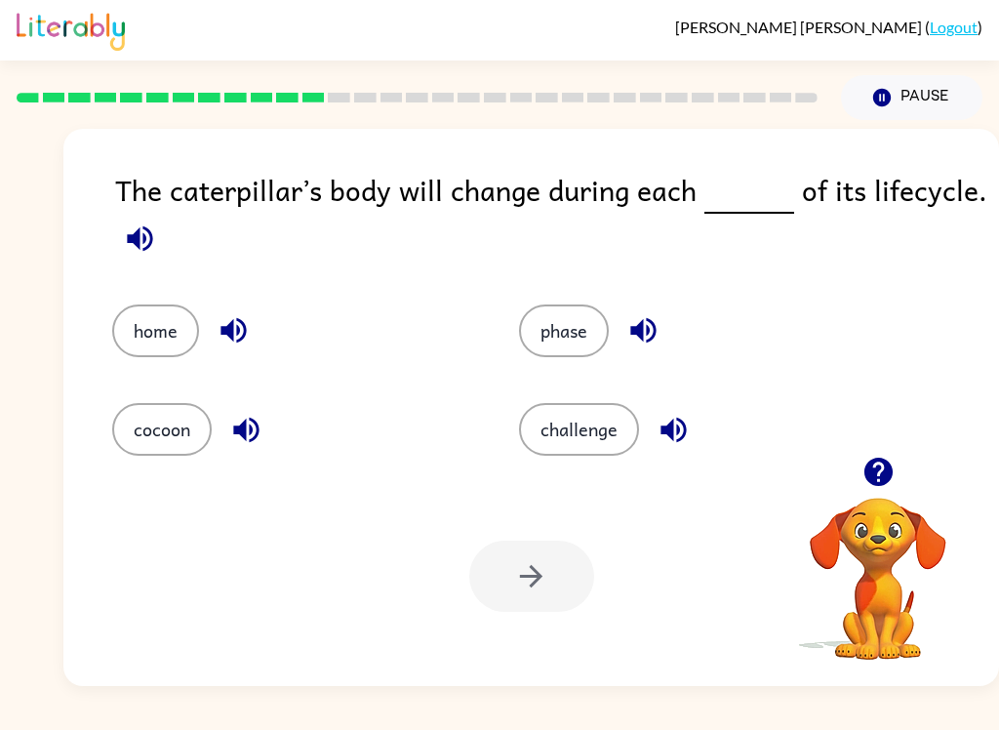
click at [164, 410] on button "cocoon" at bounding box center [161, 429] width 99 height 53
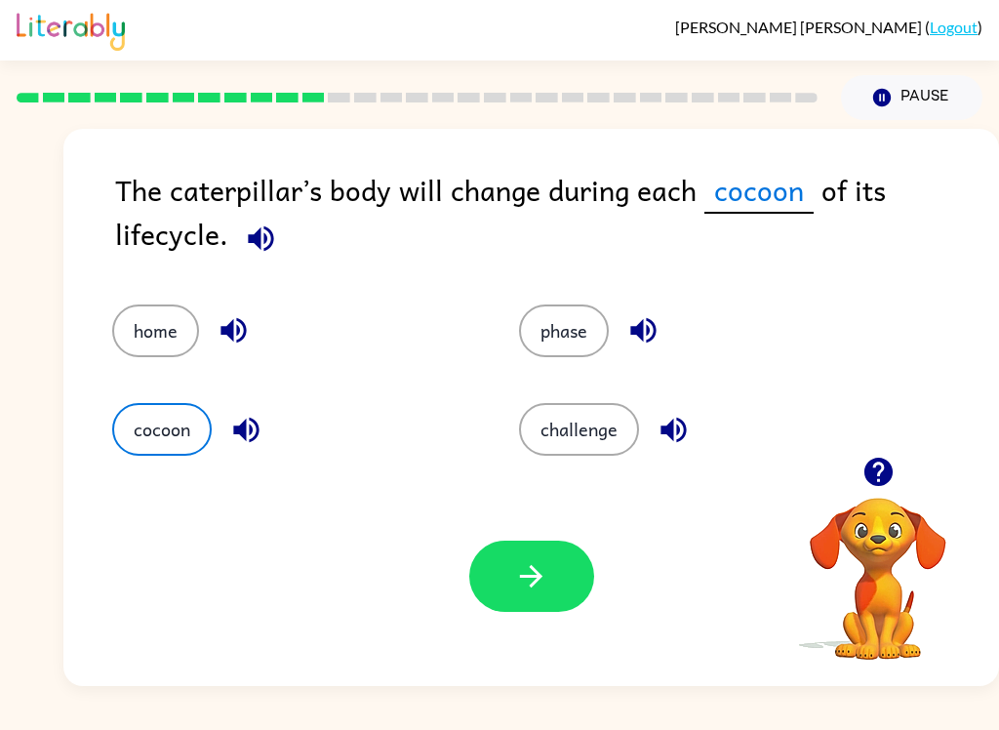
click at [515, 598] on button "button" at bounding box center [531, 575] width 125 height 71
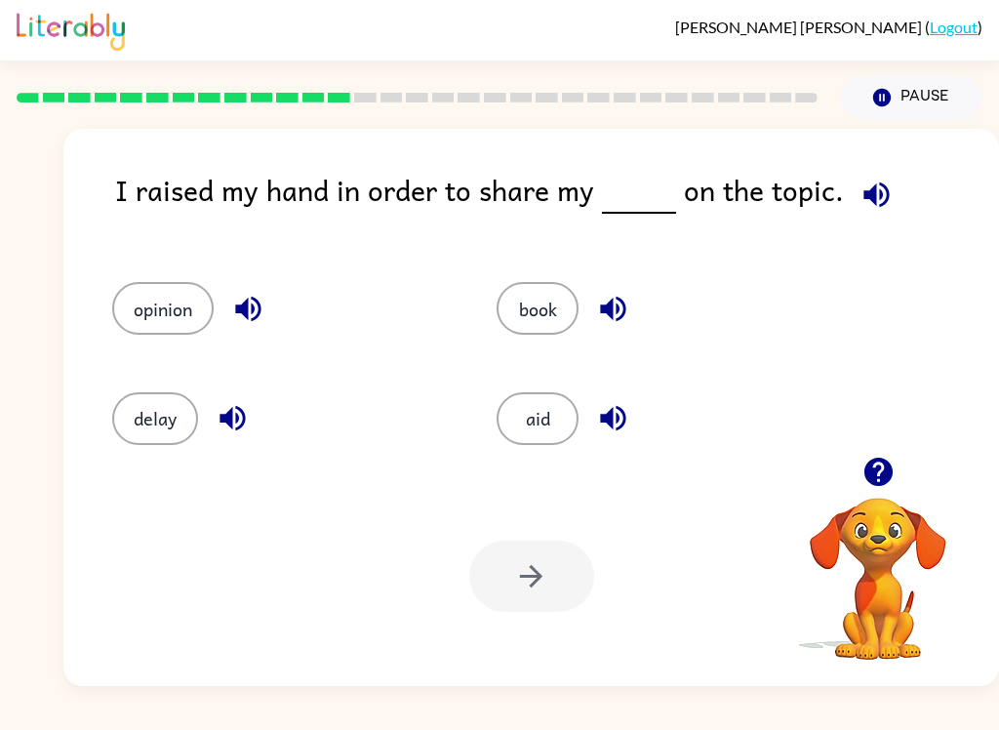
click at [141, 306] on button "opinion" at bounding box center [162, 308] width 101 height 53
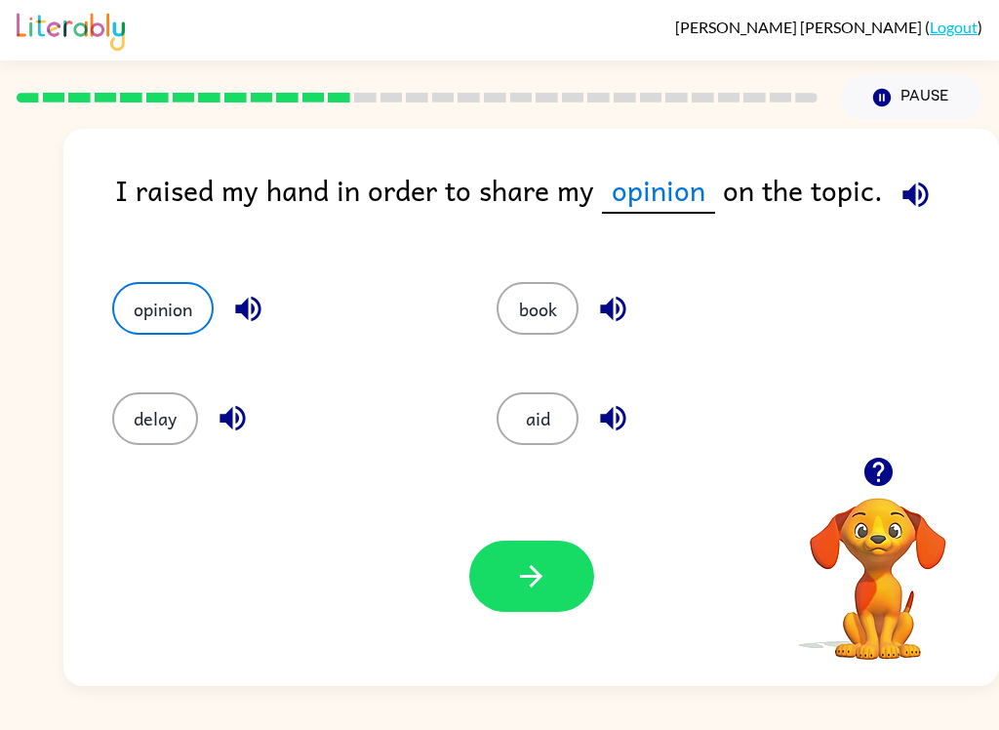
click at [556, 586] on button "button" at bounding box center [531, 575] width 125 height 71
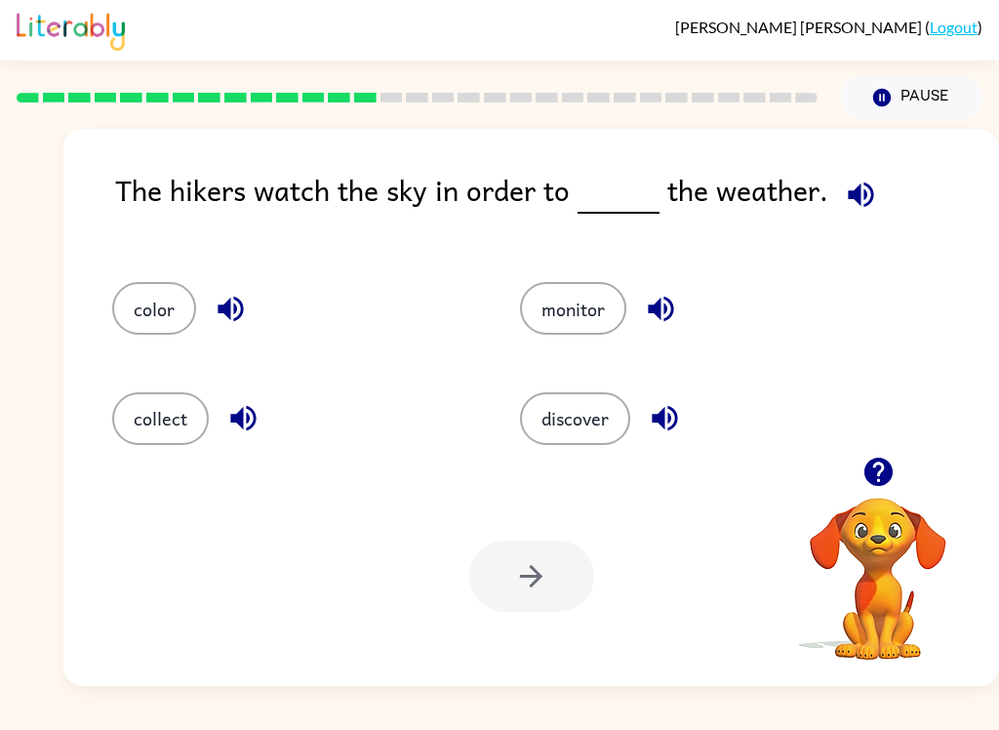
click at [748, 88] on button "Pause Pause" at bounding box center [911, 97] width 141 height 45
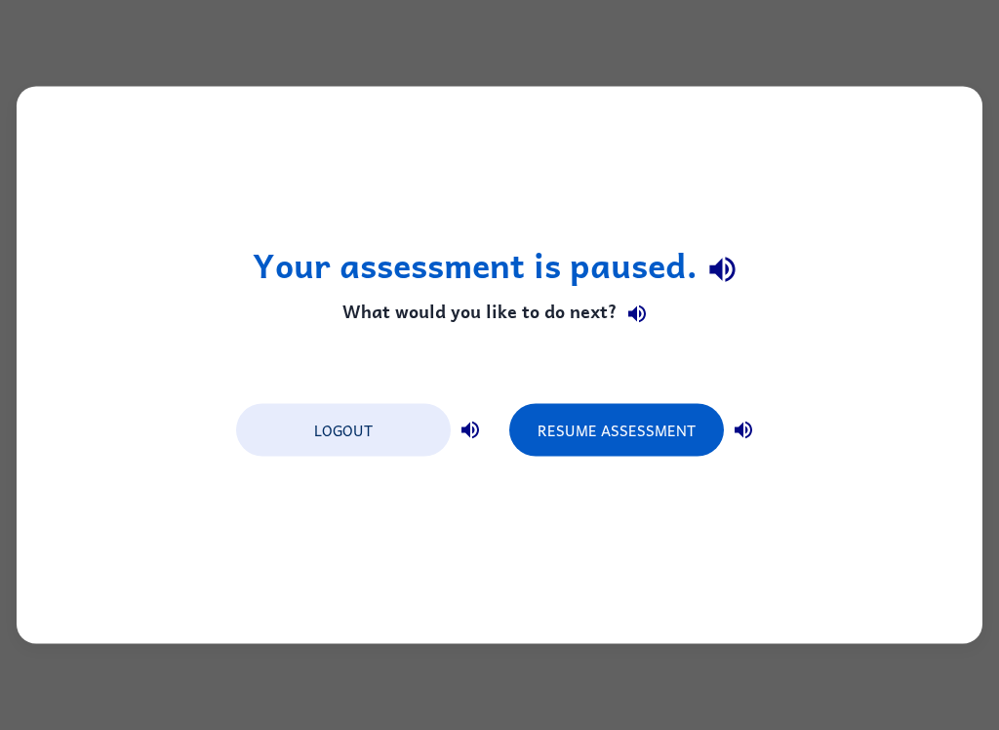
click at [393, 421] on button "Logout" at bounding box center [343, 430] width 215 height 53
